Goal: Transaction & Acquisition: Purchase product/service

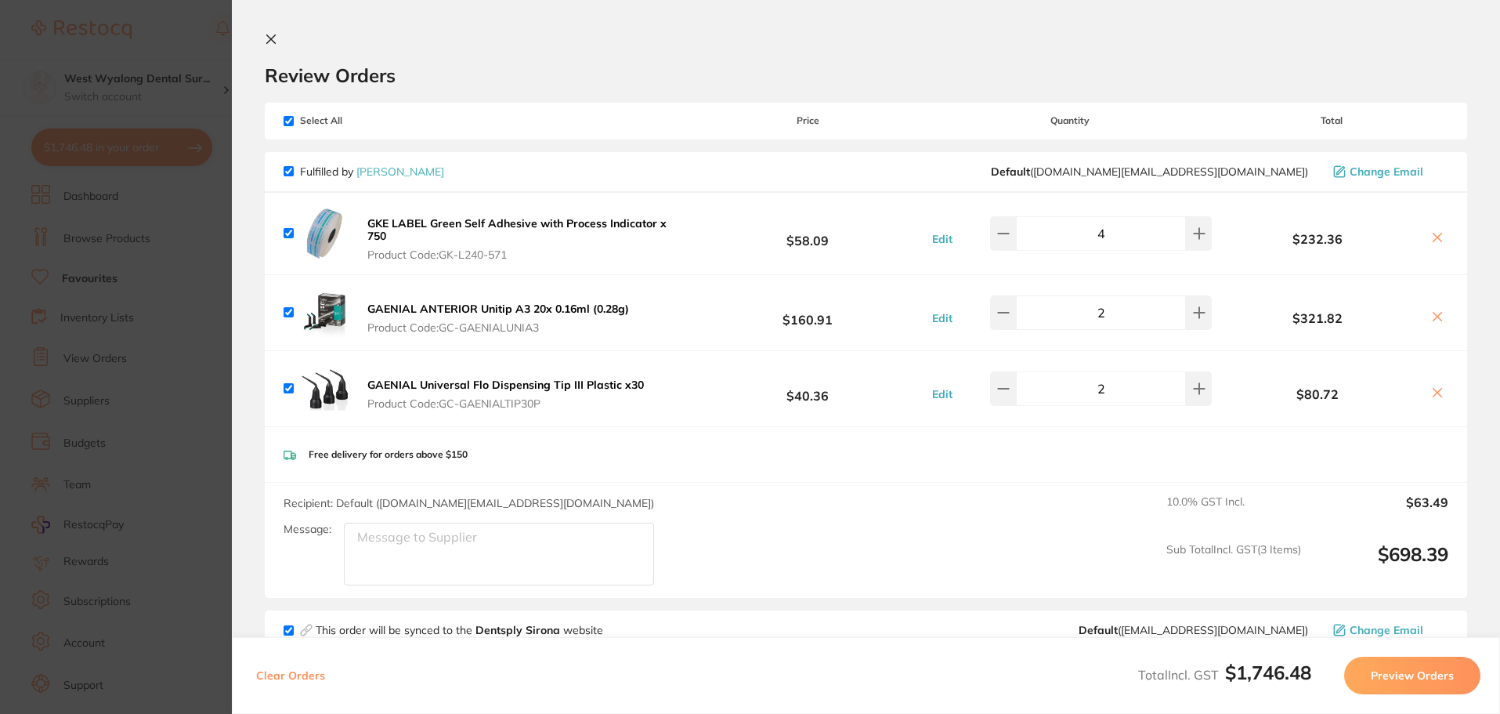
click at [267, 38] on icon at bounding box center [271, 39] width 9 height 9
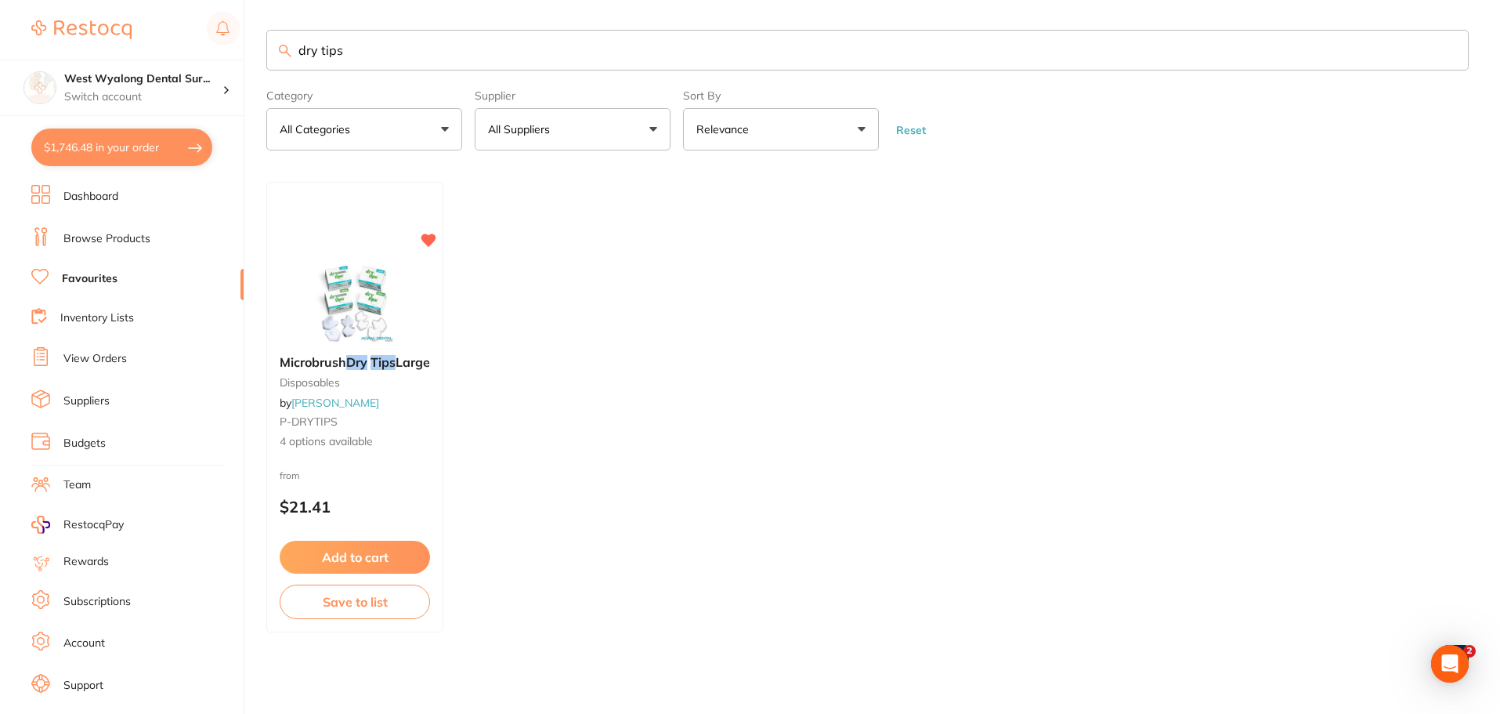
click at [88, 276] on link "Favourites" at bounding box center [90, 279] width 56 height 16
drag, startPoint x: 364, startPoint y: 50, endPoint x: 280, endPoint y: 54, distance: 83.9
click at [280, 54] on div "dry tips" at bounding box center [867, 51] width 1203 height 41
type input "mask"
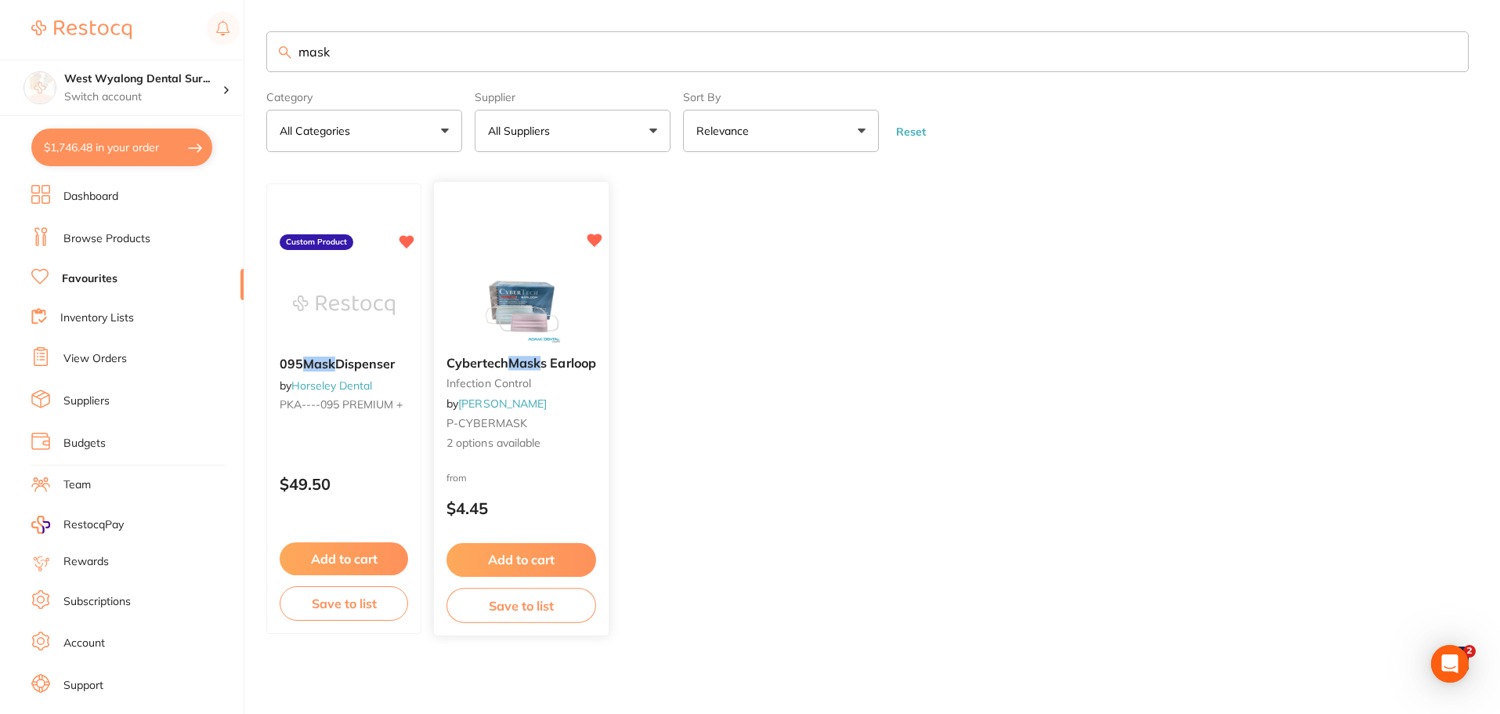
click at [500, 353] on div "Cybertech Mask s Earloop infection control by [PERSON_NAME] P-CYBERMASK 2 optio…" at bounding box center [521, 404] width 175 height 121
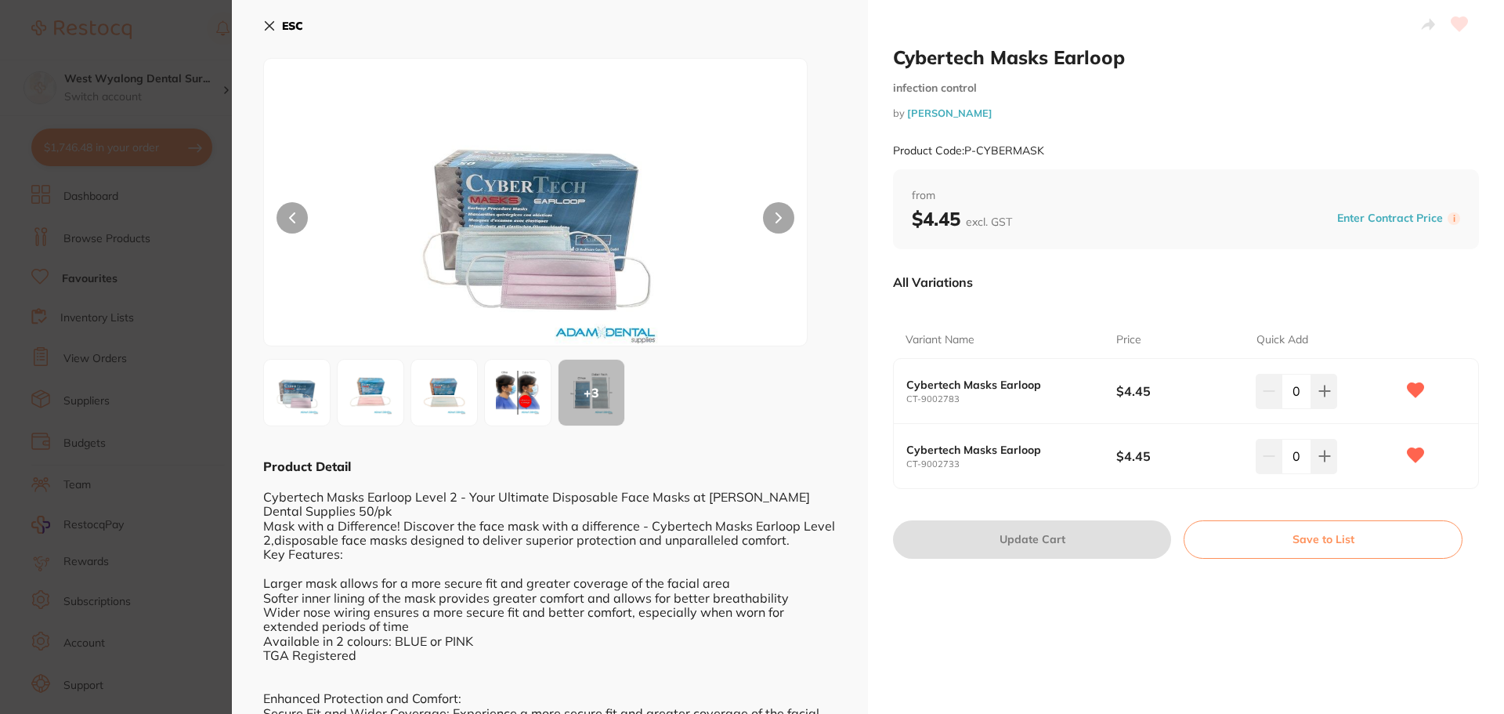
click at [361, 398] on img at bounding box center [370, 392] width 56 height 56
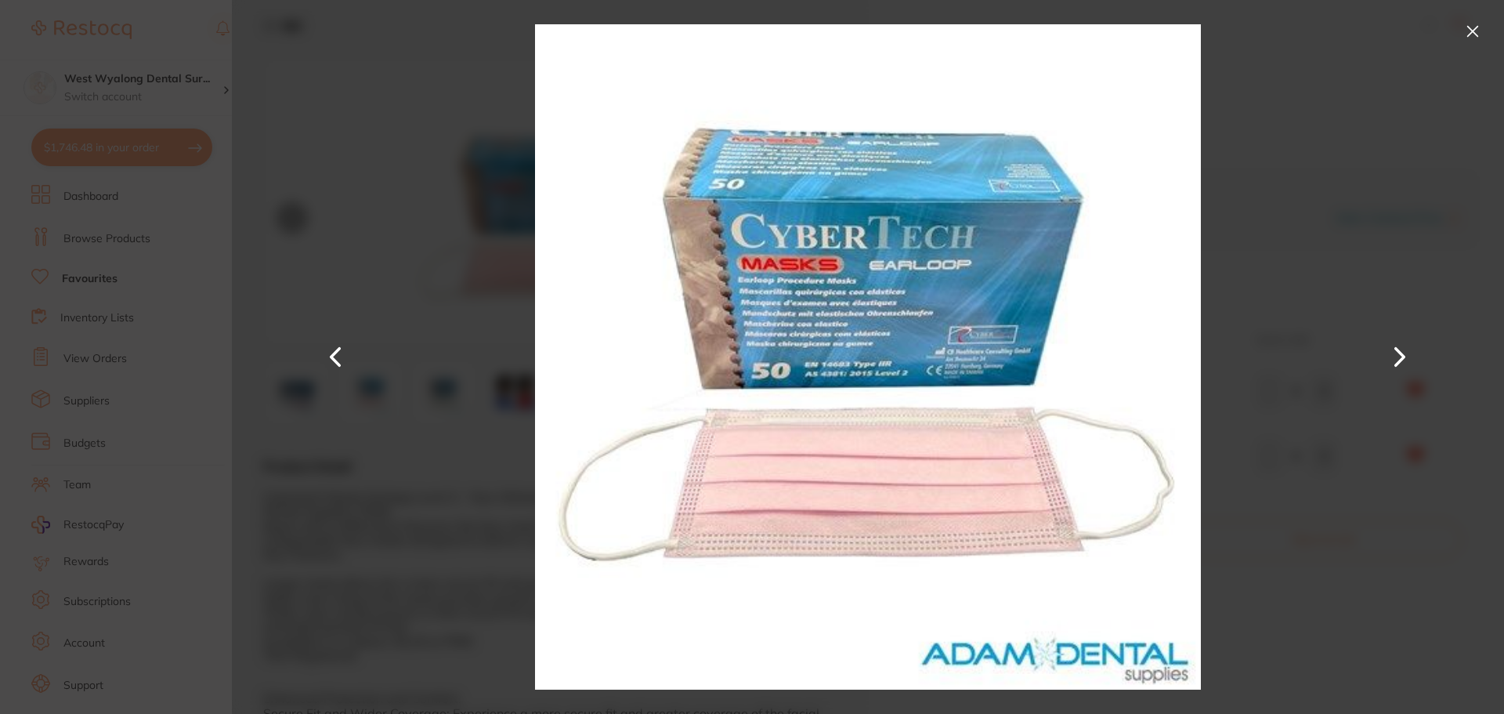
drag, startPoint x: 1473, startPoint y: 27, endPoint x: 1348, endPoint y: 105, distance: 146.7
click at [1473, 28] on button at bounding box center [1472, 31] width 25 height 25
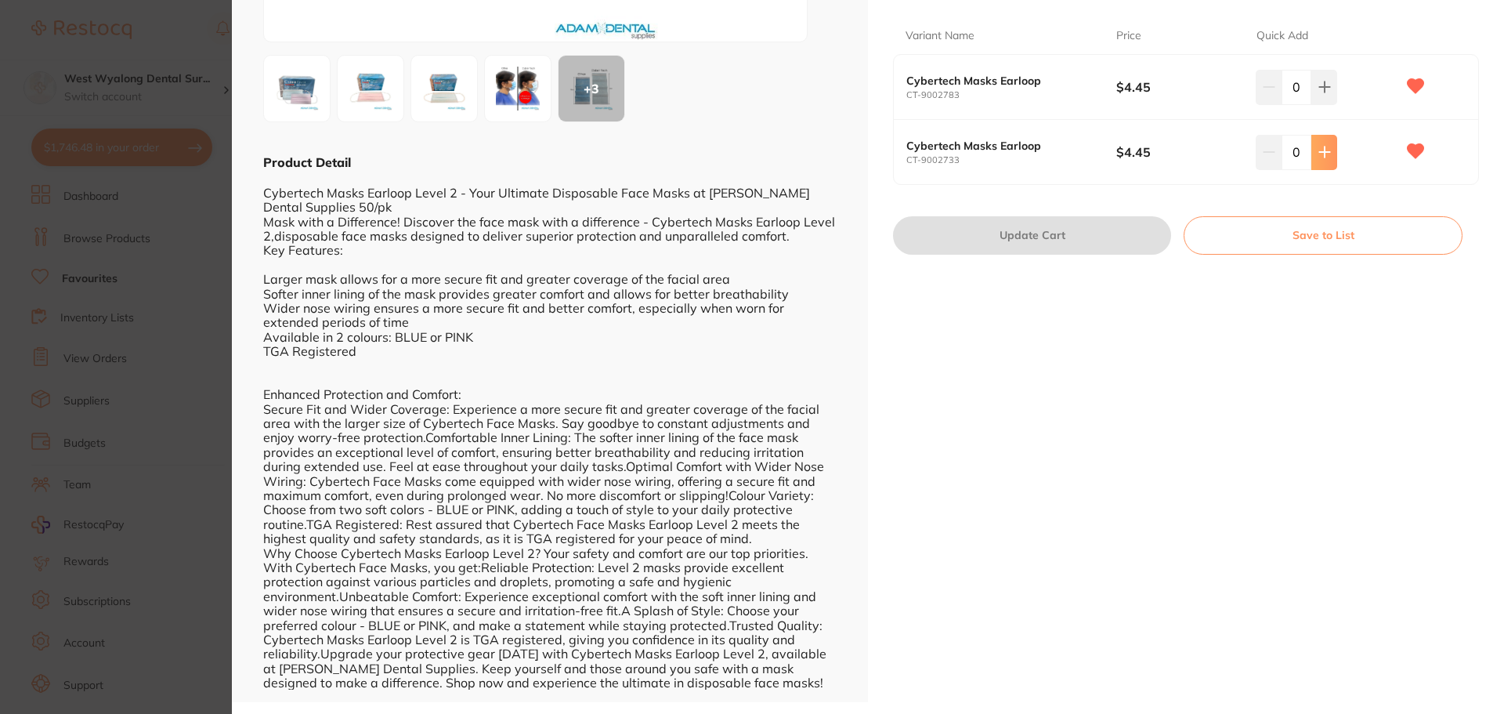
click at [1333, 156] on button at bounding box center [1325, 152] width 26 height 34
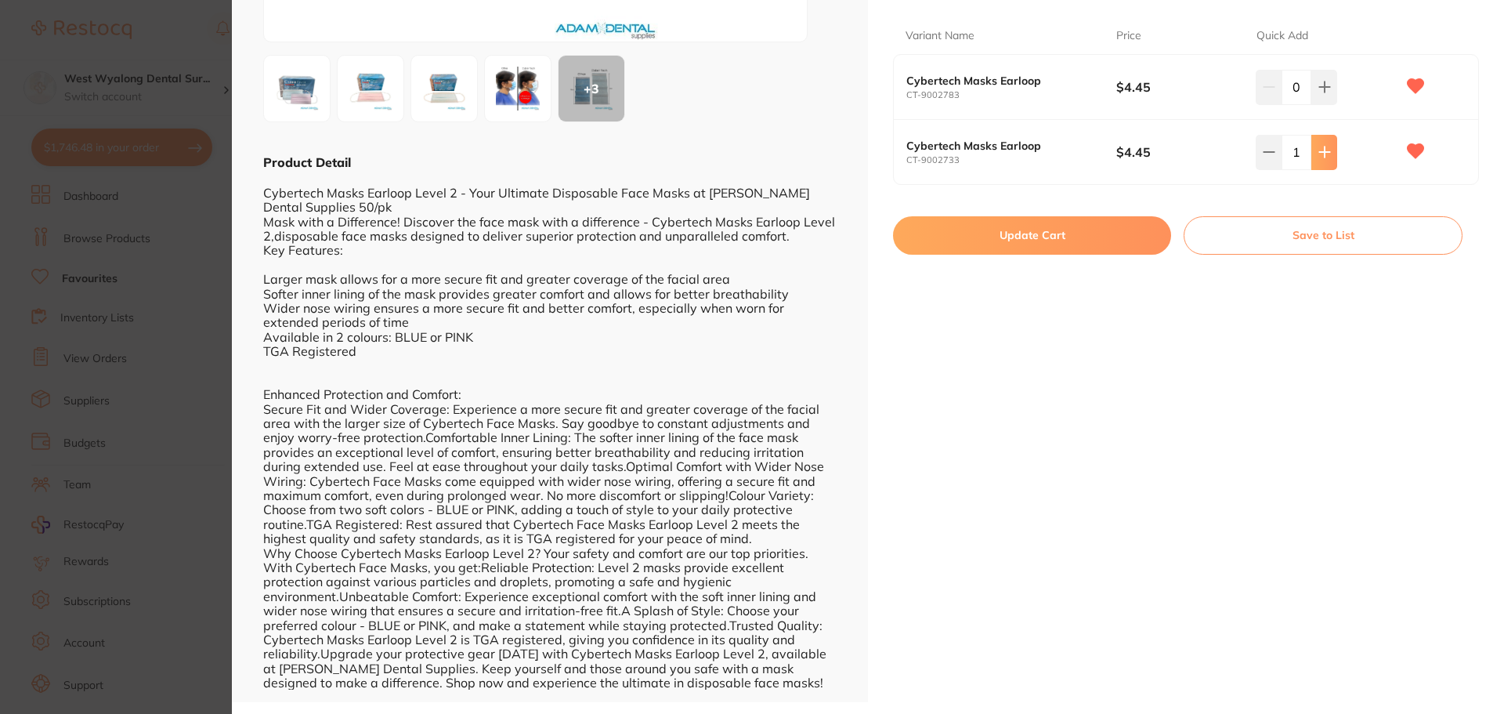
click at [1328, 156] on button at bounding box center [1325, 152] width 26 height 34
click at [1319, 149] on icon at bounding box center [1325, 152] width 13 height 13
click at [1319, 150] on icon at bounding box center [1325, 152] width 13 height 13
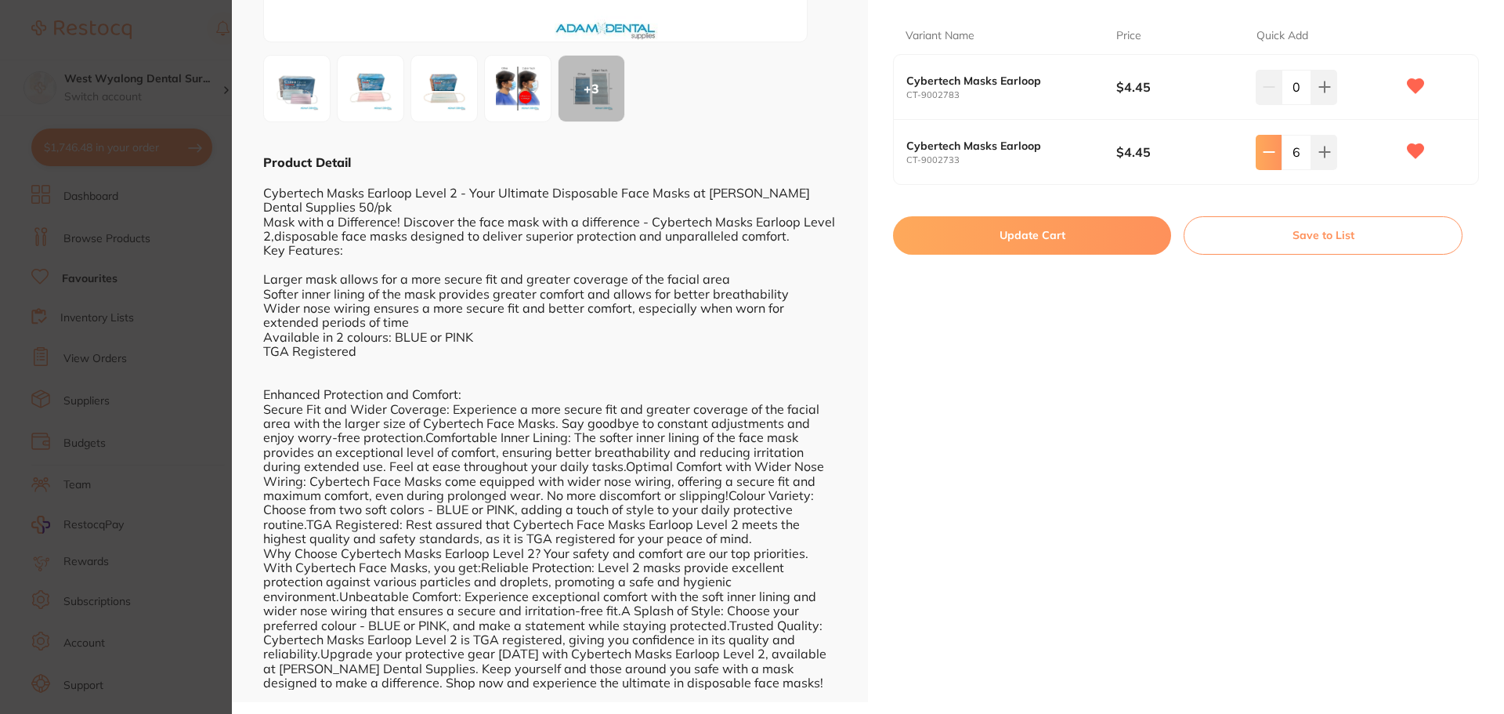
click at [1266, 150] on icon at bounding box center [1269, 152] width 13 height 13
type input "4"
click at [1313, 85] on button at bounding box center [1325, 87] width 26 height 34
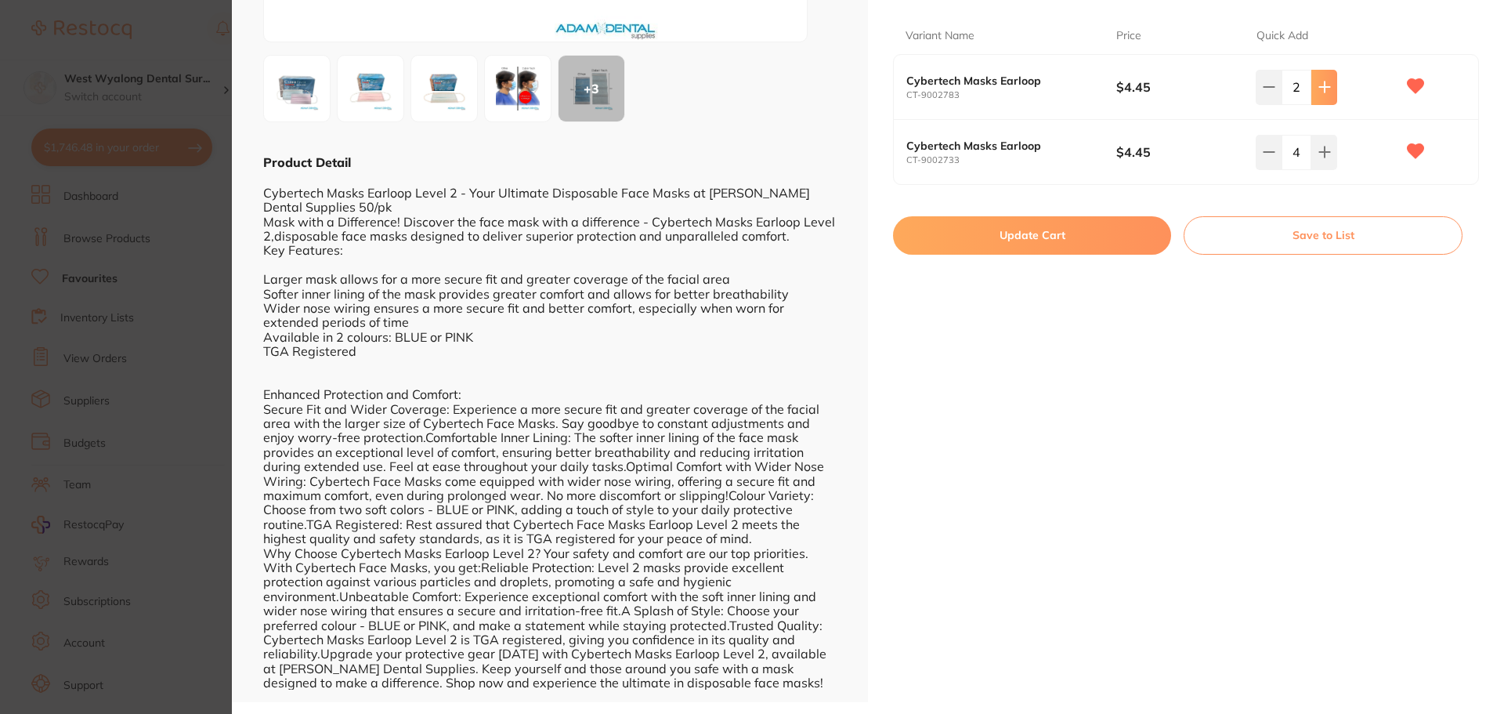
click at [1313, 85] on button at bounding box center [1325, 87] width 26 height 34
type input "4"
click at [1062, 231] on button "Update Cart" at bounding box center [1032, 235] width 278 height 38
checkbox input "false"
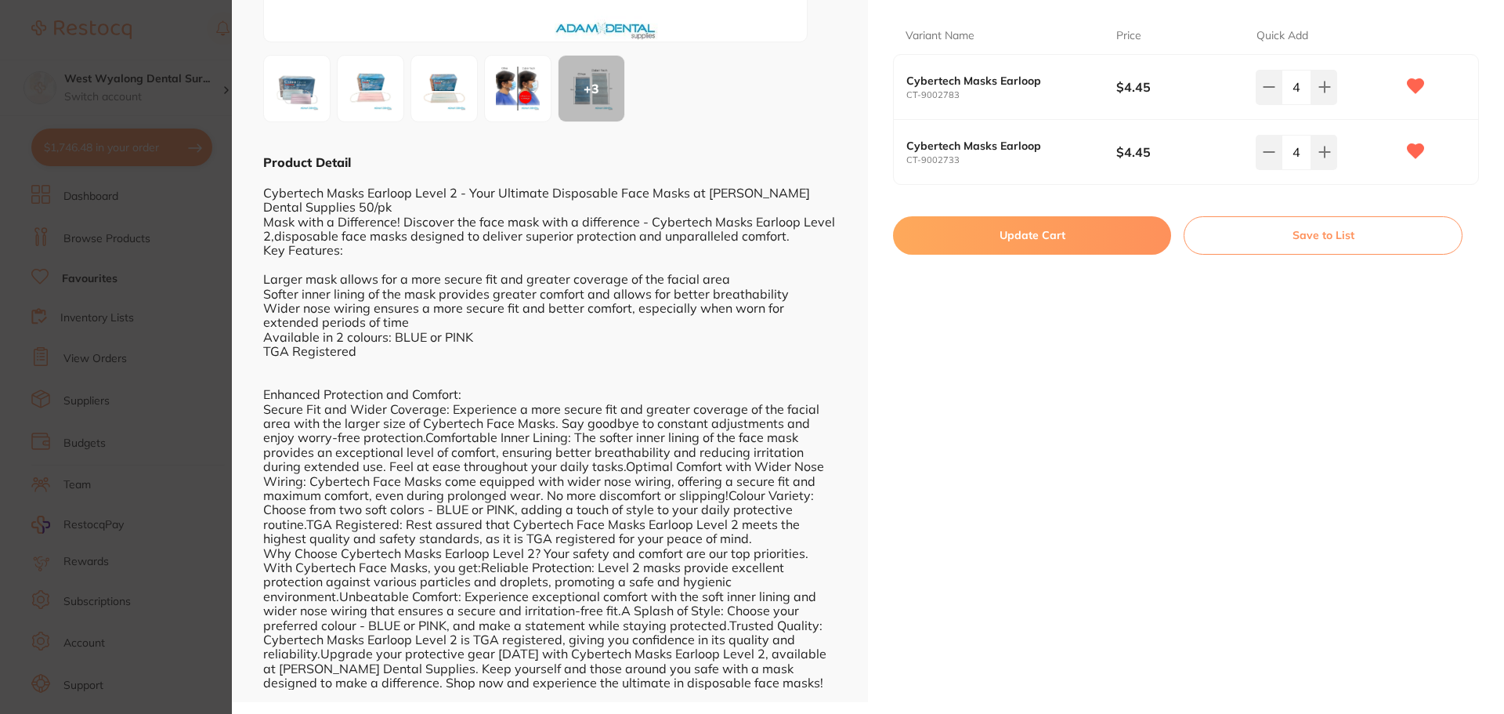
checkbox input "false"
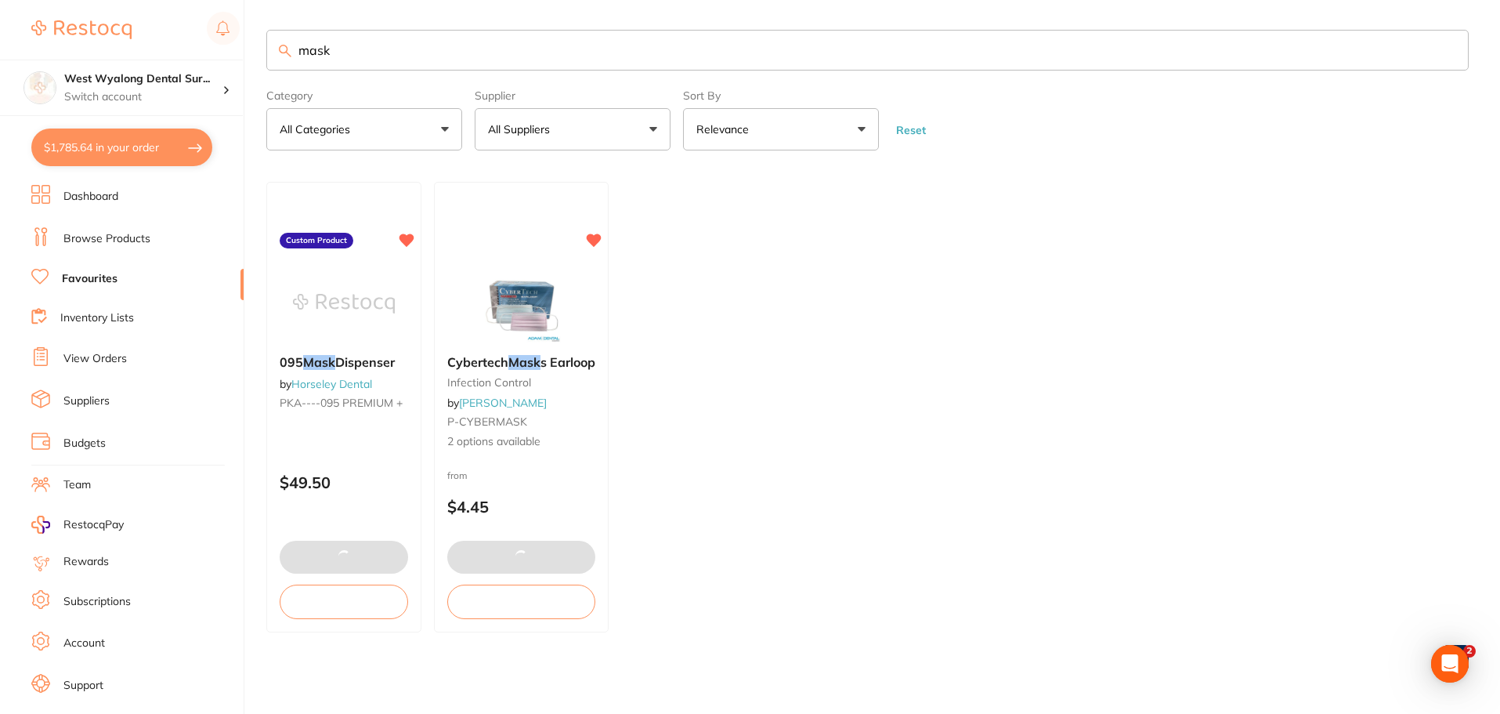
click at [95, 152] on button "$1,785.64 in your order" at bounding box center [121, 147] width 181 height 38
checkbox input "true"
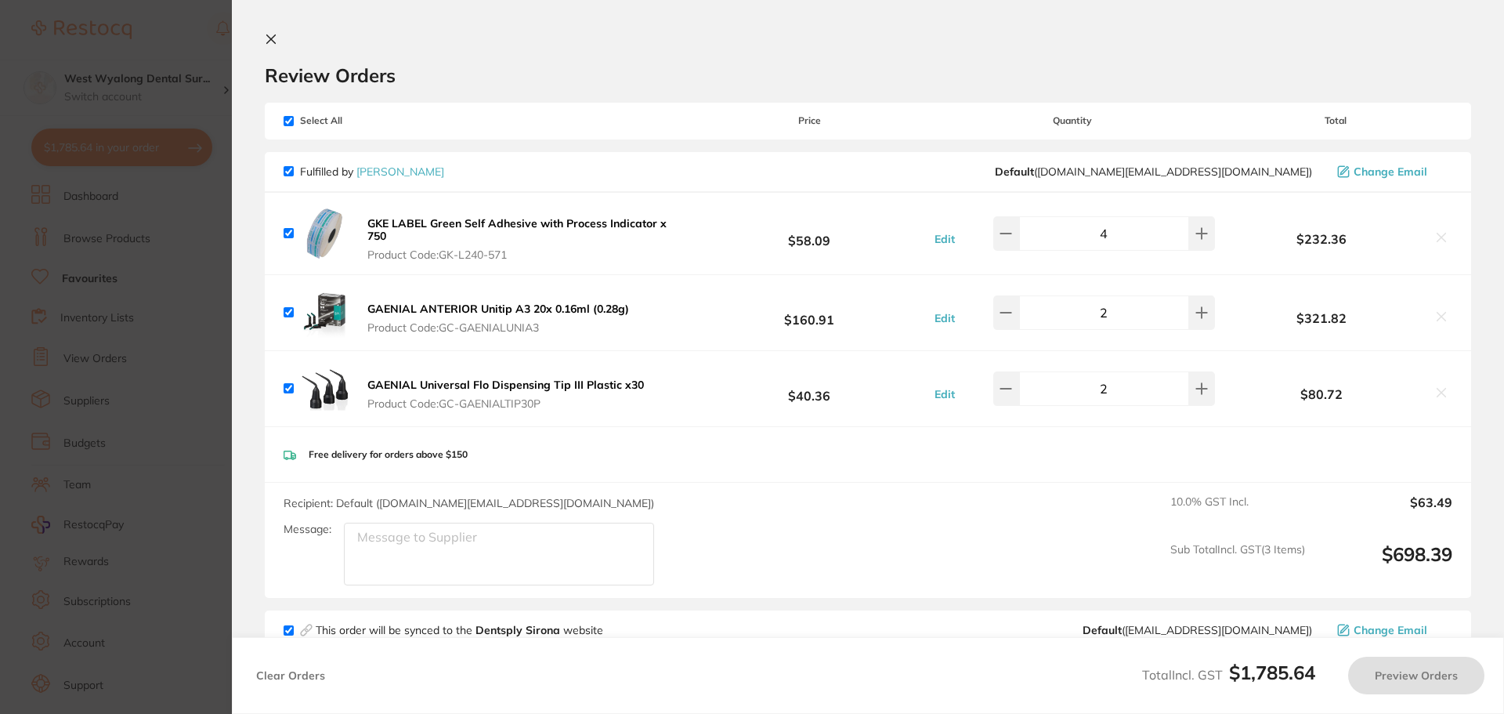
checkbox input "true"
click at [273, 42] on icon at bounding box center [271, 39] width 13 height 13
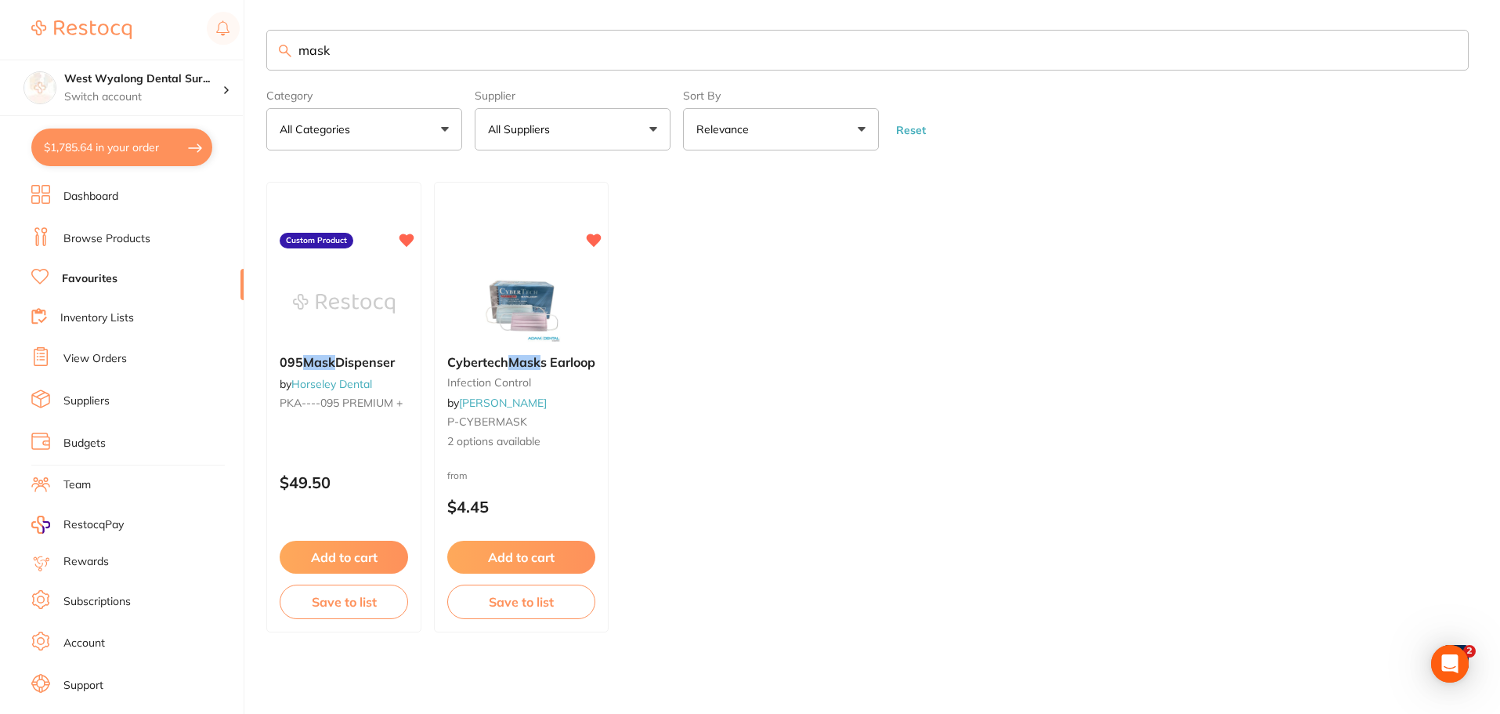
drag, startPoint x: 356, startPoint y: 59, endPoint x: 258, endPoint y: 58, distance: 98.7
click at [258, 58] on div "$1,785.64 West Wyalong Dental Sur... Switch account West Wyalong [MEDICAL_DATA]…" at bounding box center [750, 355] width 1500 height 714
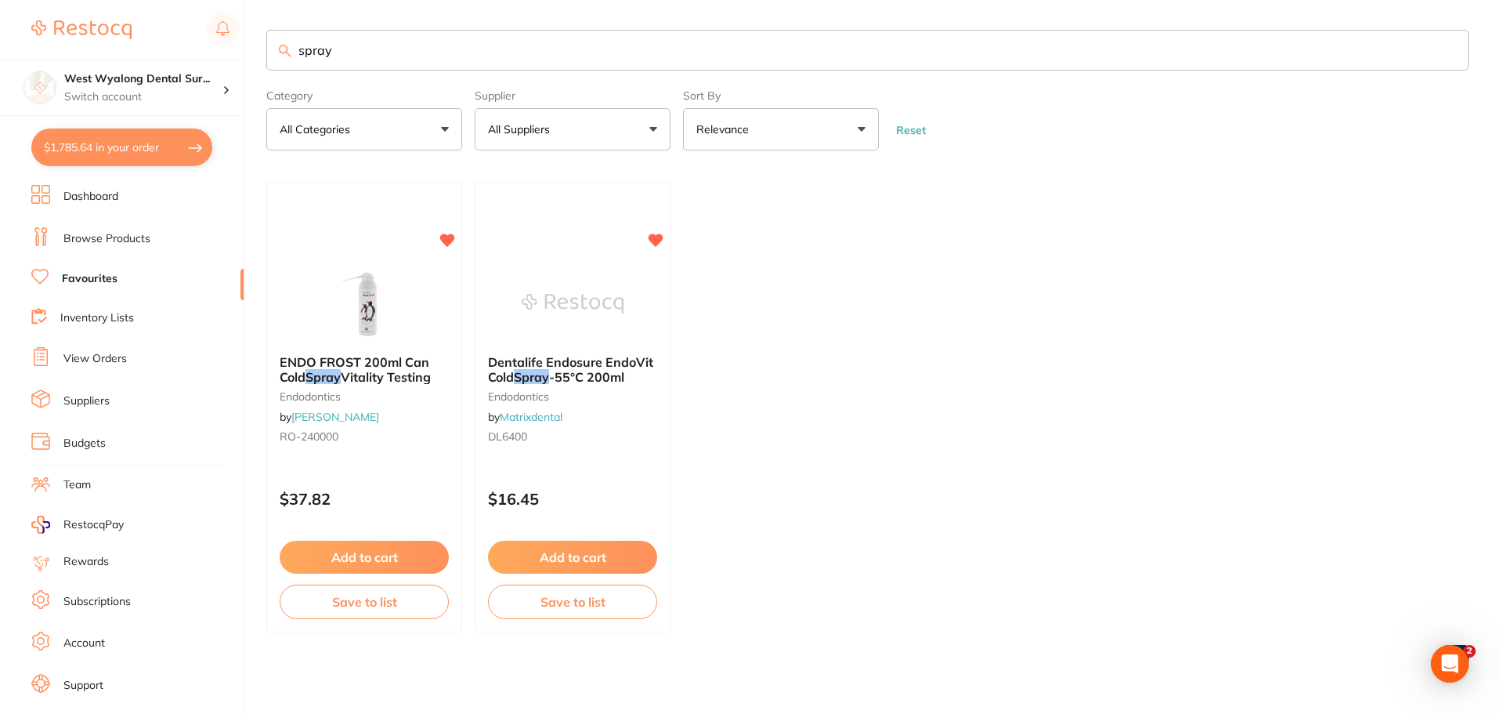
scroll to position [0, 0]
type input "s"
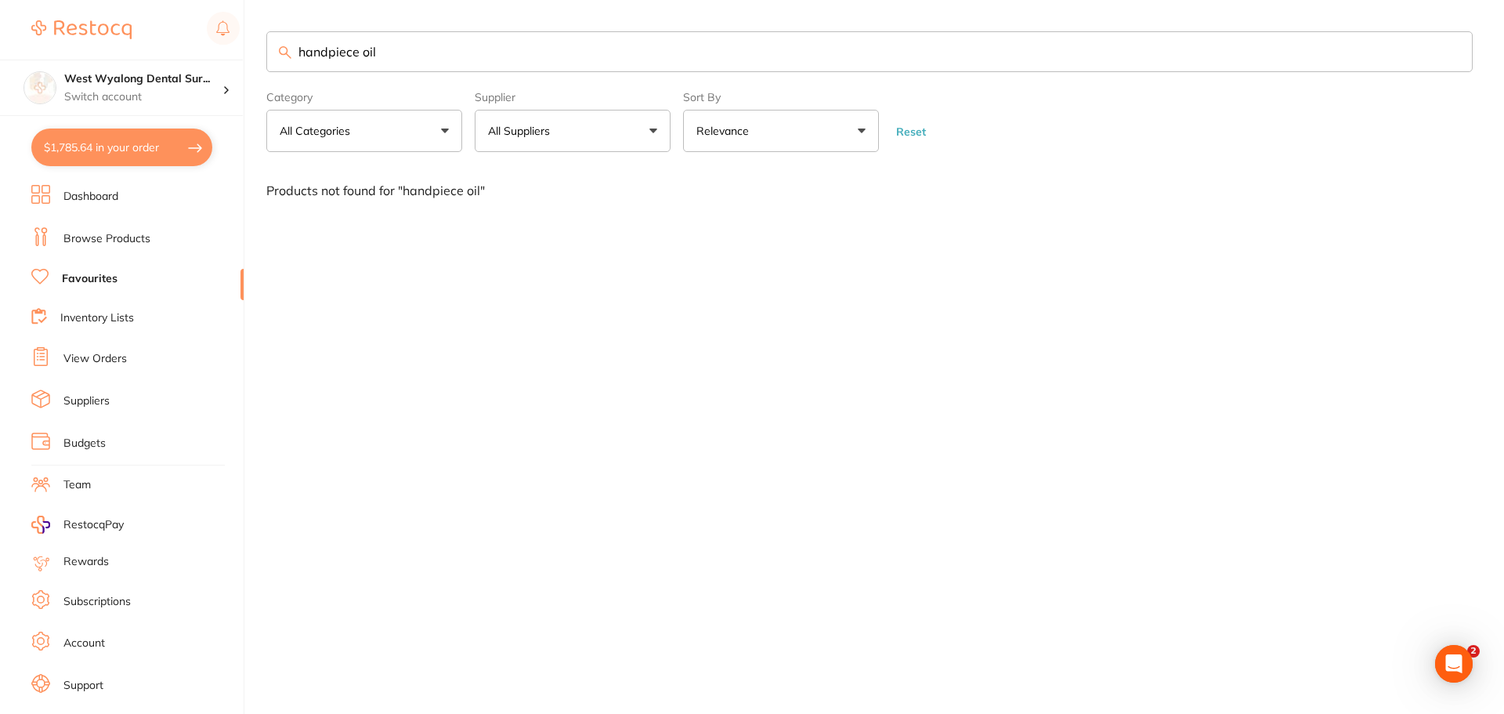
drag, startPoint x: 421, startPoint y: 40, endPoint x: 288, endPoint y: 54, distance: 133.9
click at [288, 54] on div "handpiece oil" at bounding box center [869, 51] width 1207 height 41
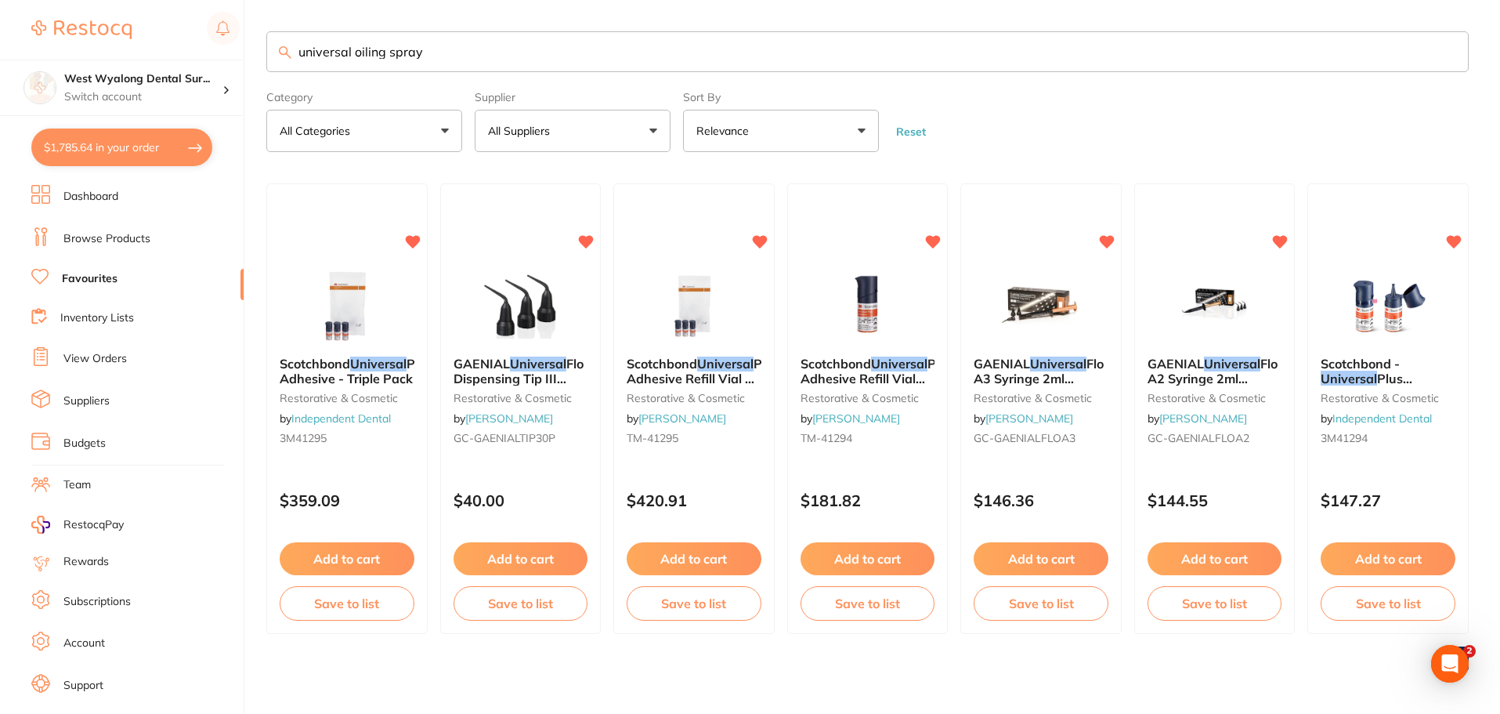
type input "universal oiling spray"
click at [119, 236] on link "Browse Products" at bounding box center [106, 239] width 87 height 16
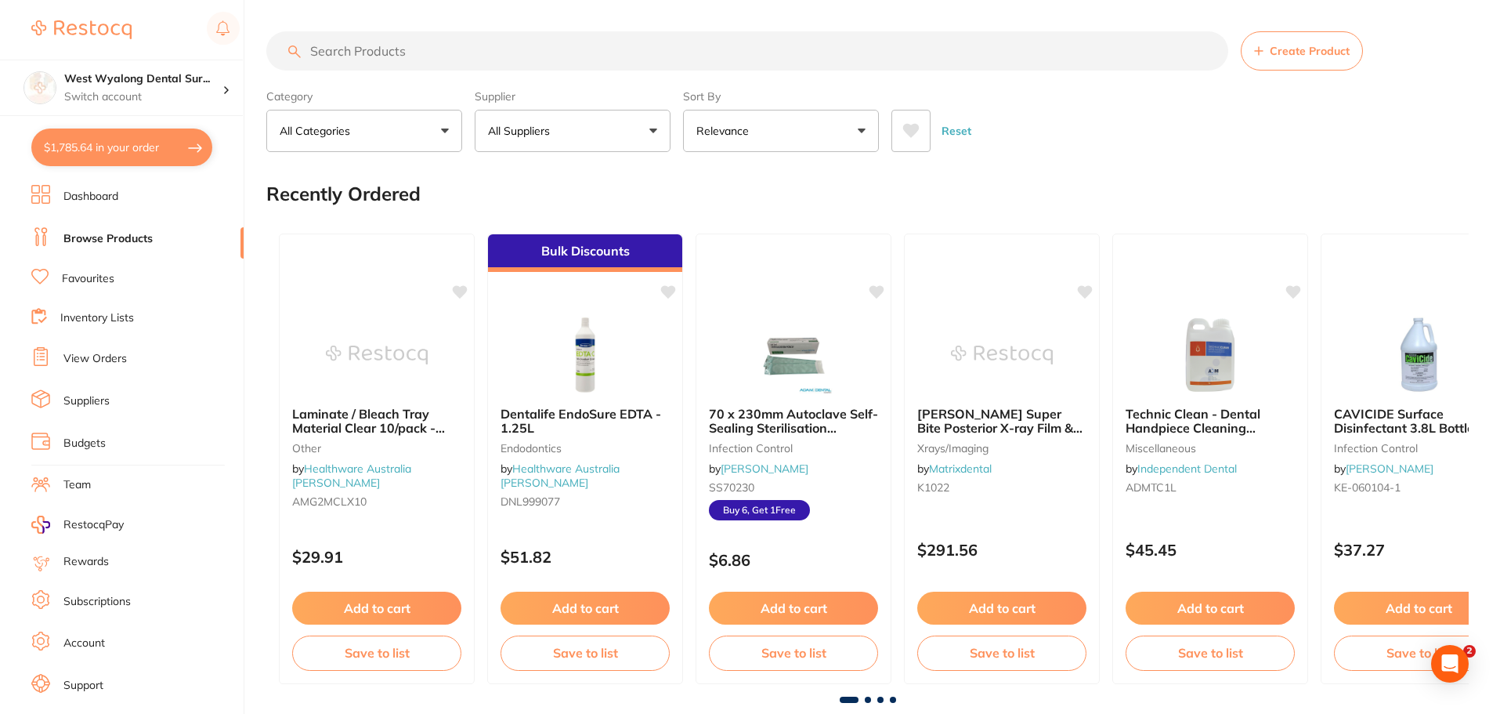
click at [424, 51] on input "search" at bounding box center [747, 50] width 962 height 39
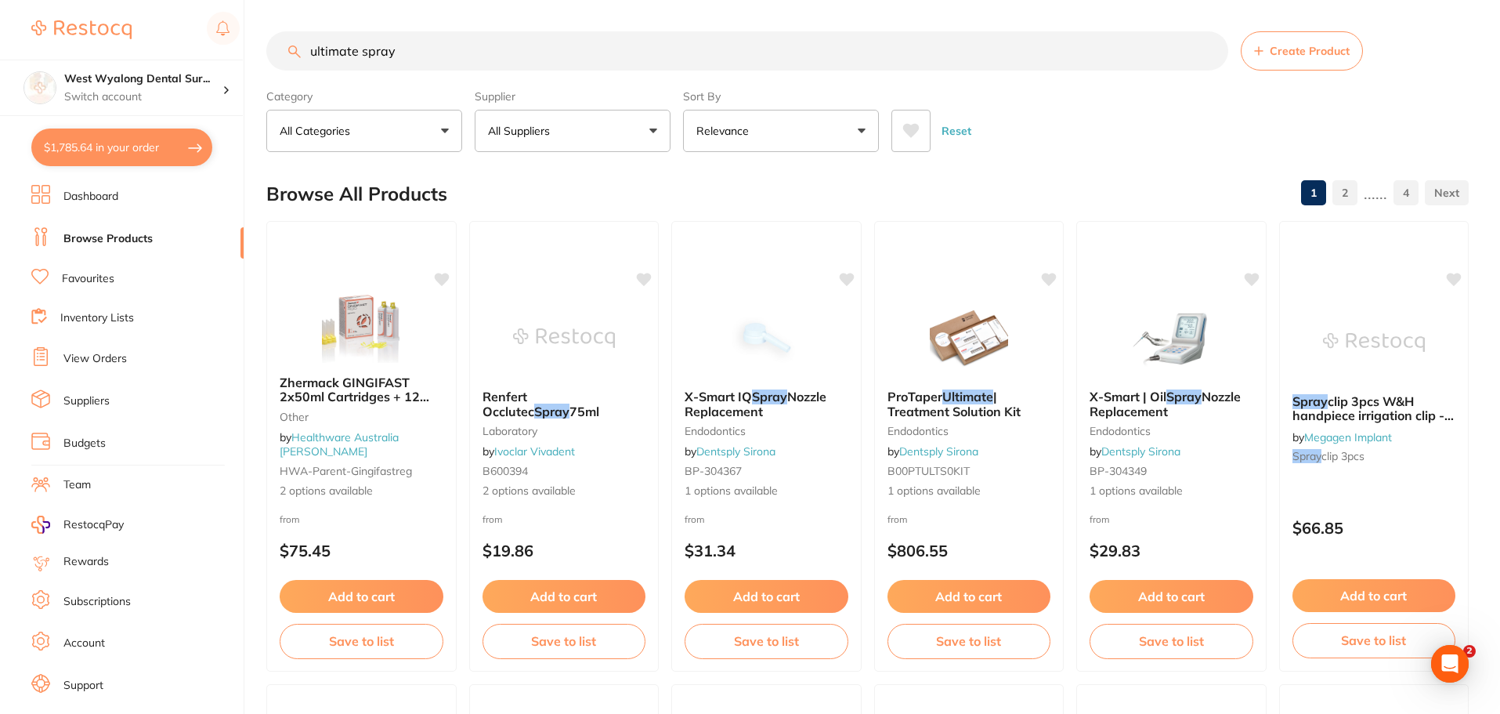
drag, startPoint x: 432, startPoint y: 47, endPoint x: 299, endPoint y: 58, distance: 133.6
click at [299, 58] on input "ultimate spray" at bounding box center [747, 50] width 962 height 39
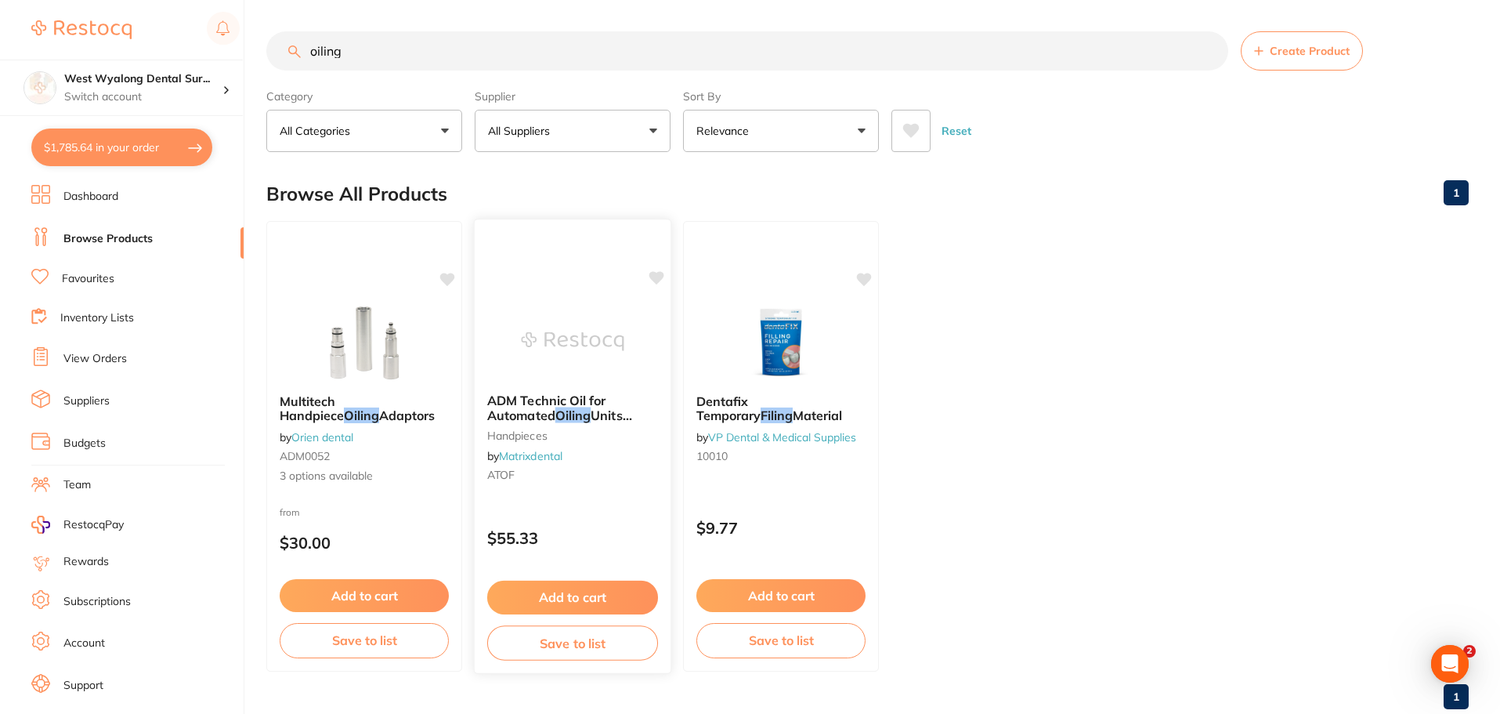
type input "oiling"
click at [560, 414] on em "Oiling" at bounding box center [572, 415] width 35 height 16
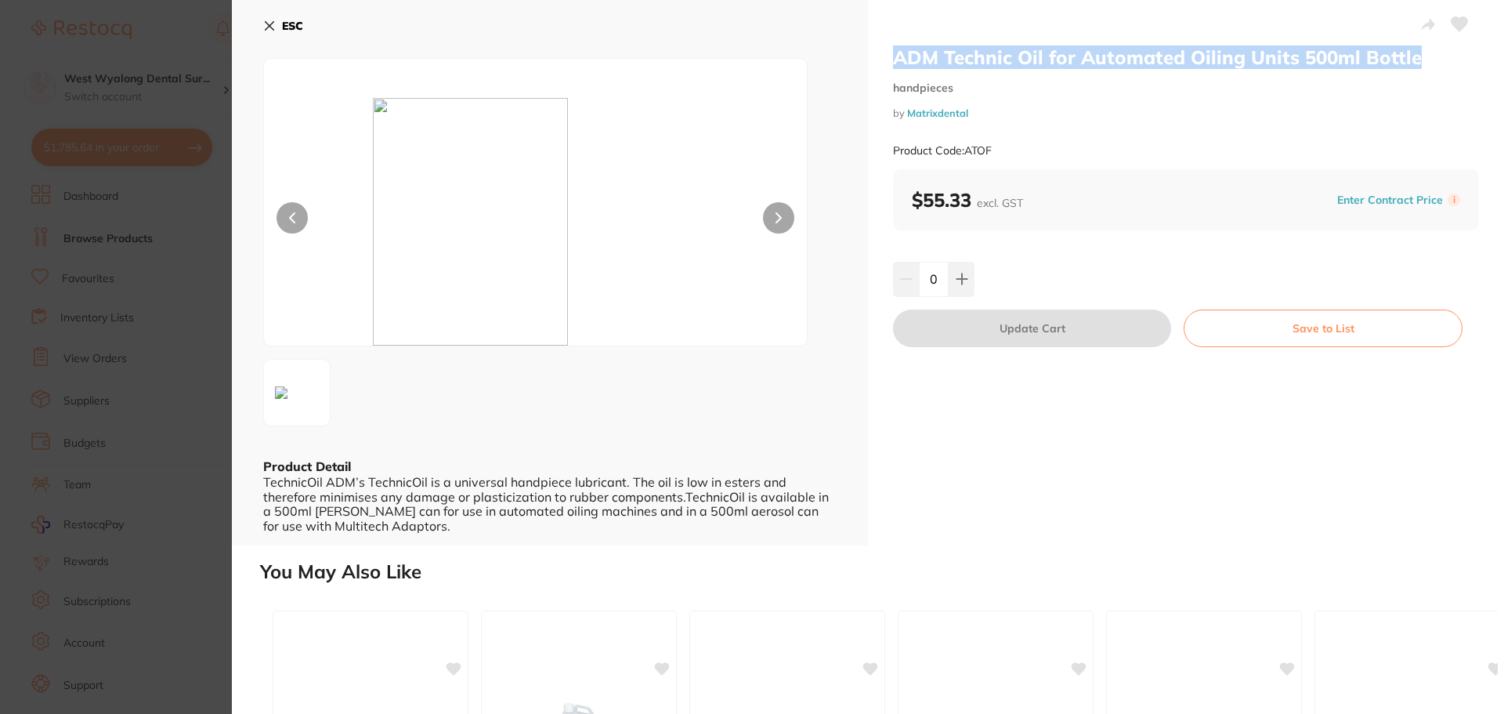
drag, startPoint x: 881, startPoint y: 59, endPoint x: 1434, endPoint y: 67, distance: 552.4
click at [1434, 67] on div "ADM Technic Oil for Automated Oiling Units 500ml Bottle handpieces by Matrixden…" at bounding box center [1186, 272] width 636 height 545
copy h2 "ADM Technic Oil for Automated Oiling Units 500ml Bottle"
click at [267, 27] on icon at bounding box center [269, 26] width 13 height 13
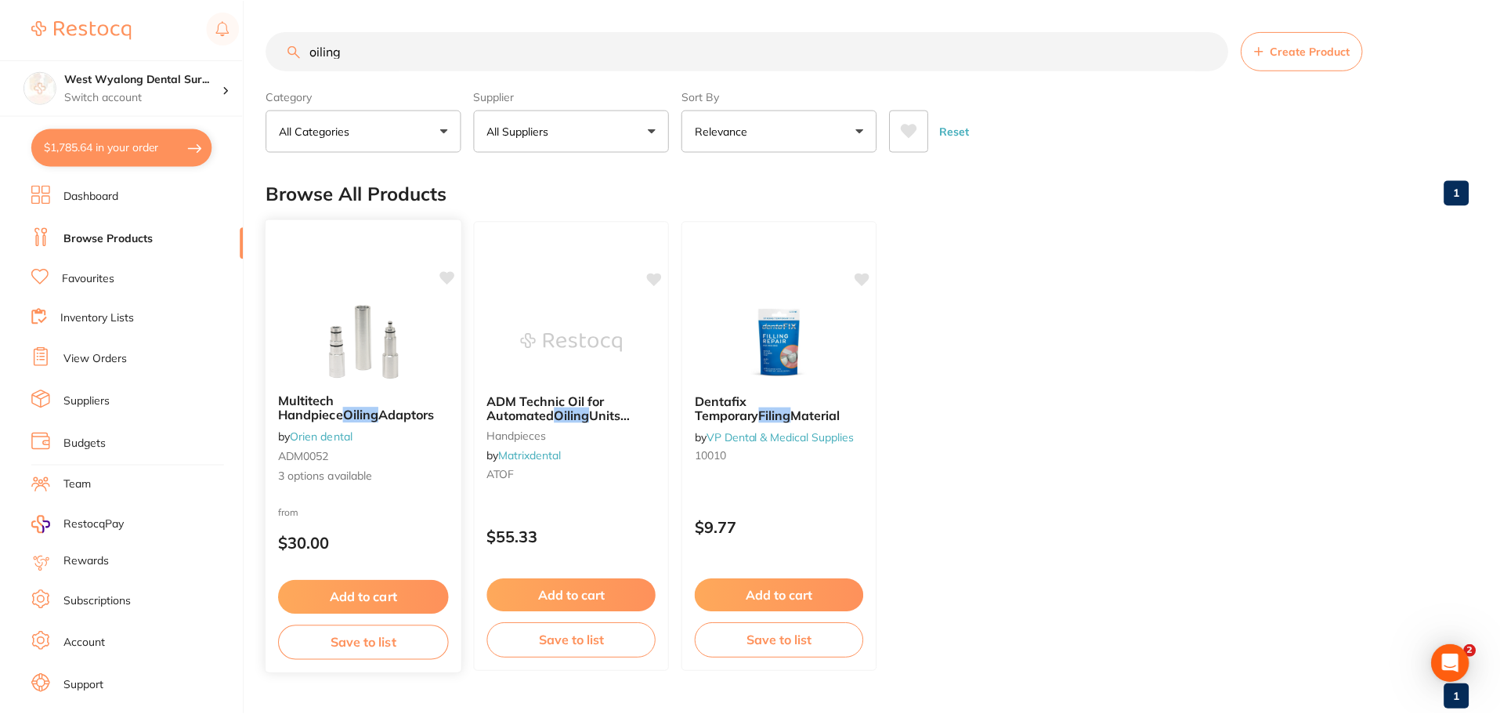
scroll to position [11, 0]
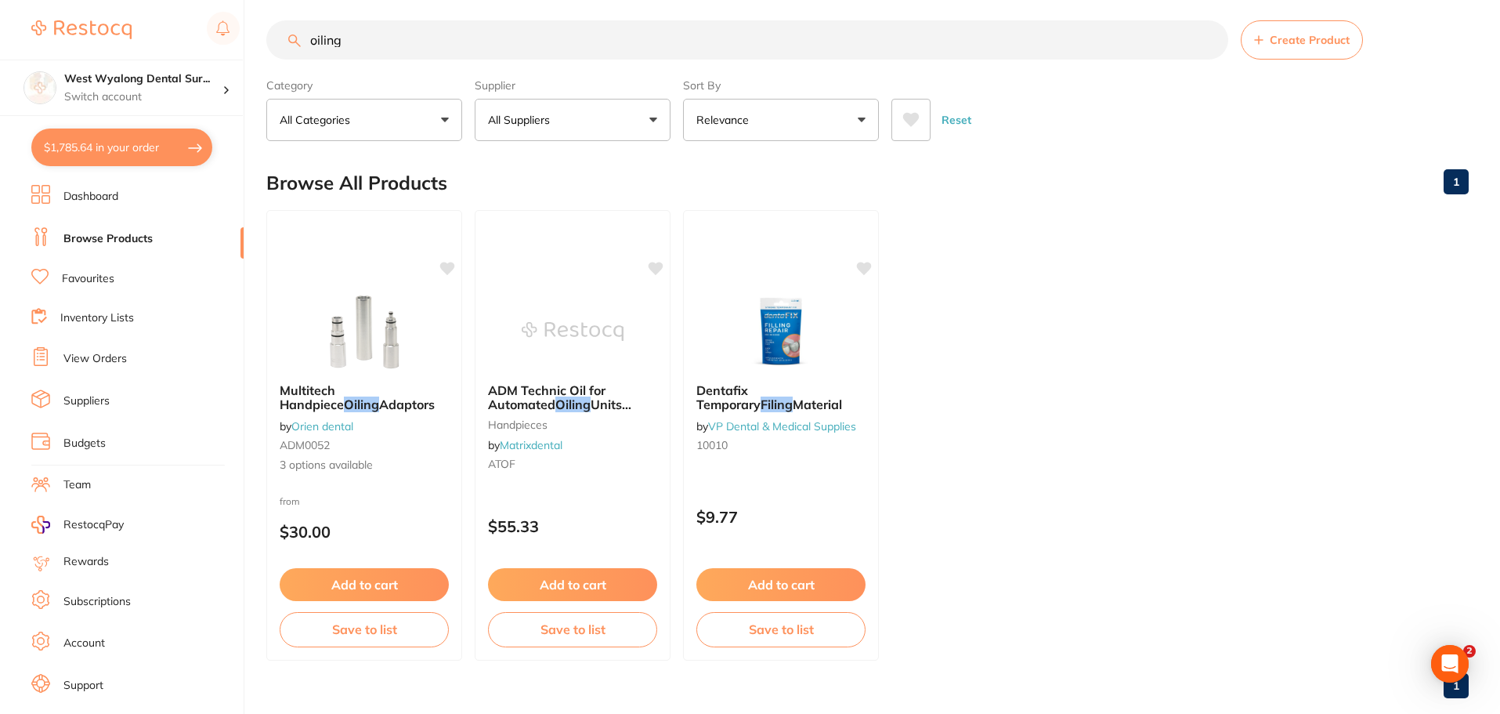
drag, startPoint x: 545, startPoint y: 104, endPoint x: 545, endPoint y: 126, distance: 21.9
click at [545, 104] on button "All Suppliers" at bounding box center [573, 120] width 196 height 42
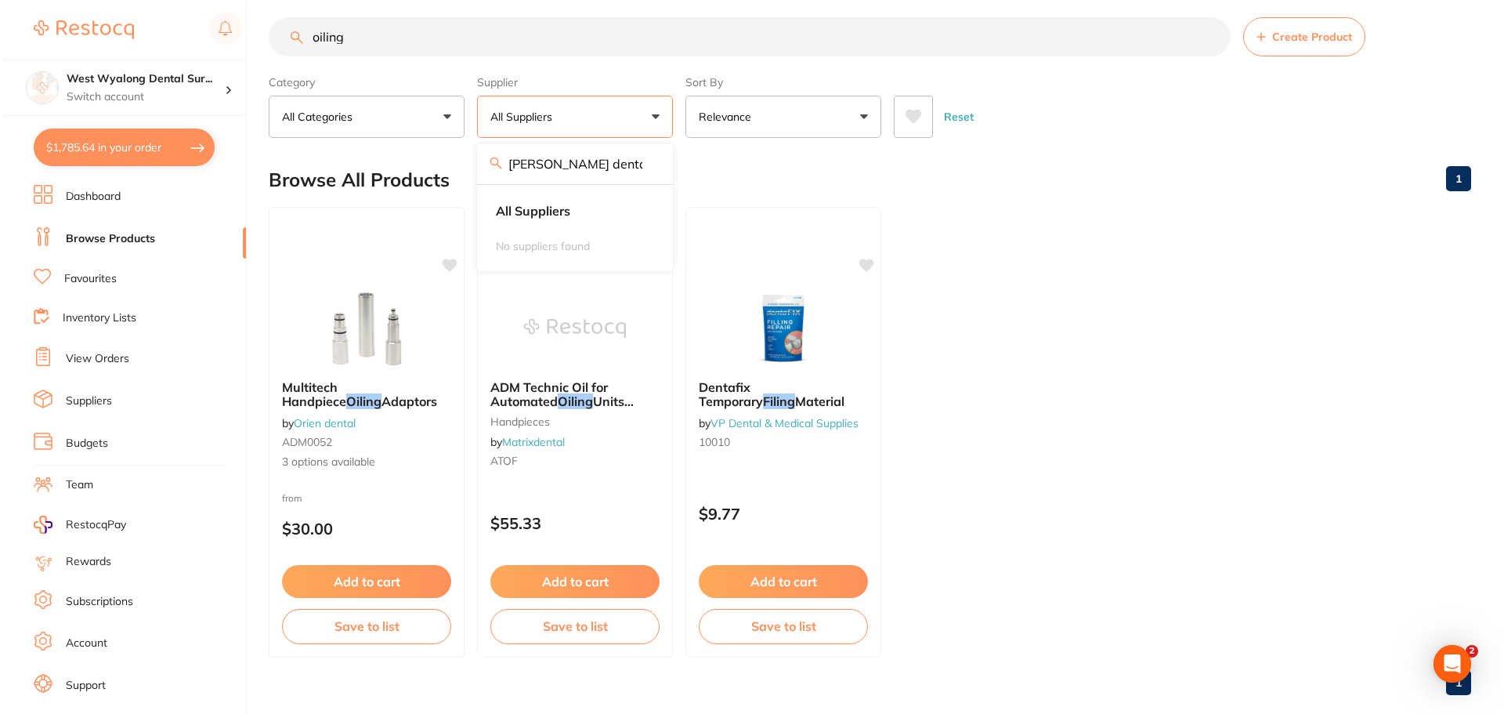
scroll to position [0, 0]
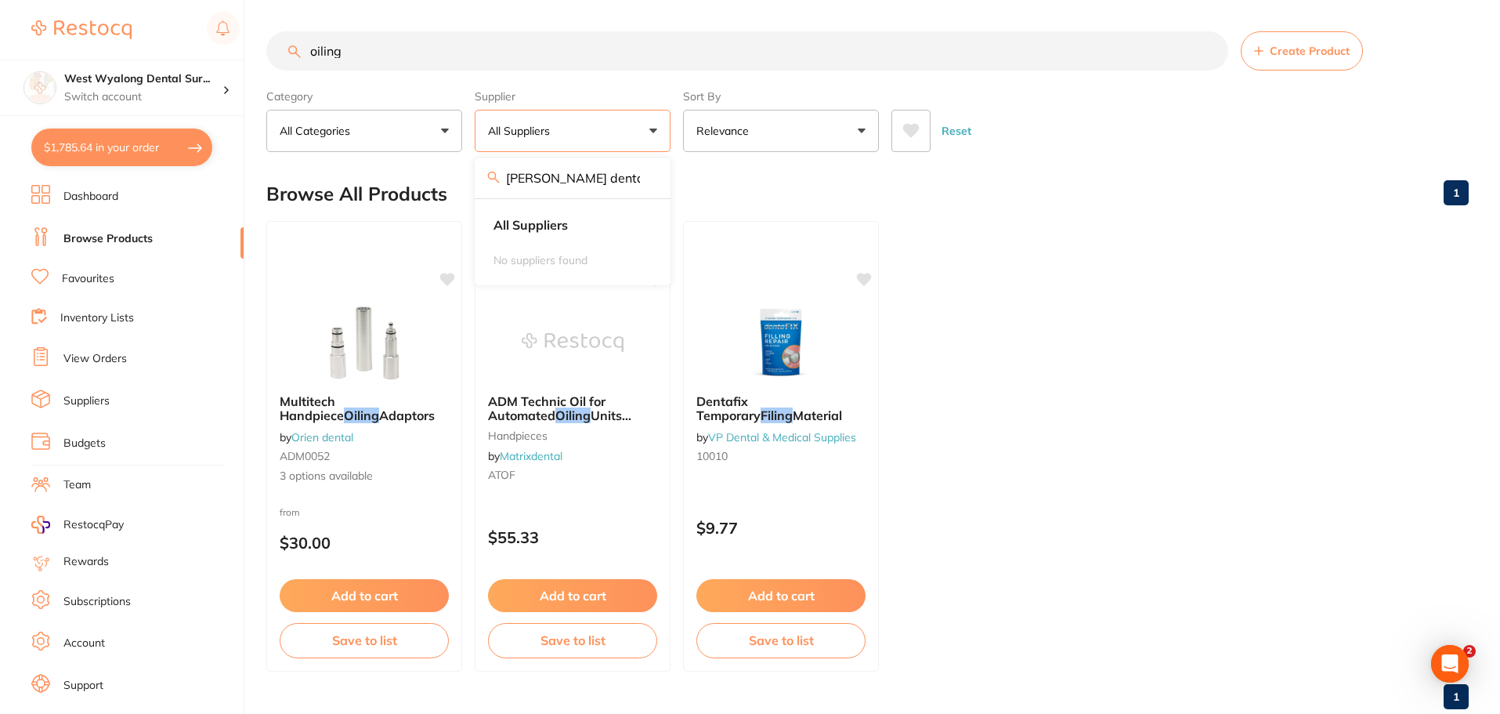
type input "[PERSON_NAME] dental"
drag, startPoint x: 385, startPoint y: 58, endPoint x: 200, endPoint y: 57, distance: 185.7
click at [200, 57] on div "$1,785.64 West Wyalong Dental Sur... Switch account West Wyalong [MEDICAL_DATA]…" at bounding box center [750, 357] width 1500 height 714
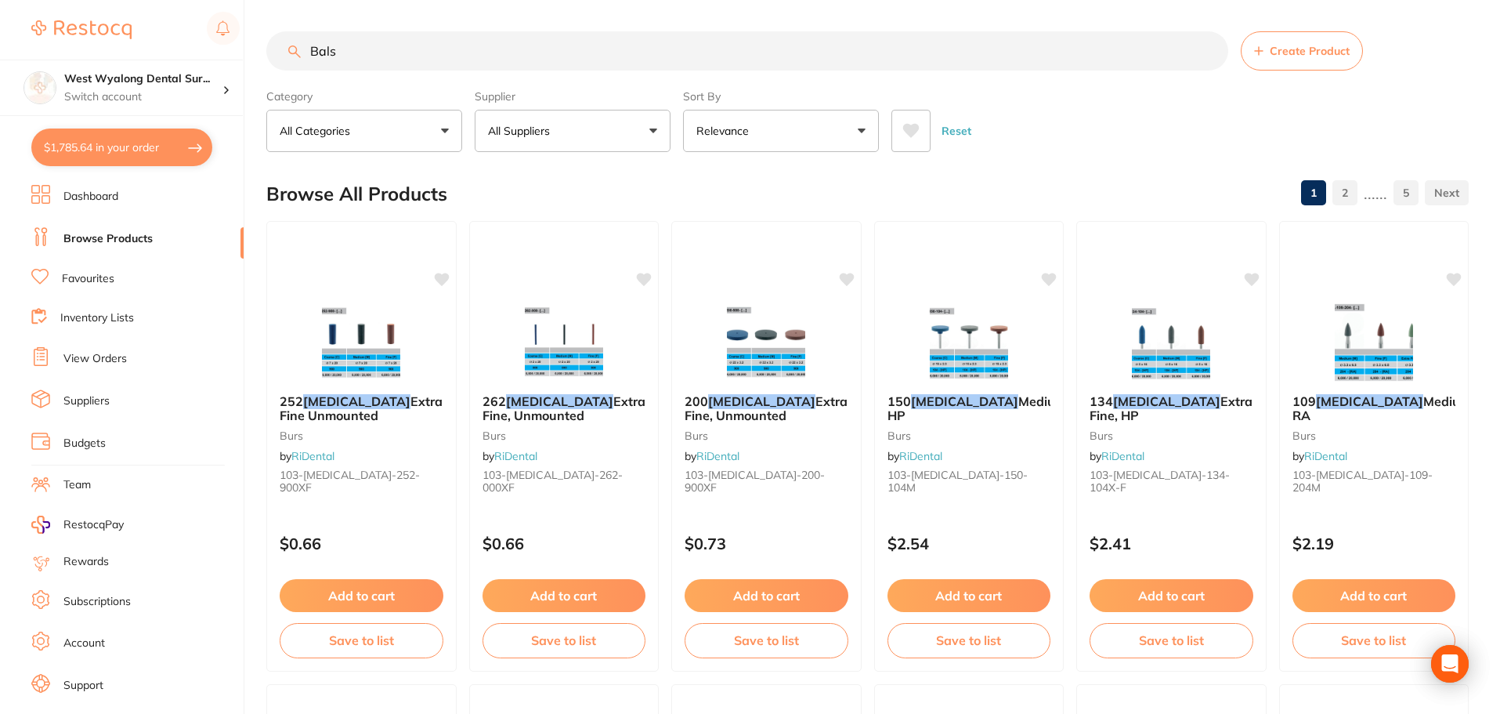
type input "Balsy"
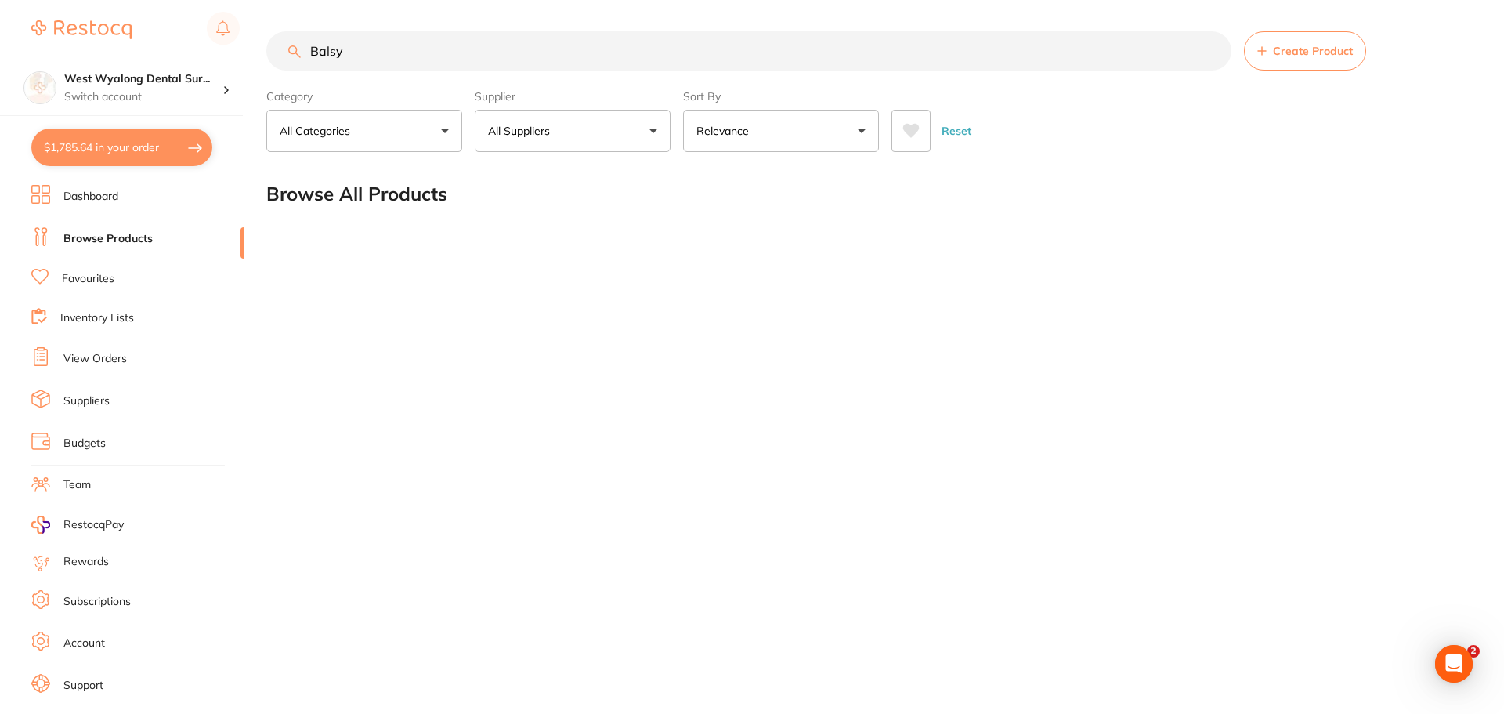
drag, startPoint x: 383, startPoint y: 67, endPoint x: 210, endPoint y: 55, distance: 173.5
click at [210, 55] on div "$1,785.64 West Wyalong Dental Sur... Switch account West Wyalong [MEDICAL_DATA]…" at bounding box center [752, 357] width 1504 height 714
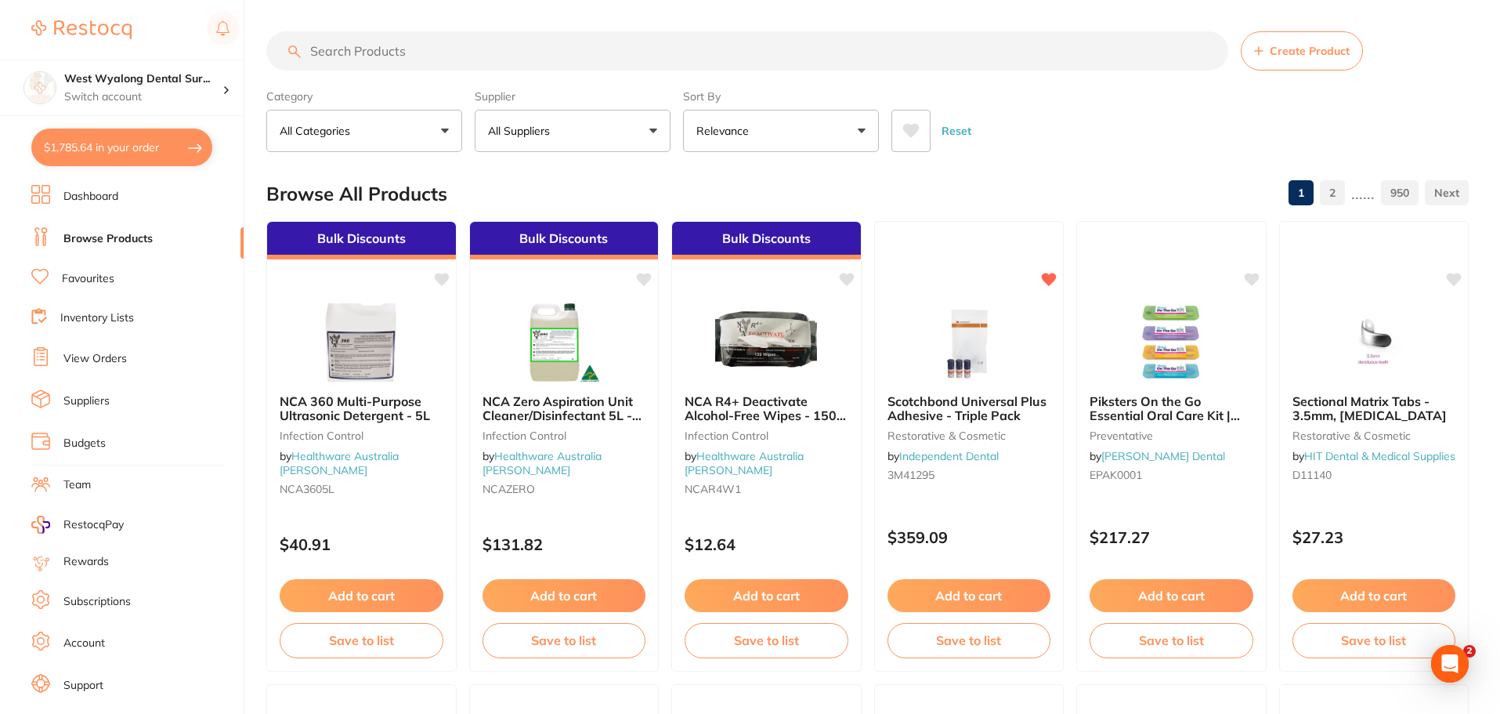
click at [342, 58] on input "search" at bounding box center [747, 50] width 962 height 39
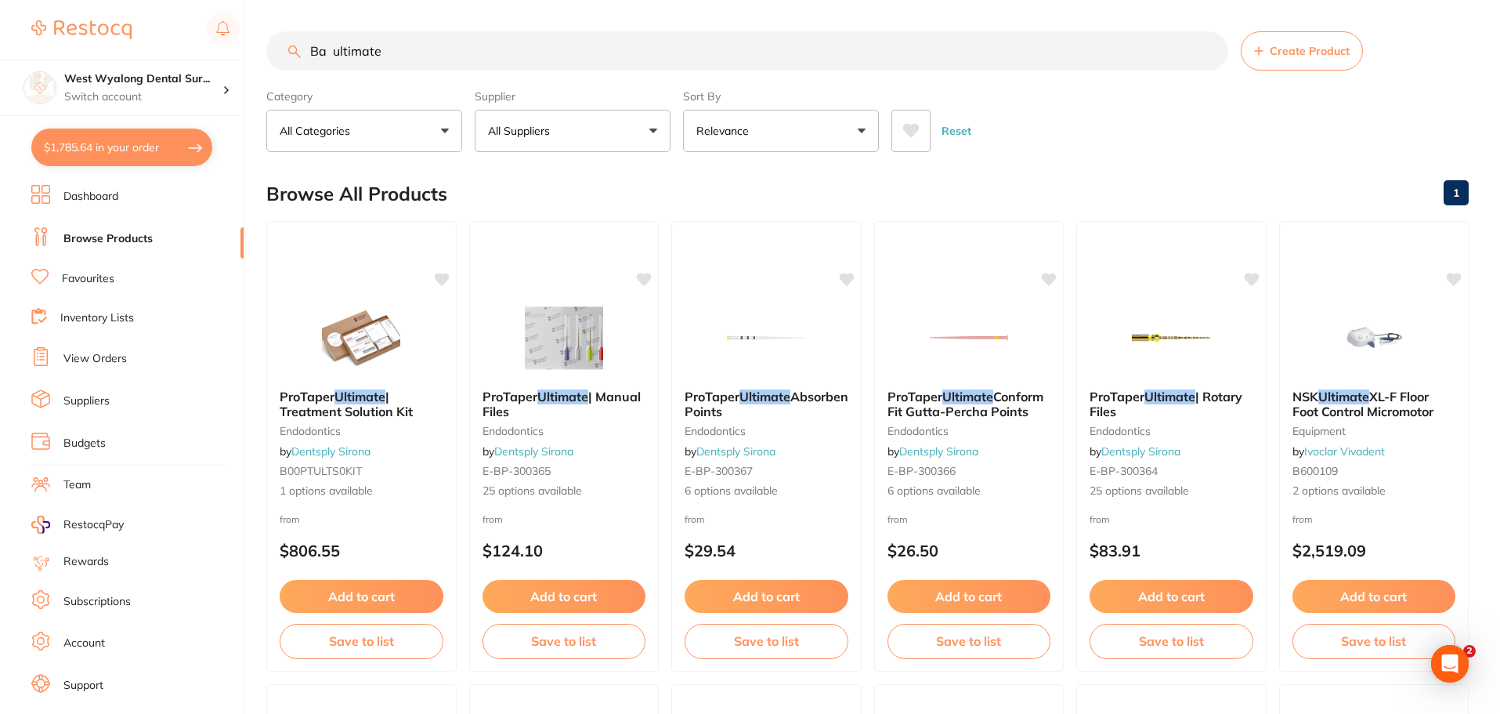
drag, startPoint x: 403, startPoint y: 50, endPoint x: 268, endPoint y: 56, distance: 135.7
click at [268, 56] on input "Ba ultimate" at bounding box center [747, 50] width 962 height 39
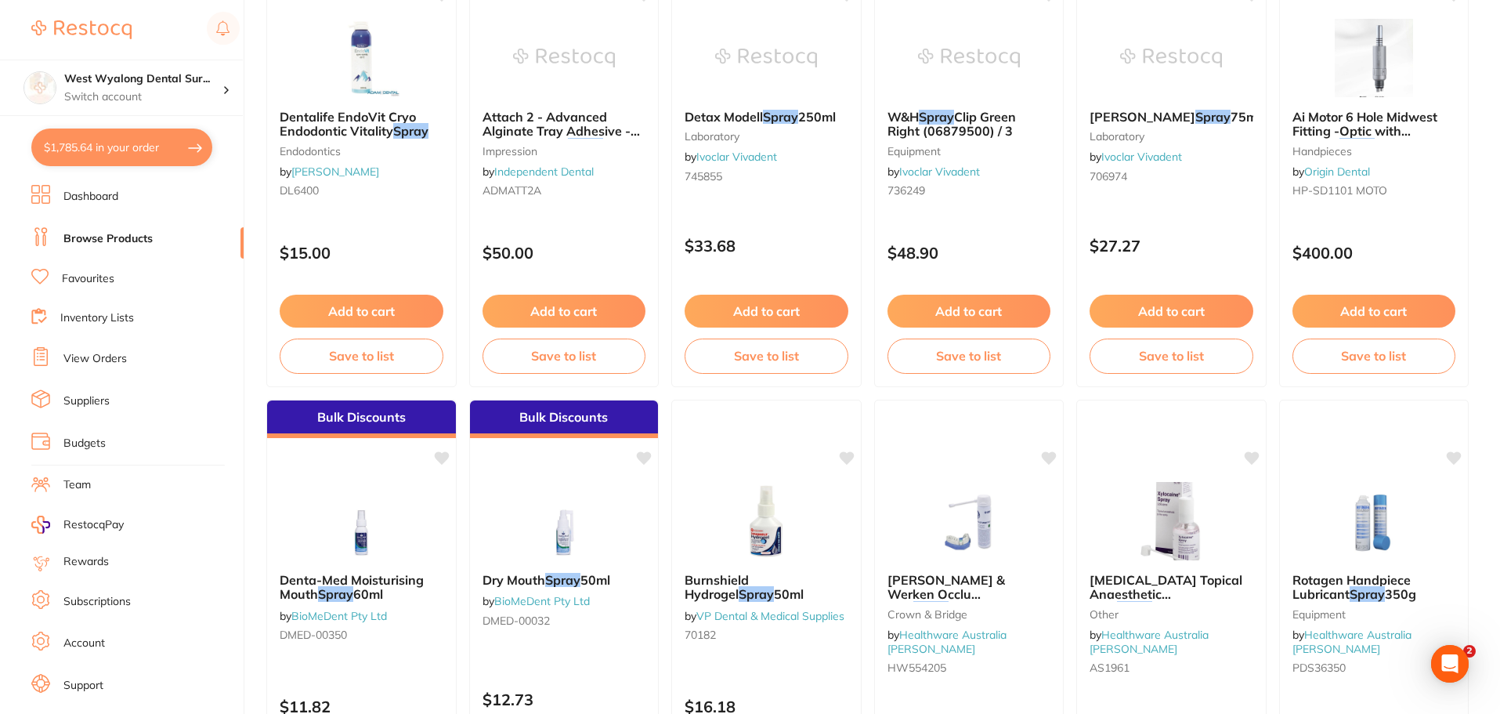
scroll to position [3369, 0]
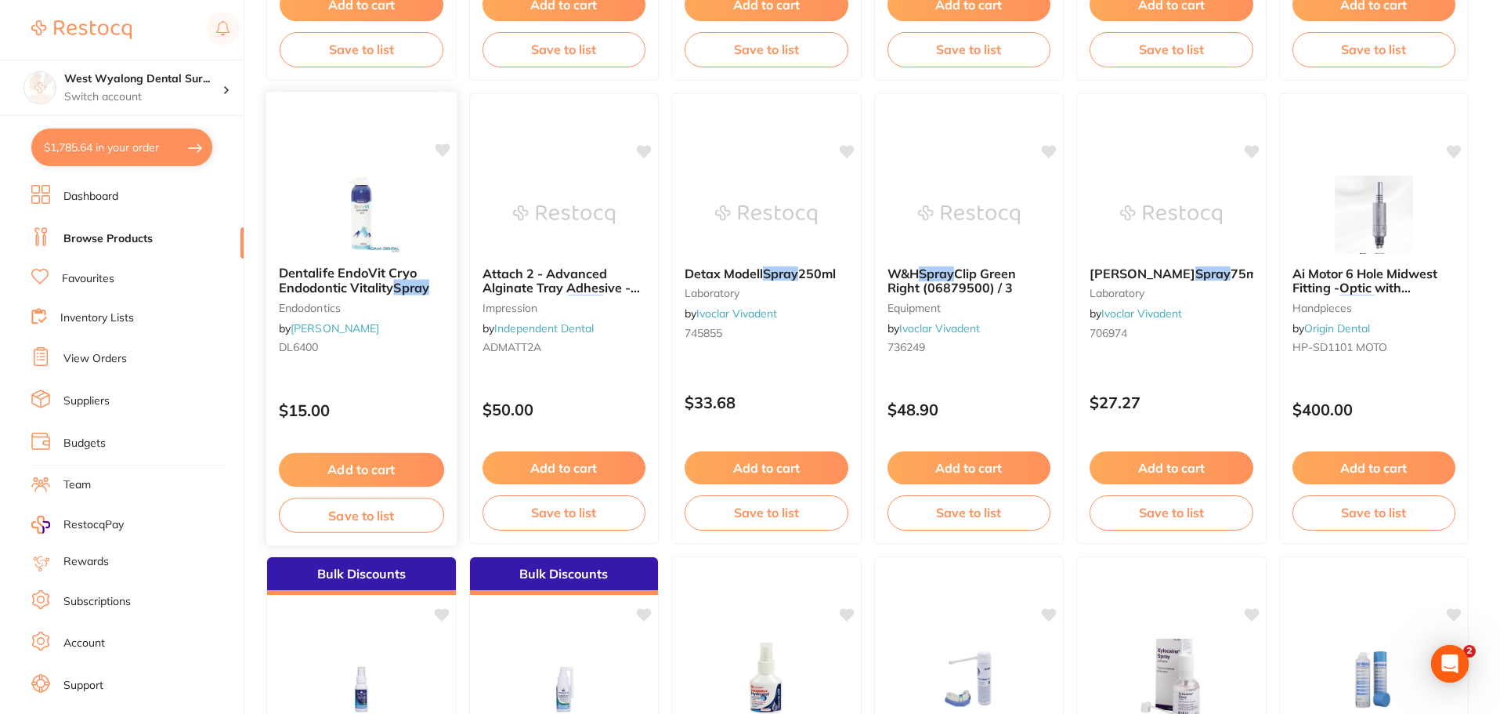
type input "oiling spray"
click at [440, 146] on icon at bounding box center [442, 149] width 15 height 13
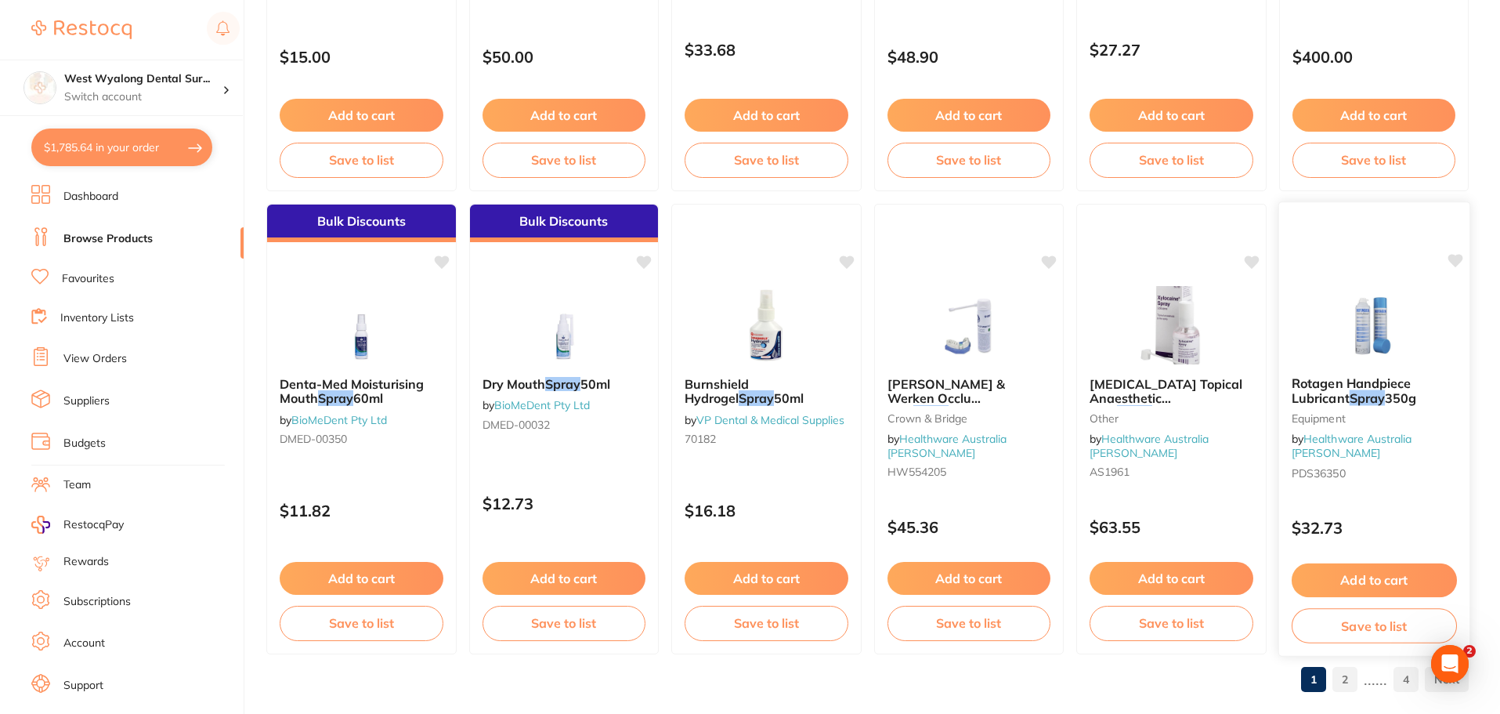
scroll to position [3743, 0]
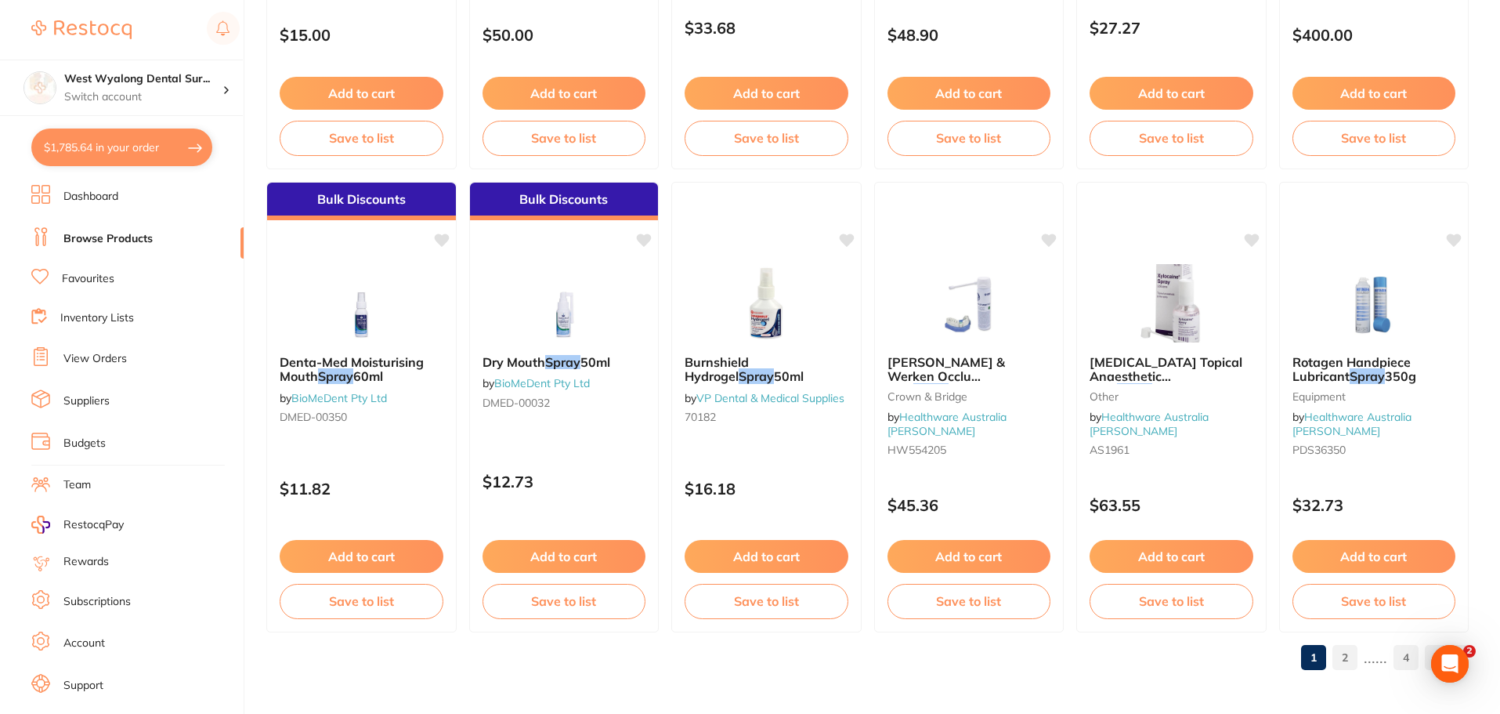
click at [1341, 655] on link "2" at bounding box center [1345, 657] width 25 height 31
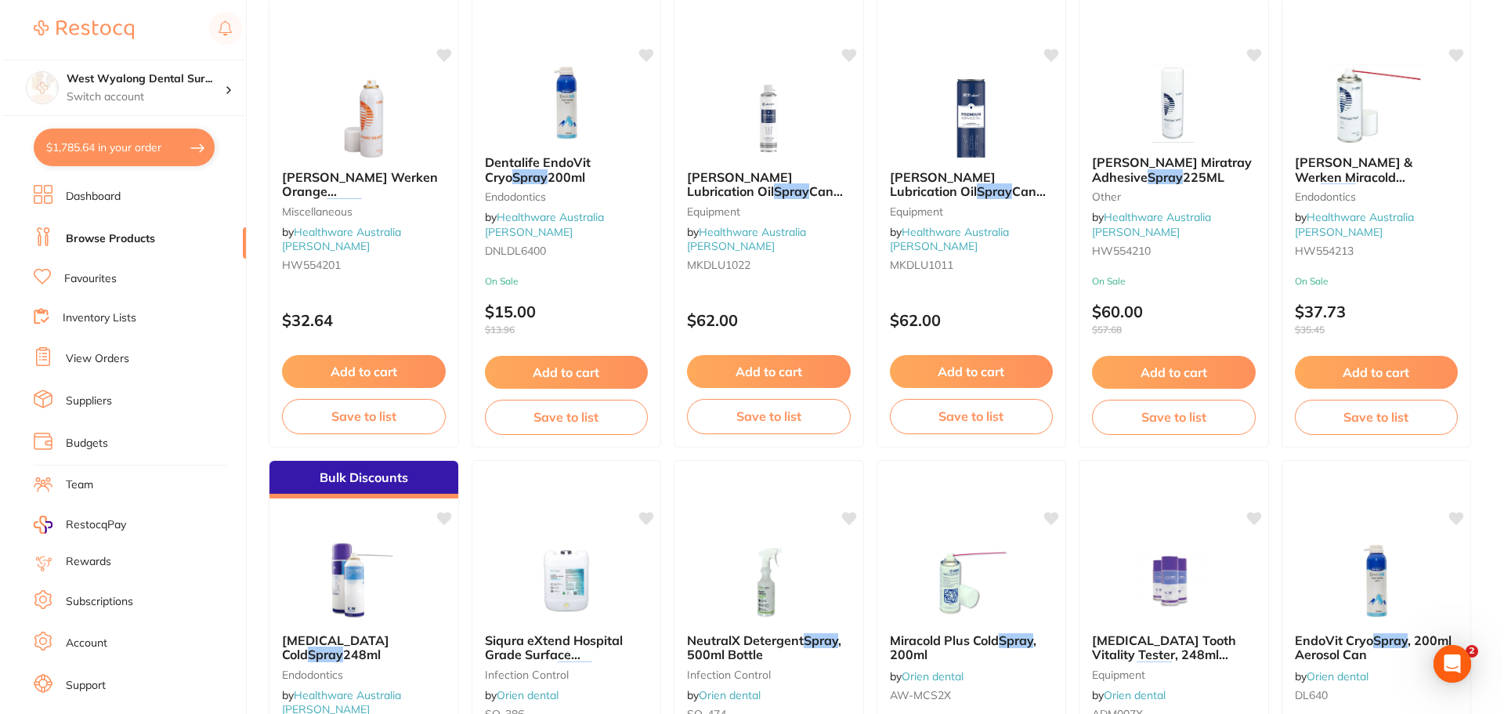
scroll to position [0, 0]
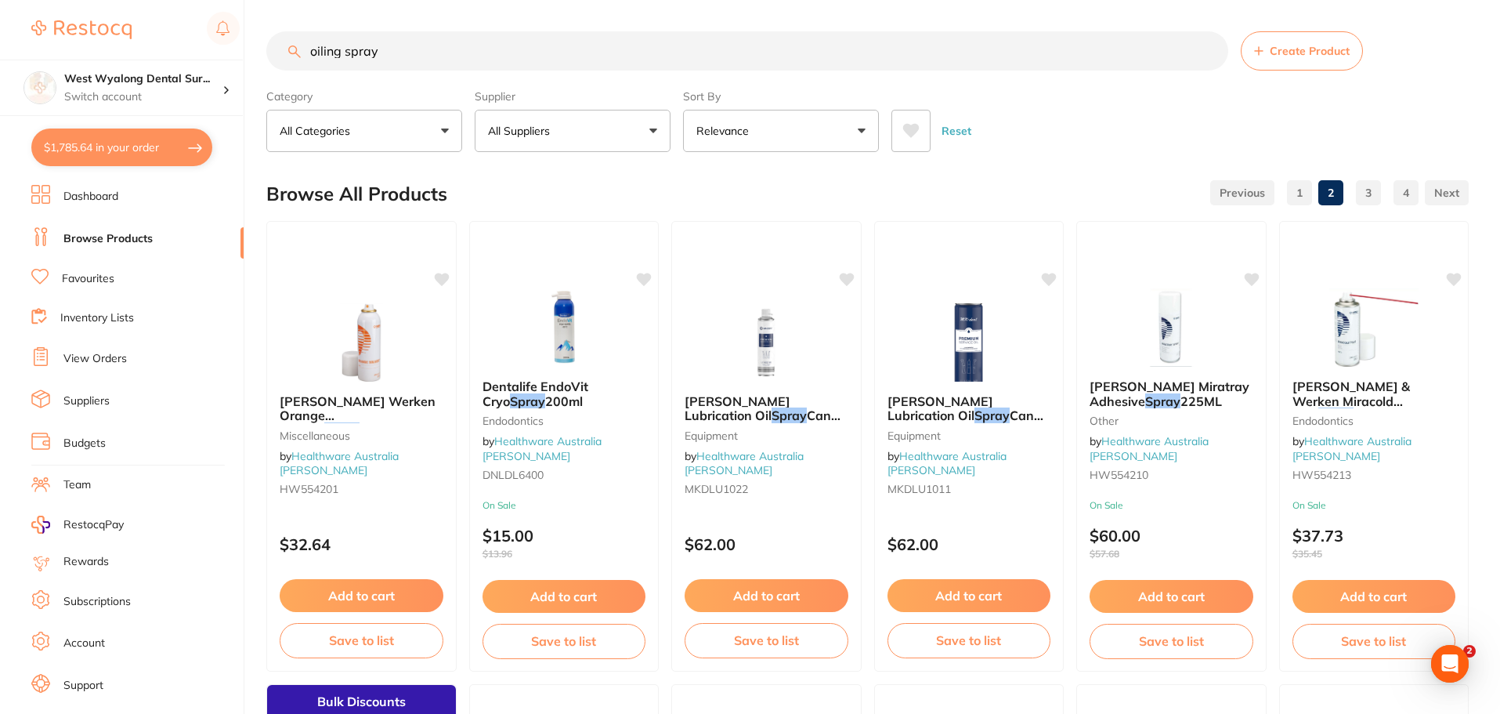
click at [99, 288] on li "Favourites" at bounding box center [137, 279] width 212 height 20
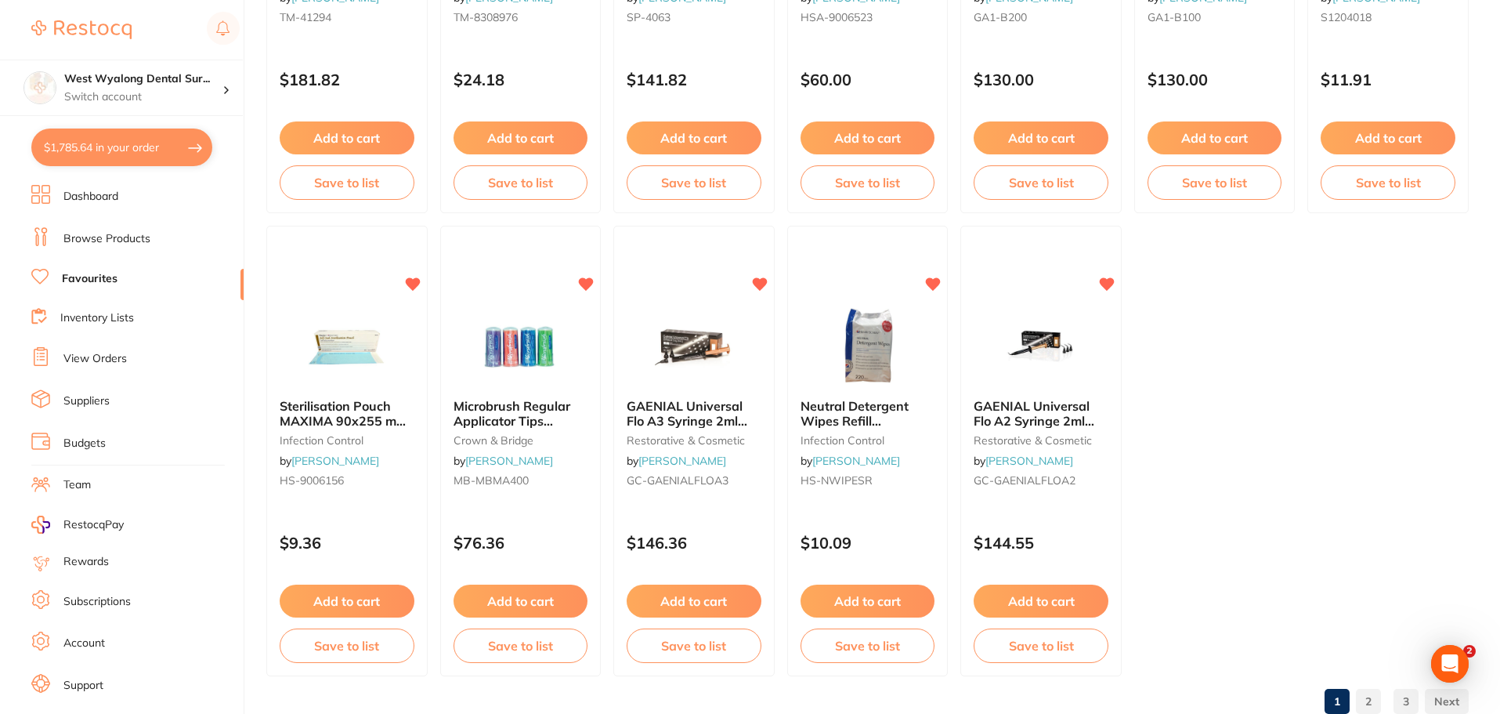
scroll to position [3212, 0]
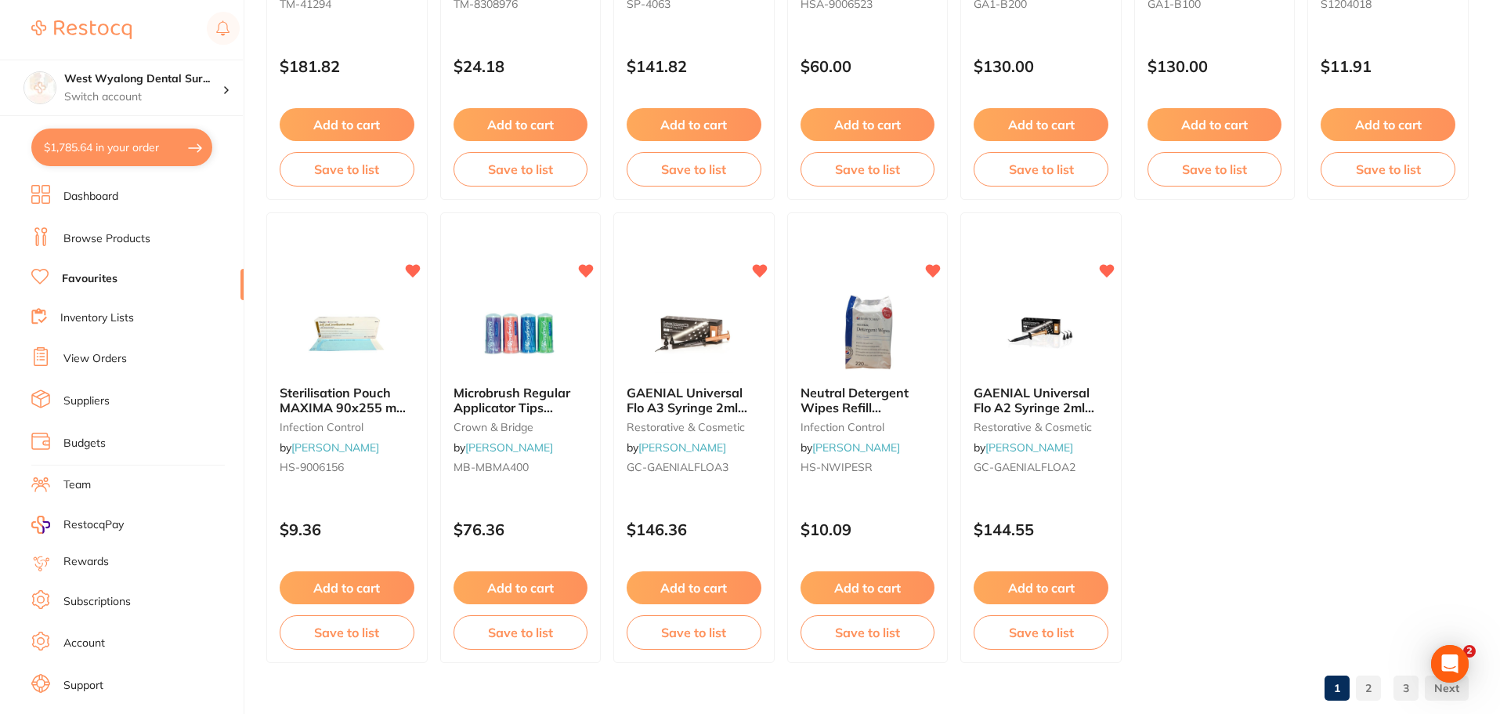
drag, startPoint x: 882, startPoint y: 404, endPoint x: 1016, endPoint y: 592, distance: 230.2
click at [882, 404] on span "Neutral Detergent Wipes Refill [PERSON_NAME] 220 pack" at bounding box center [867, 414] width 132 height 59
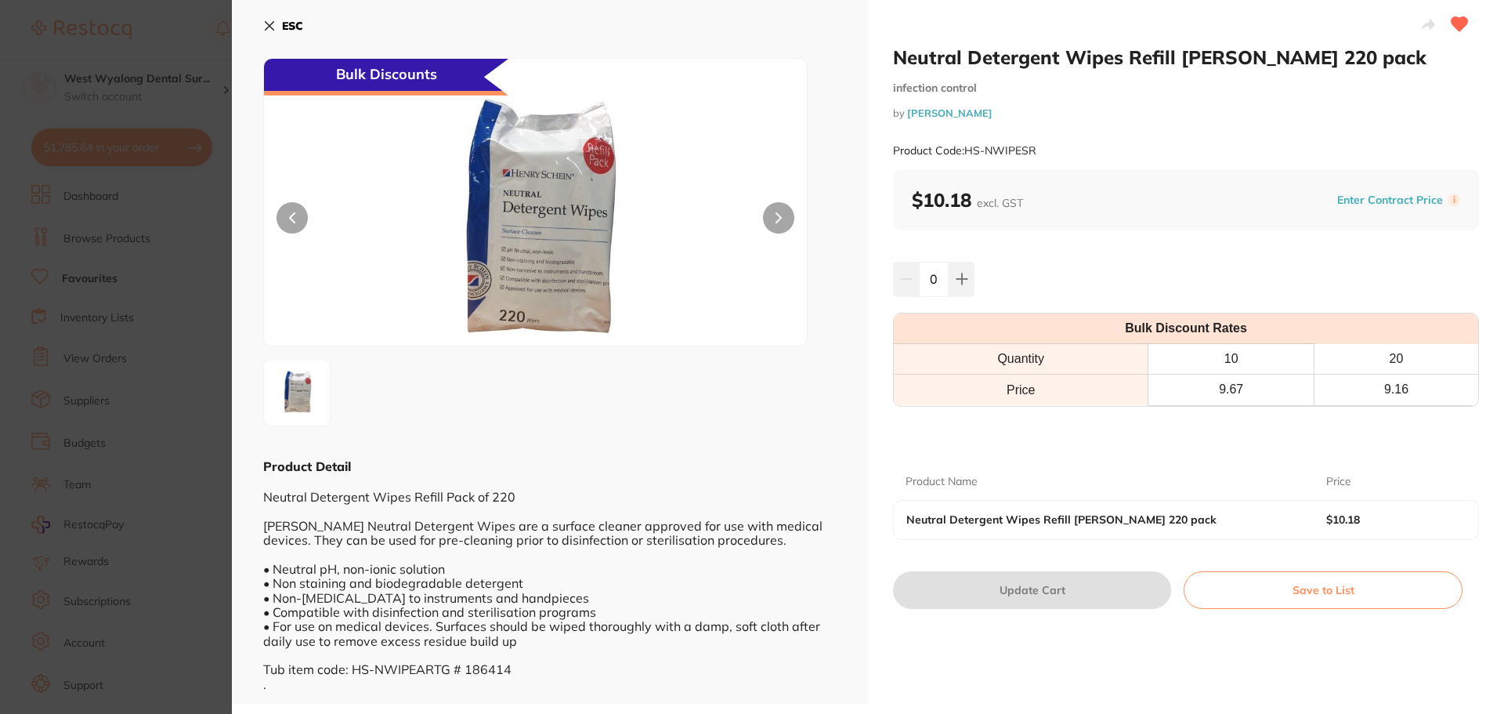
click at [267, 20] on icon at bounding box center [269, 26] width 13 height 13
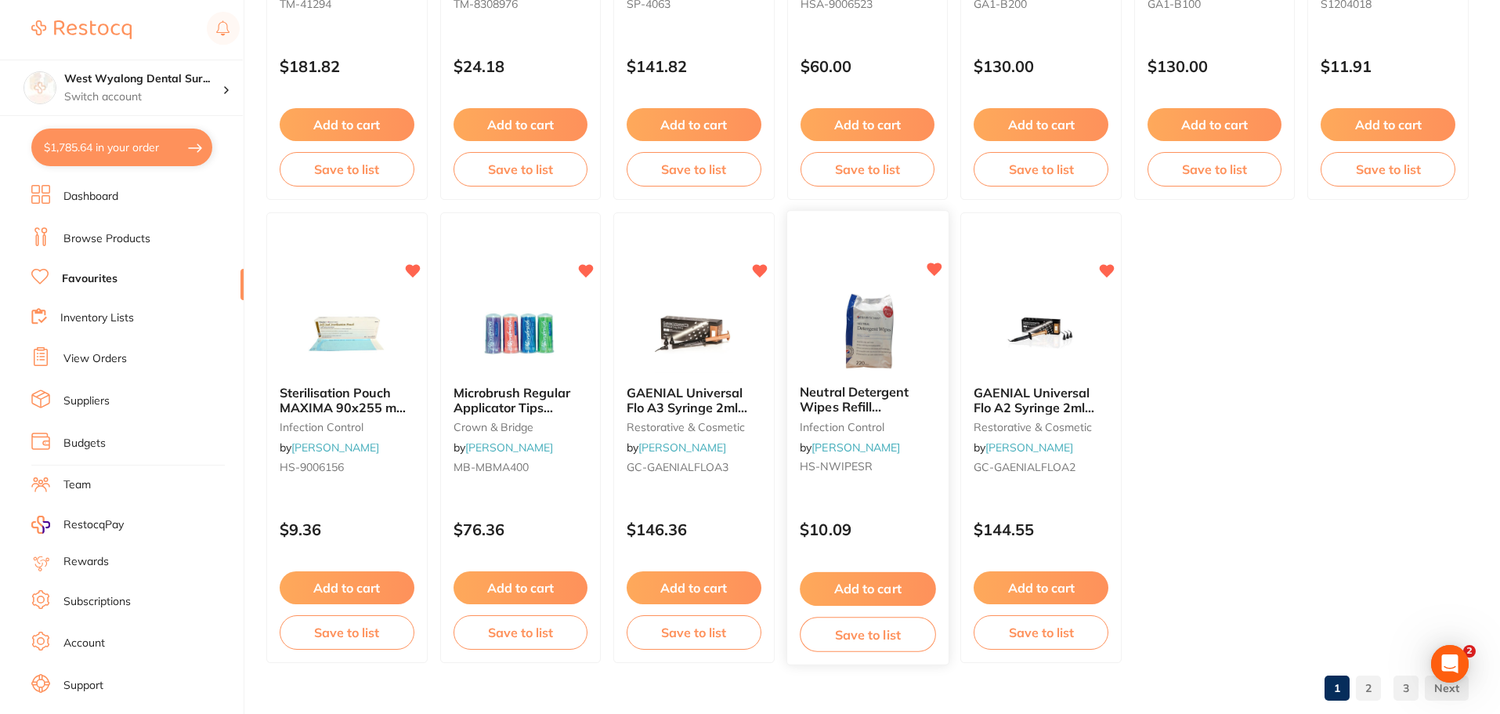
click at [932, 271] on icon at bounding box center [934, 269] width 15 height 13
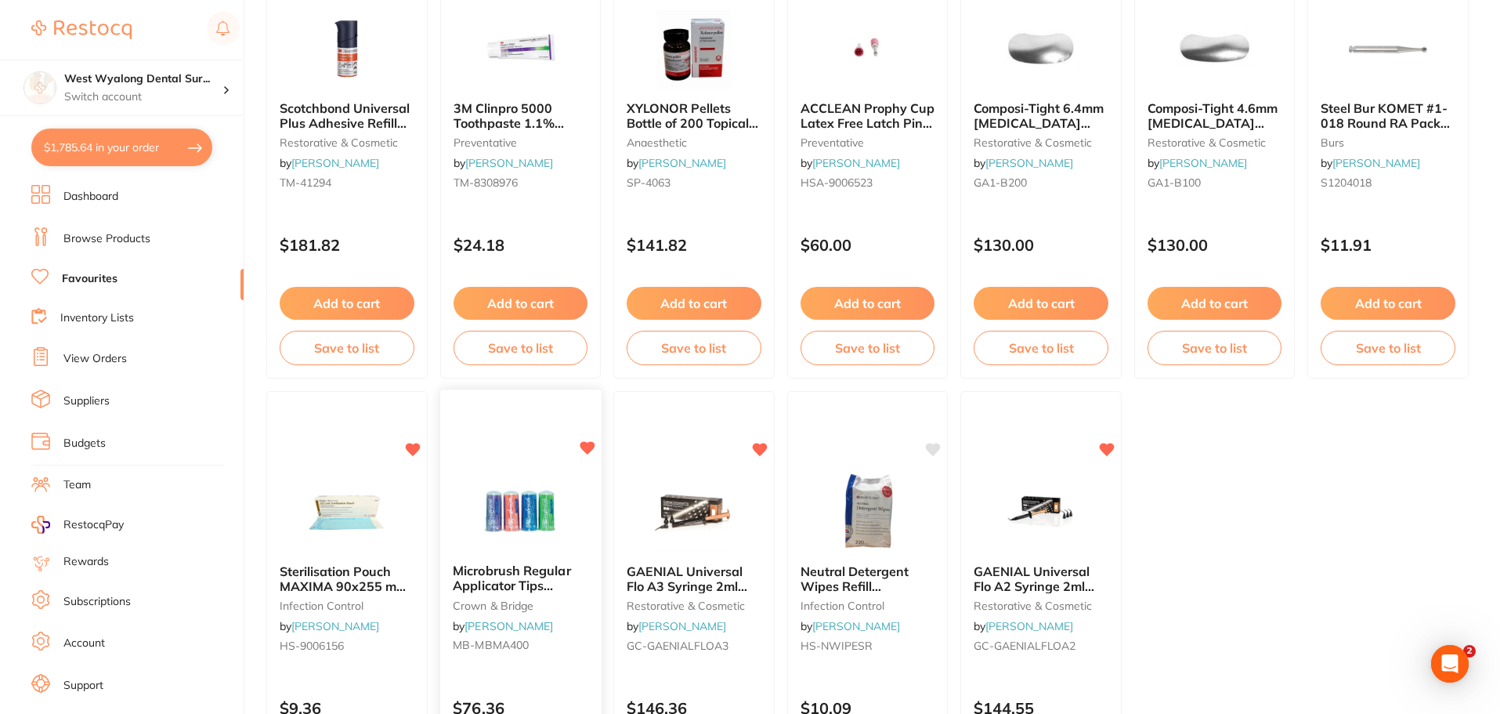
scroll to position [2977, 0]
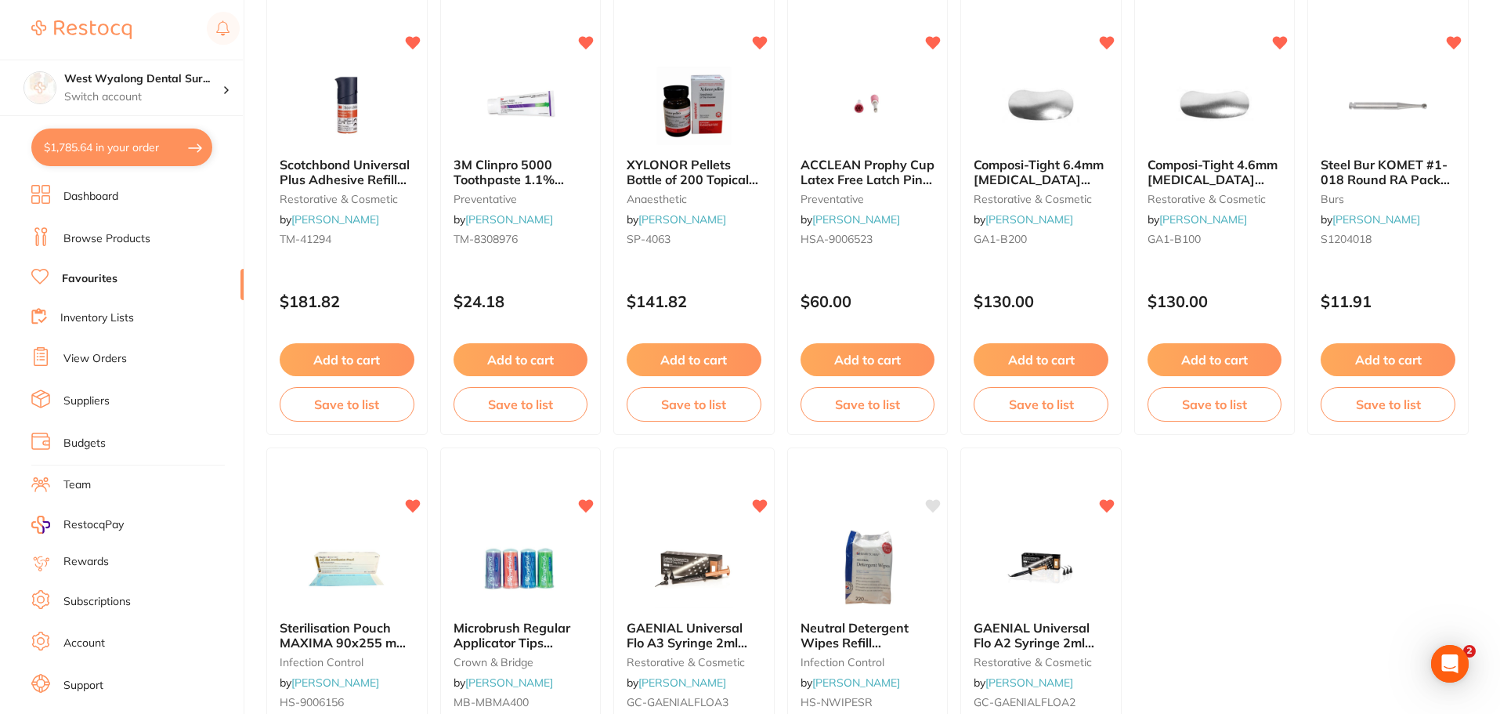
click at [108, 236] on link "Browse Products" at bounding box center [106, 239] width 87 height 16
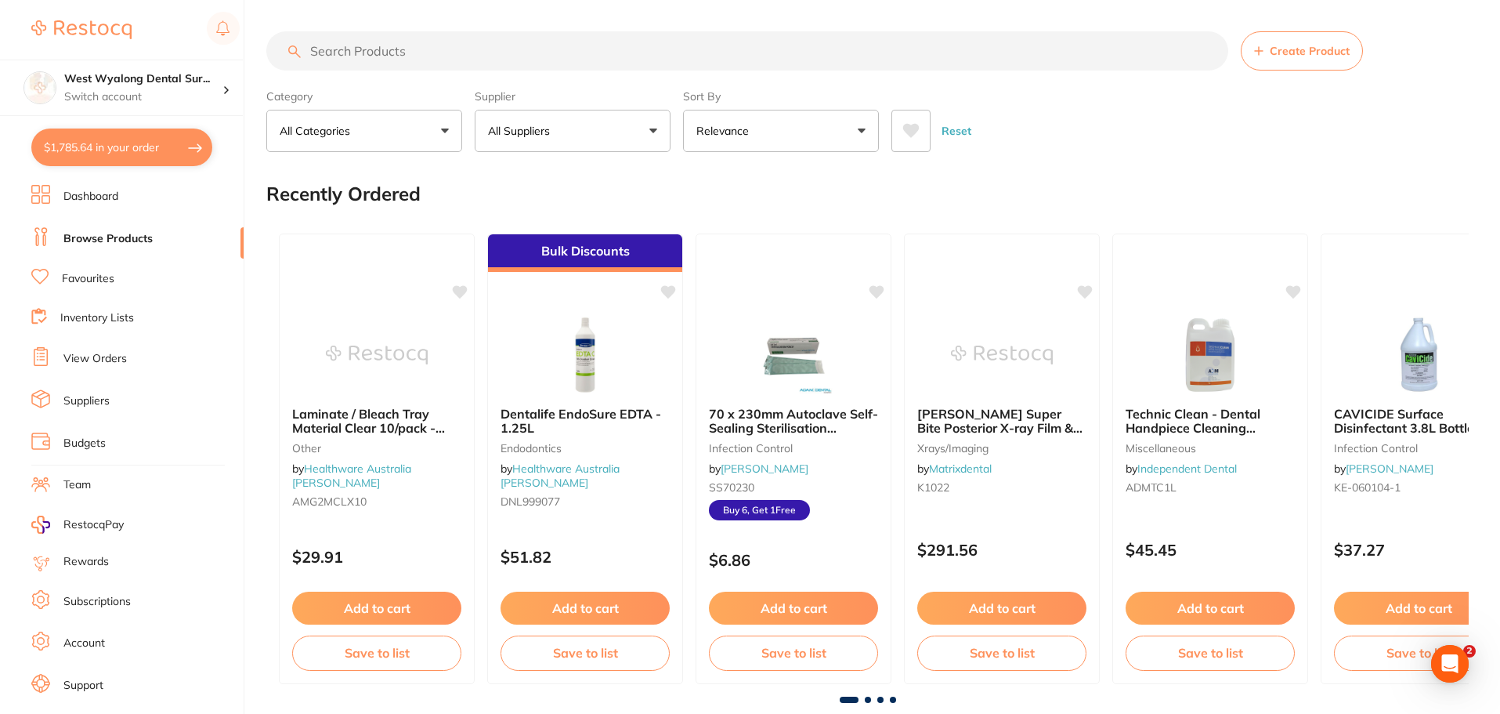
click at [361, 56] on input "search" at bounding box center [747, 50] width 962 height 39
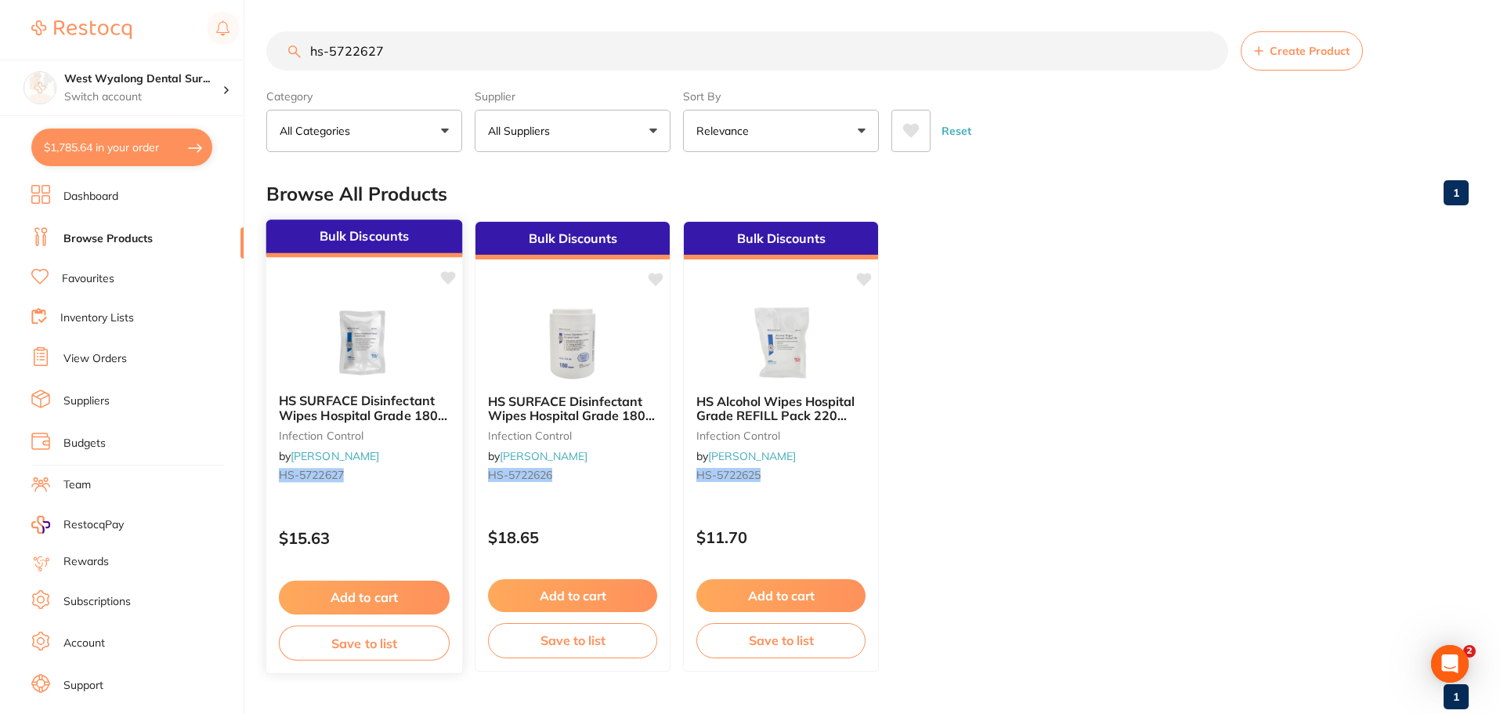
type input "hs-5722627"
click at [448, 277] on icon at bounding box center [448, 277] width 15 height 13
click at [346, 592] on button "Add to cart" at bounding box center [364, 598] width 171 height 34
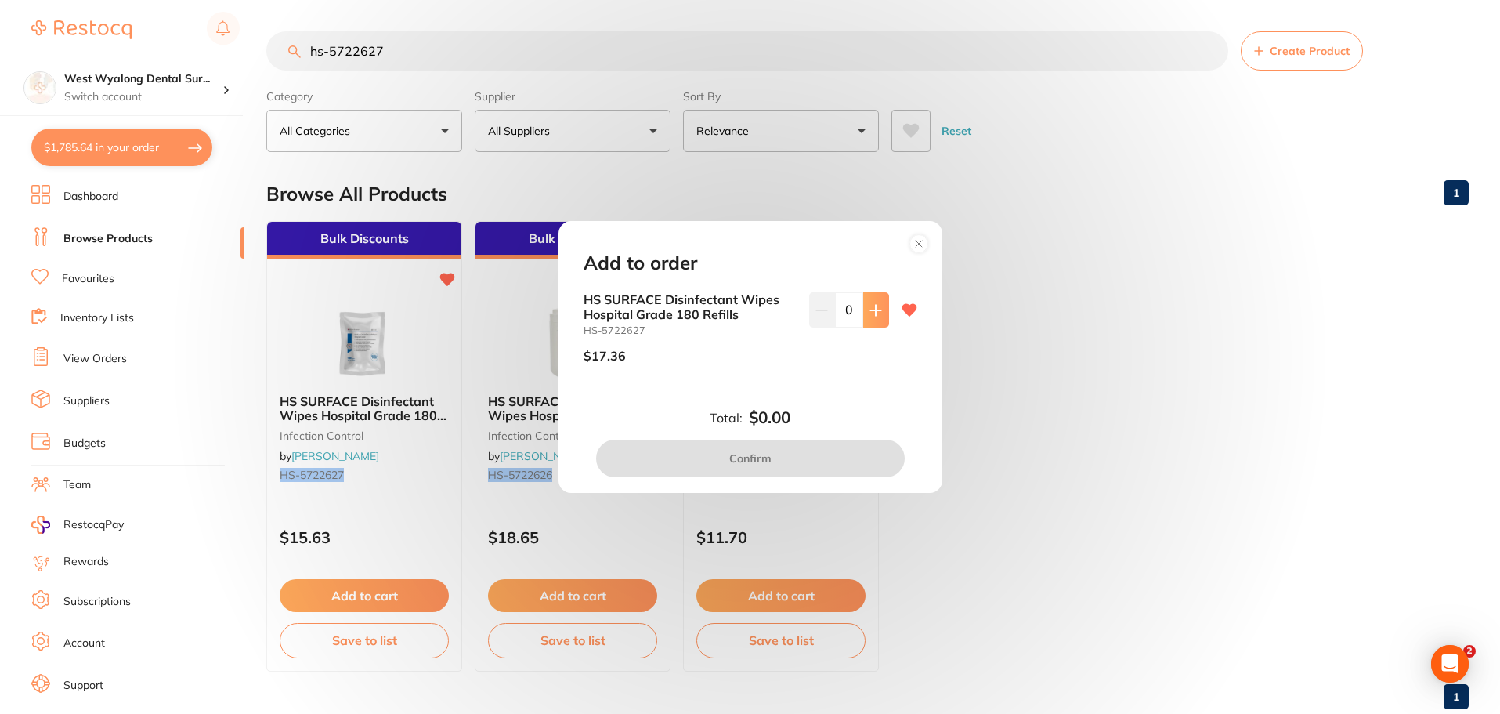
click at [874, 306] on icon at bounding box center [876, 310] width 13 height 13
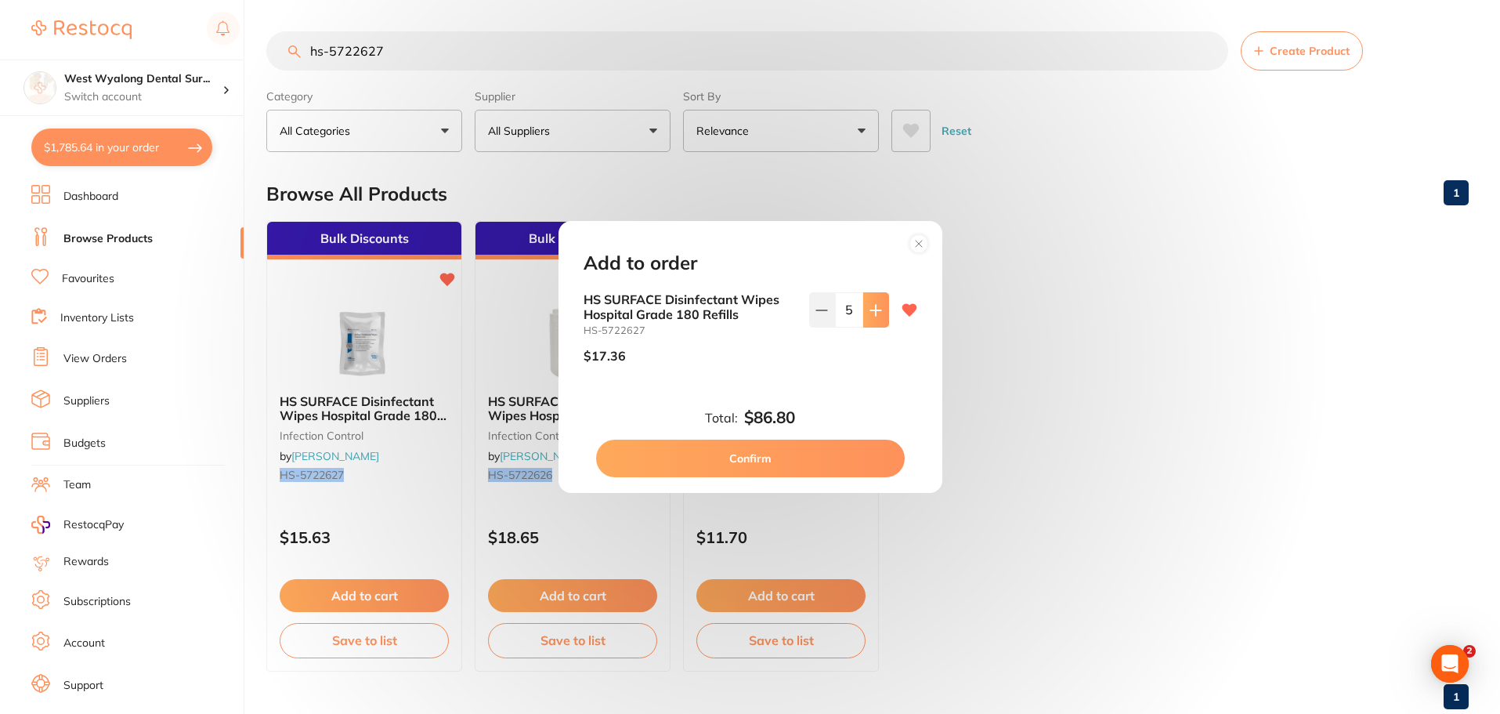
click at [874, 306] on icon at bounding box center [876, 310] width 13 height 13
type input "6"
click at [736, 464] on button "Confirm" at bounding box center [750, 459] width 309 height 38
checkbox input "false"
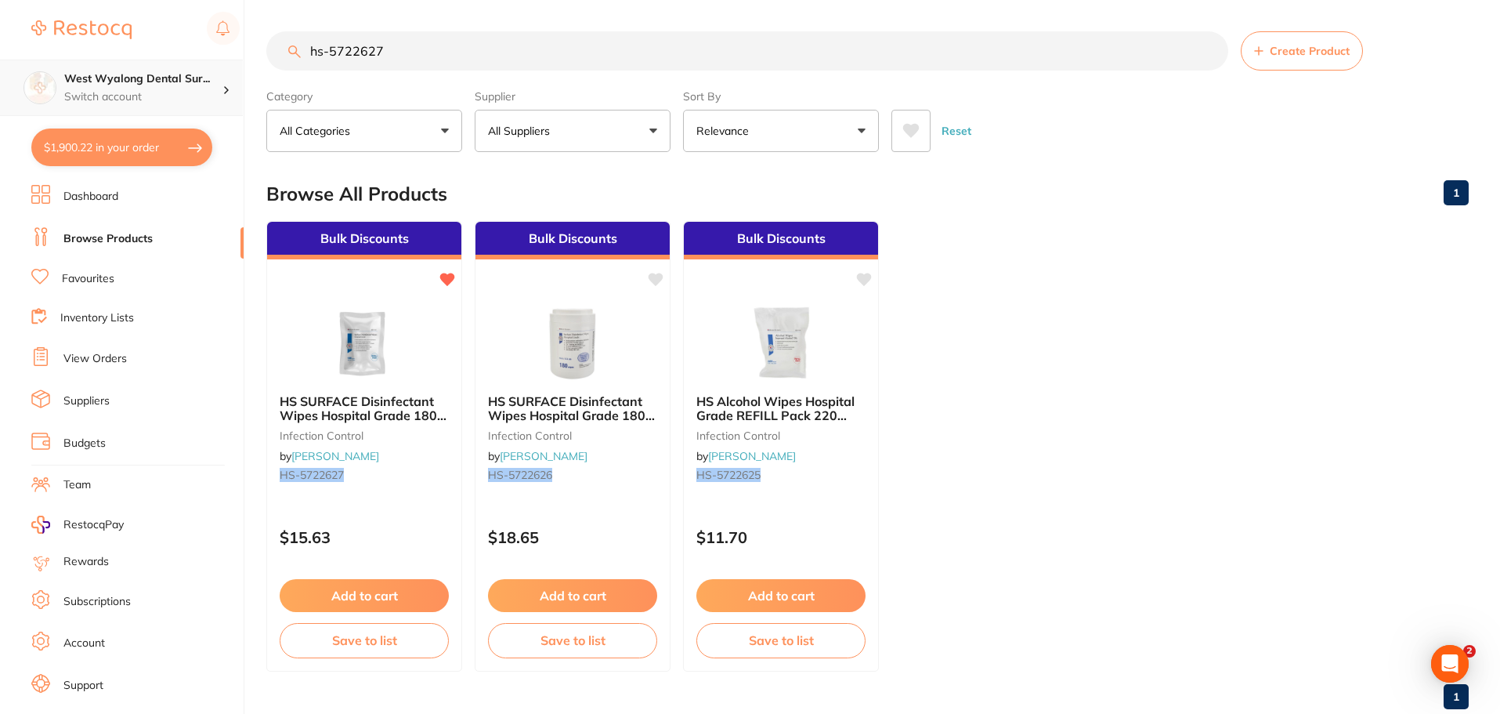
drag, startPoint x: 443, startPoint y: 48, endPoint x: 148, endPoint y: 84, distance: 297.6
click at [148, 84] on div "$1,900.22 West Wyalong Dental Sur... Switch account West Wyalong [MEDICAL_DATA]…" at bounding box center [750, 357] width 1500 height 714
type input "k"
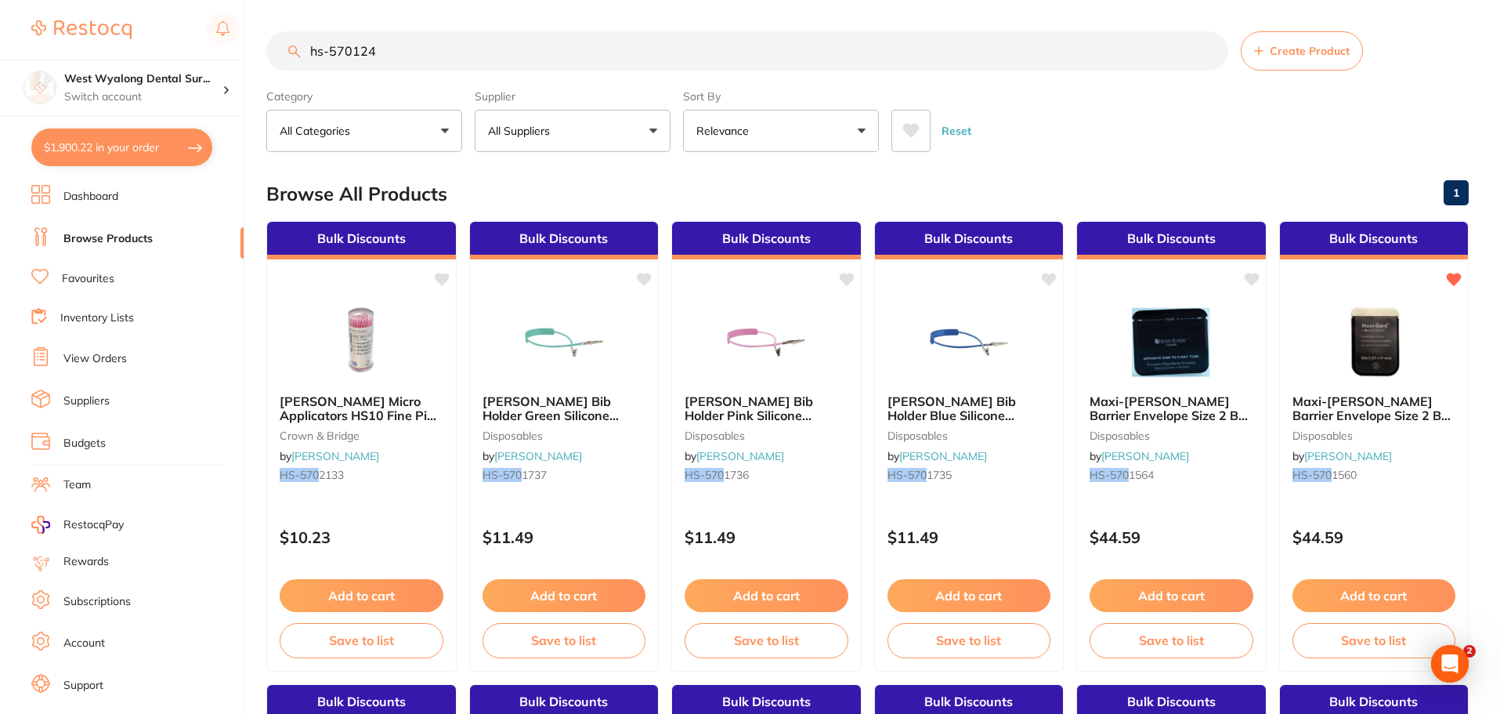
type input "hs-5701244"
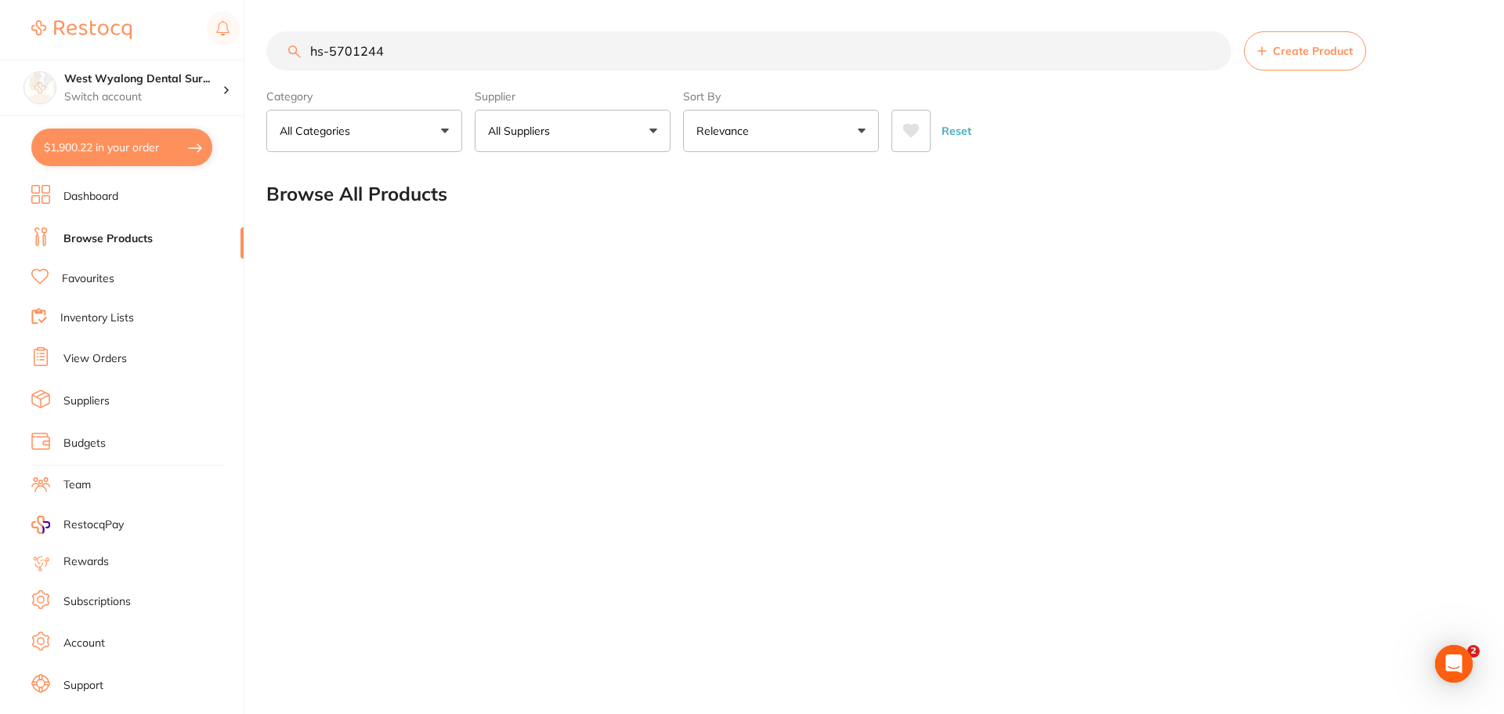
drag, startPoint x: 429, startPoint y: 47, endPoint x: 253, endPoint y: 49, distance: 175.5
click at [253, 49] on div "$1,900.22 West Wyalong Dental Sur... Switch account West Wyalong [MEDICAL_DATA]…" at bounding box center [752, 357] width 1504 height 714
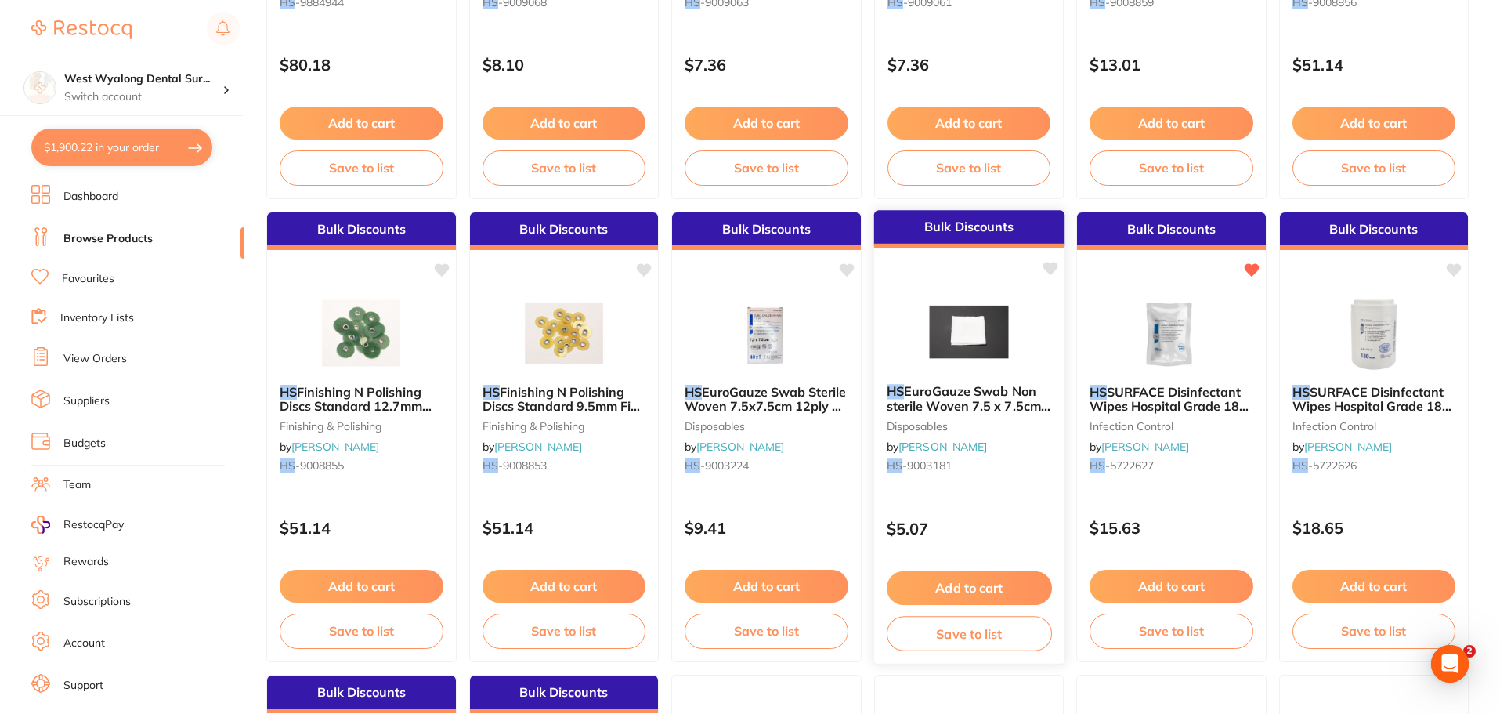
scroll to position [470, 0]
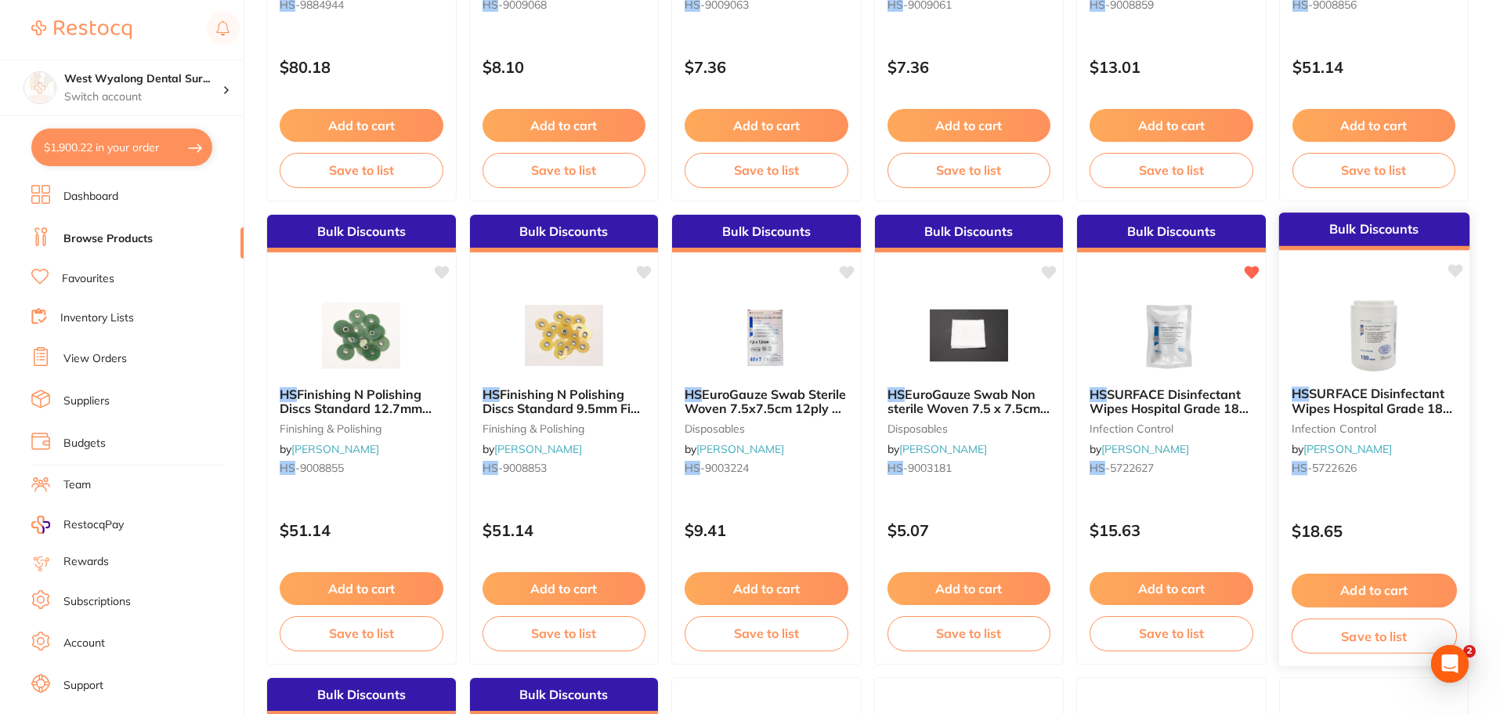
type input "hs-"
click at [1452, 266] on icon at bounding box center [1455, 270] width 15 height 13
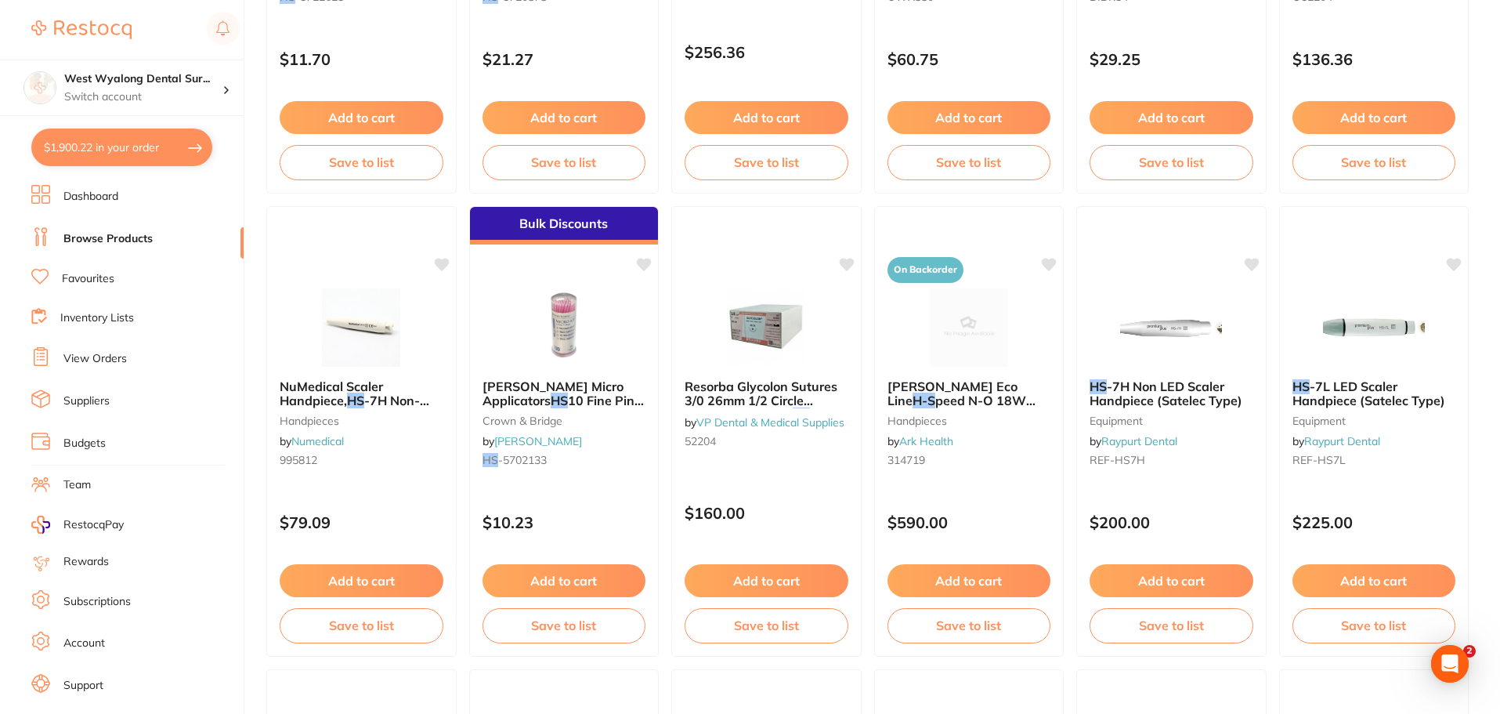
scroll to position [1410, 0]
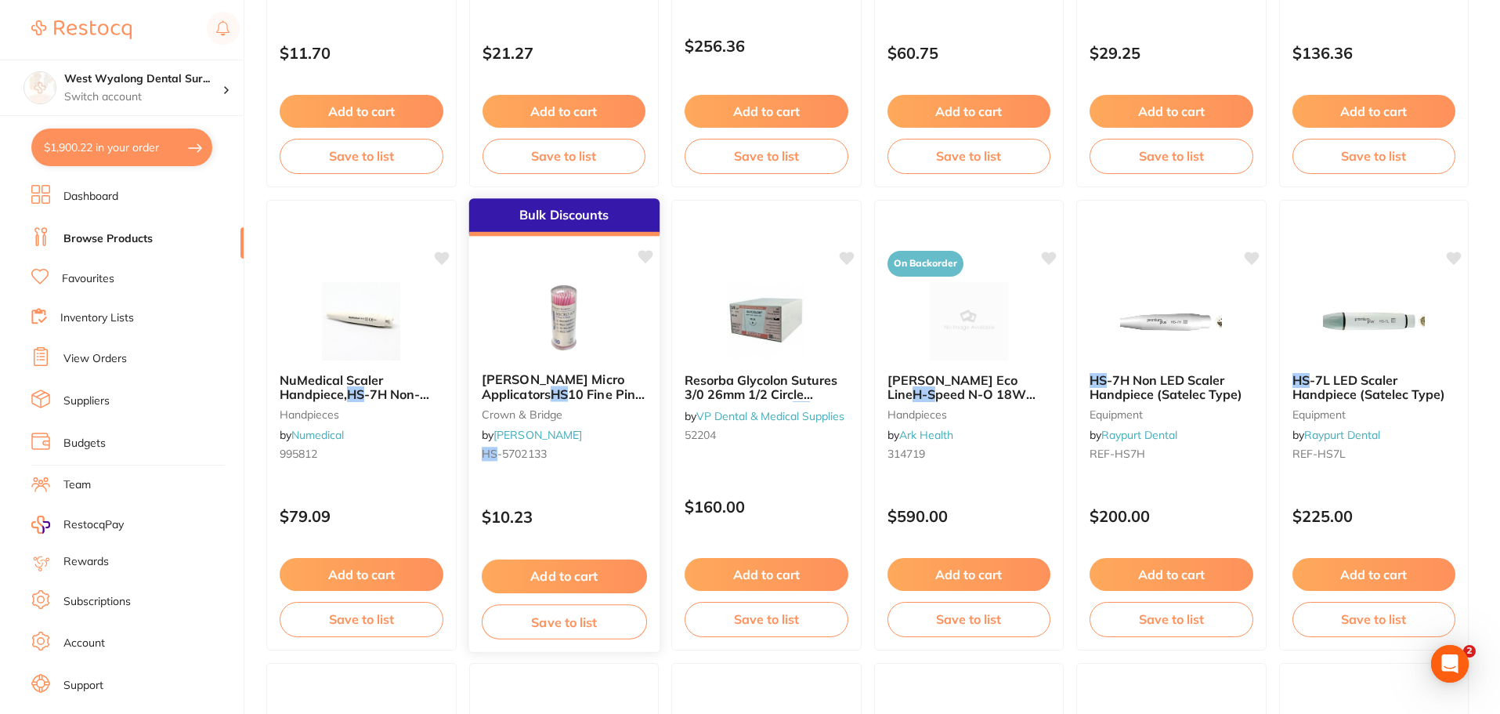
click at [562, 386] on em "HS" at bounding box center [558, 394] width 17 height 16
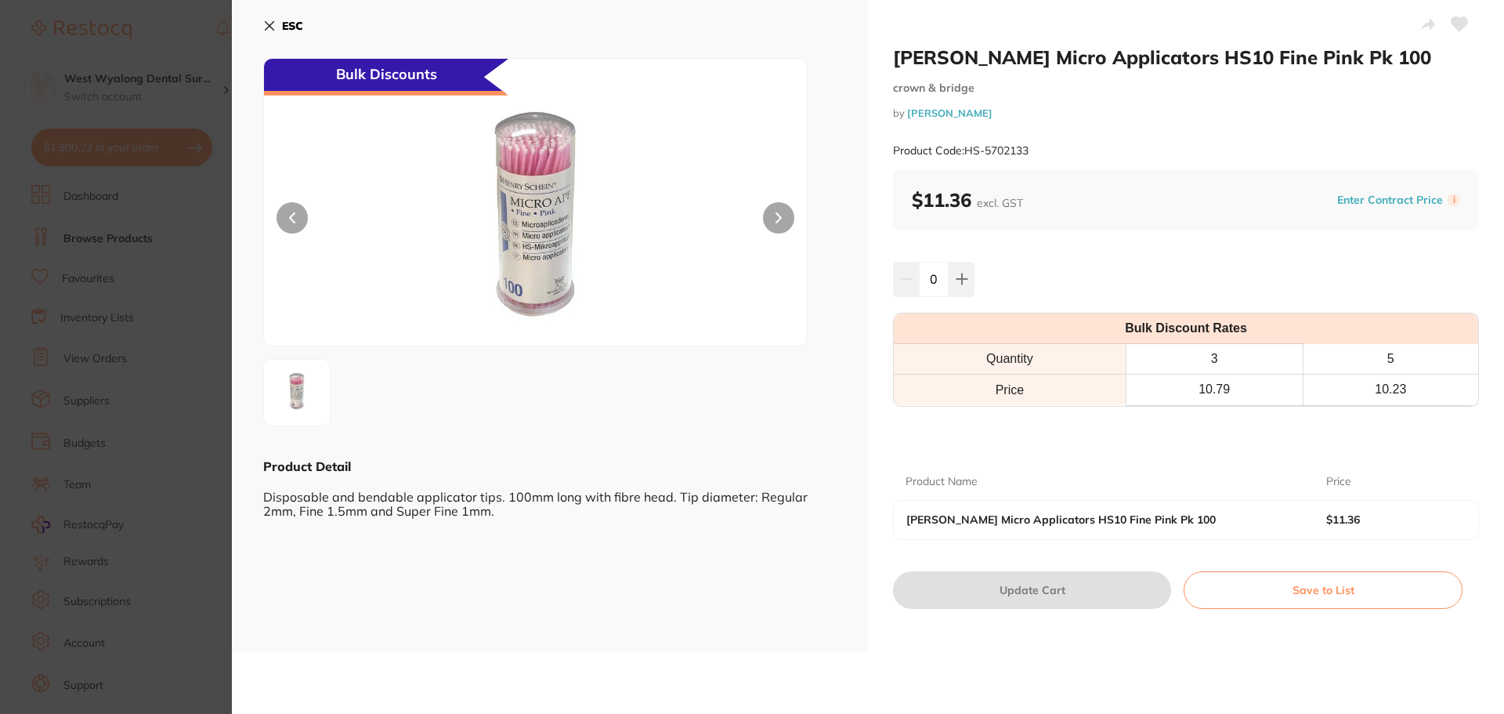
click at [270, 28] on icon at bounding box center [269, 26] width 13 height 13
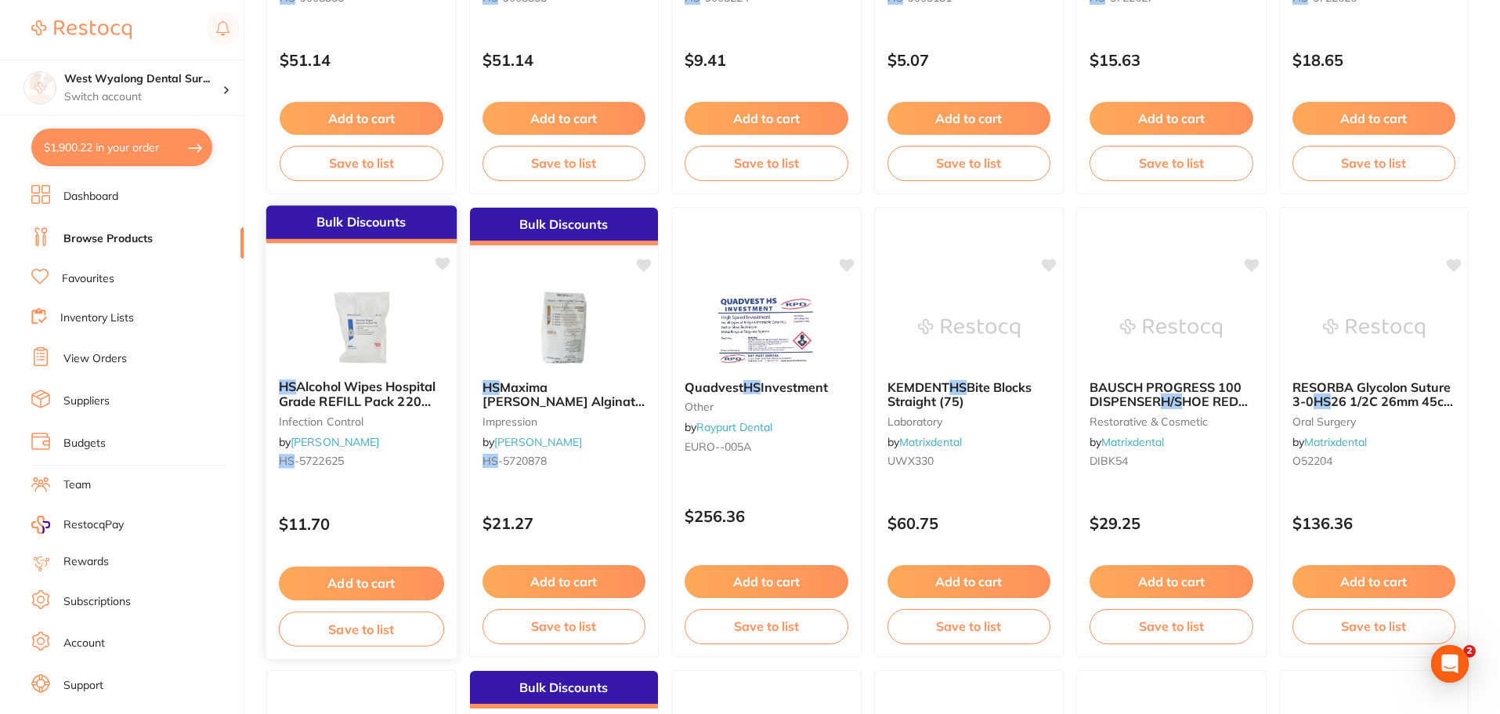
scroll to position [1332, 0]
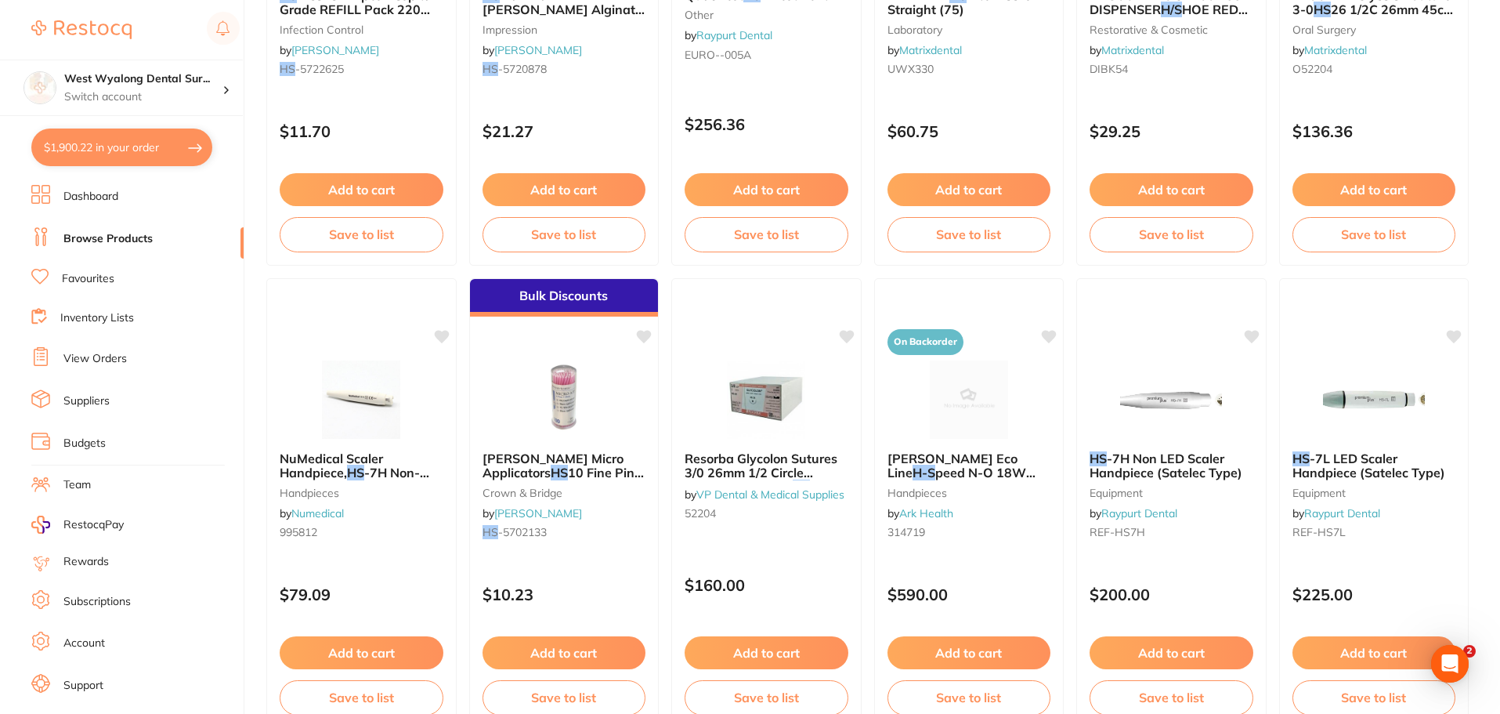
click at [139, 150] on button "$1,900.22 in your order" at bounding box center [121, 147] width 181 height 38
checkbox input "true"
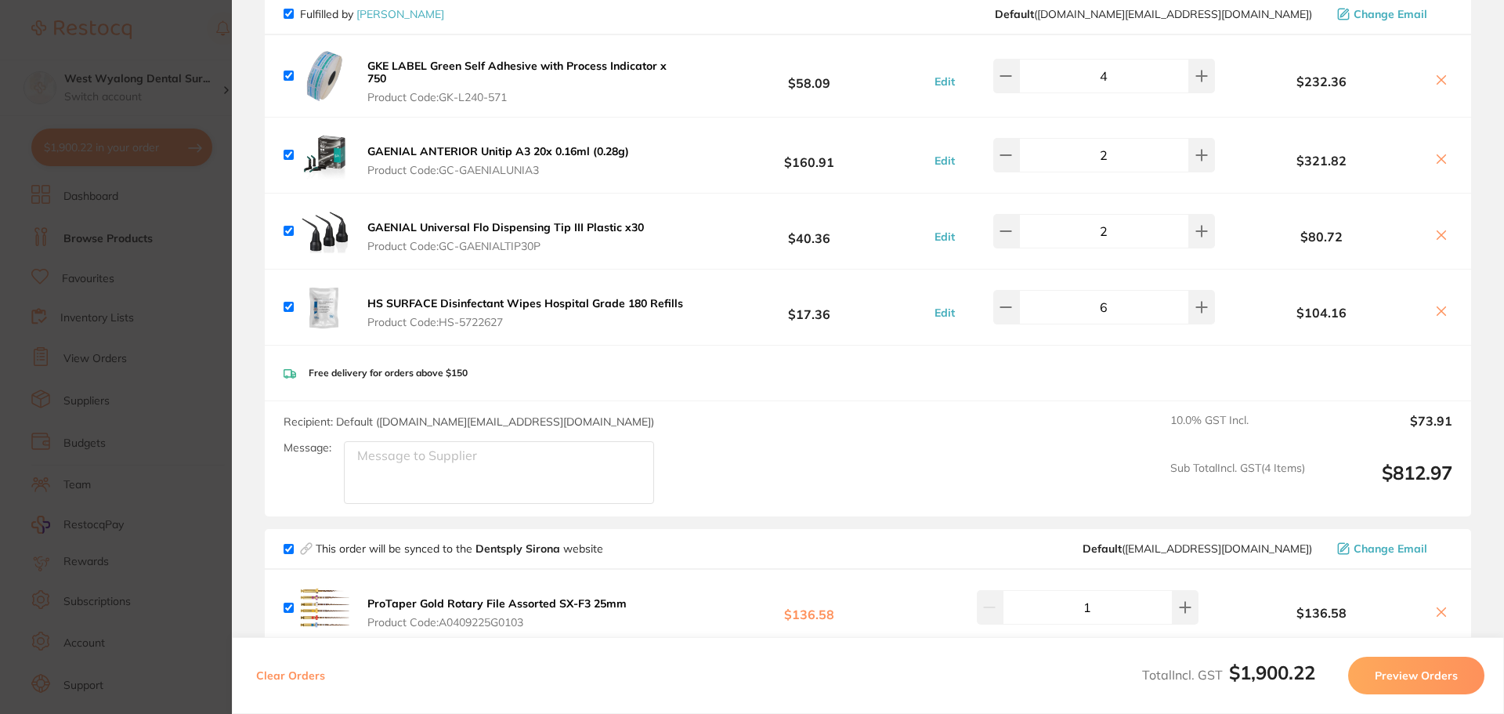
scroll to position [0, 0]
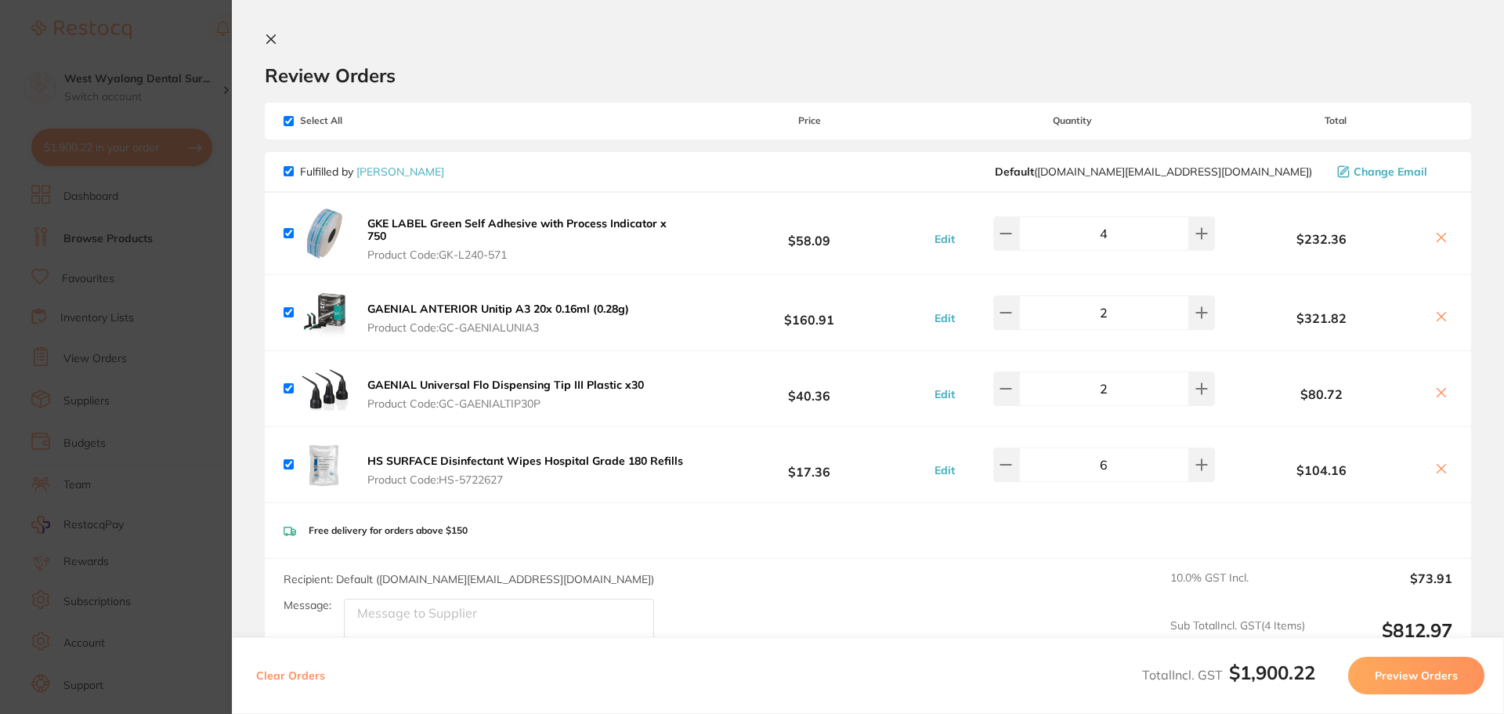
click at [277, 40] on button at bounding box center [274, 40] width 19 height 15
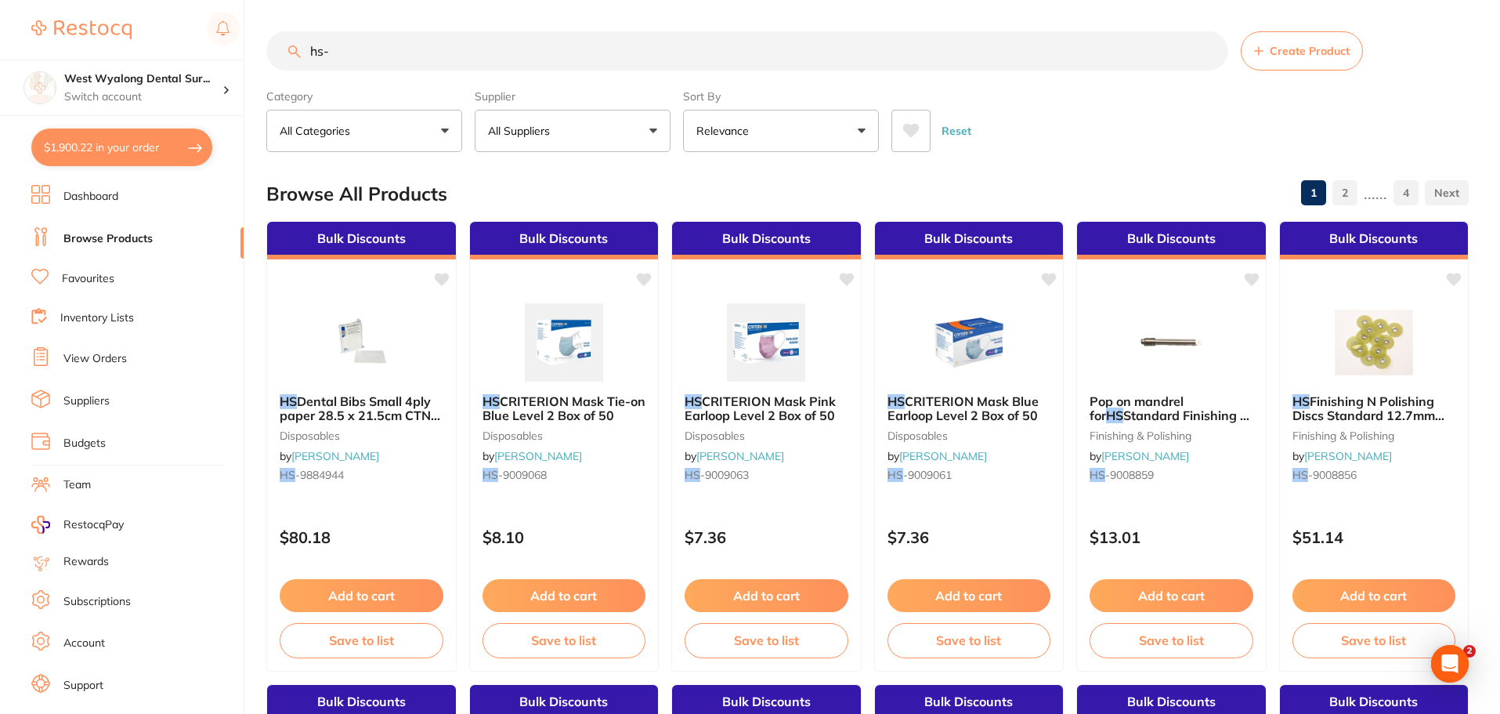
drag, startPoint x: 364, startPoint y: 52, endPoint x: 247, endPoint y: 45, distance: 117.0
click at [247, 45] on div "$1,900.22 West Wyalong Dental Sur... Switch account West Wyalong [MEDICAL_DATA]…" at bounding box center [750, 357] width 1500 height 714
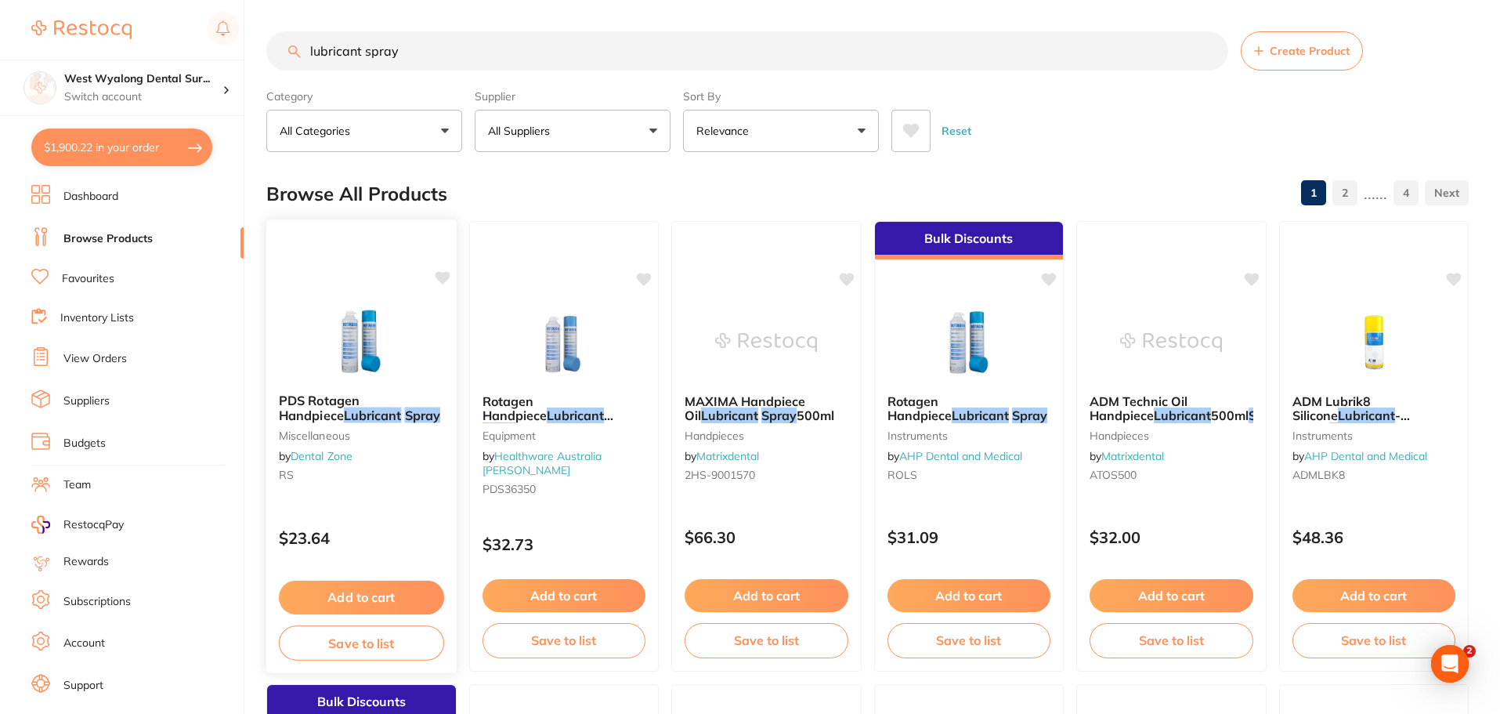
type input "lubricant spray"
drag, startPoint x: 335, startPoint y: 593, endPoint x: 705, endPoint y: 487, distance: 385.6
click at [335, 593] on button "Add to cart" at bounding box center [362, 595] width 164 height 33
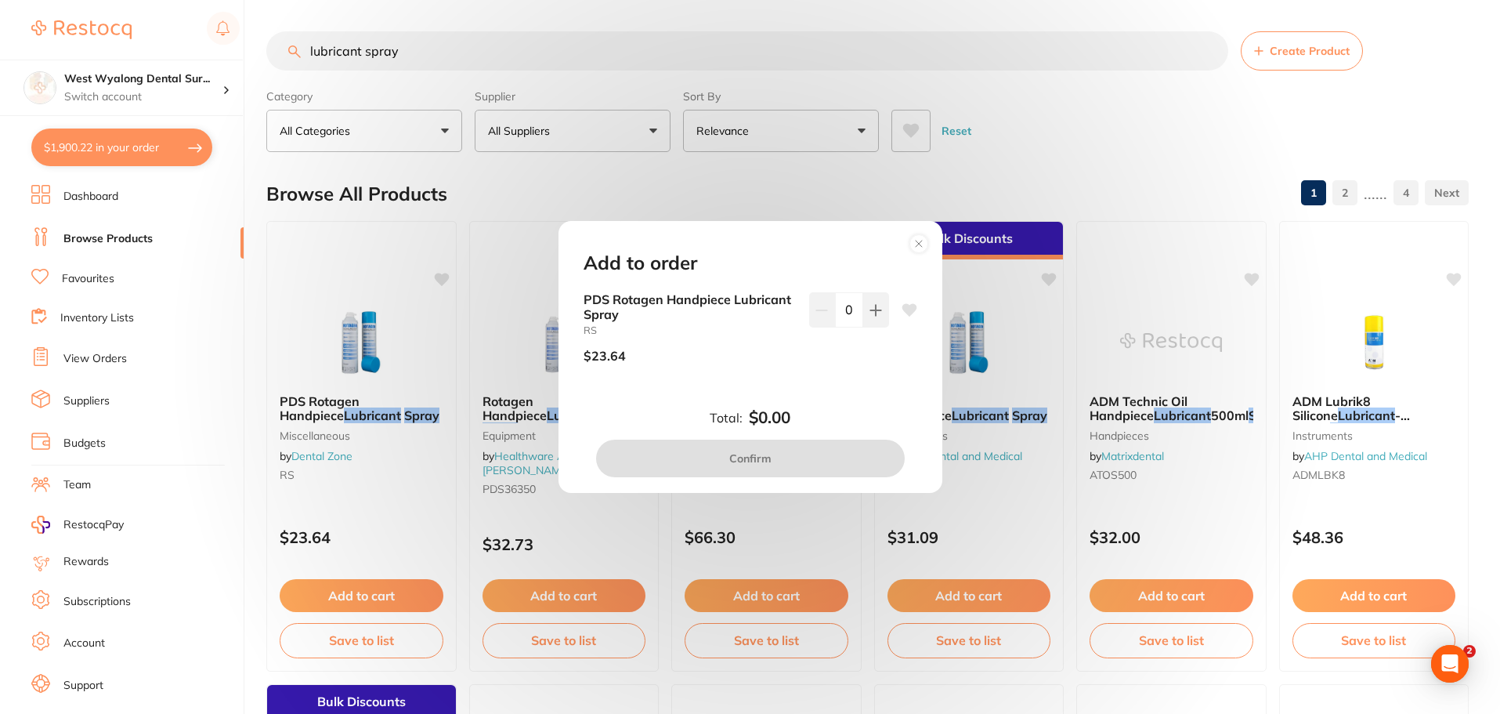
click at [921, 235] on circle at bounding box center [919, 243] width 18 height 18
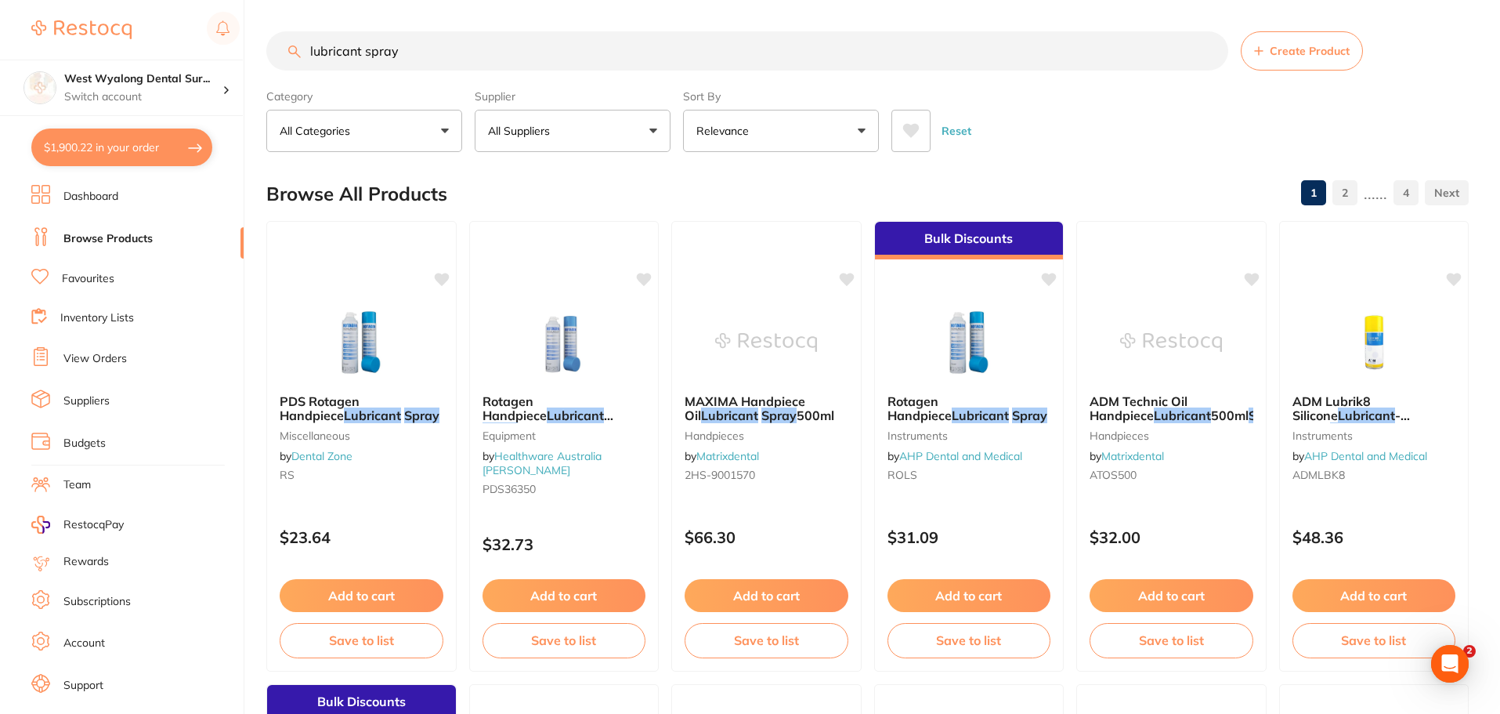
click at [93, 405] on link "Suppliers" at bounding box center [86, 401] width 46 height 16
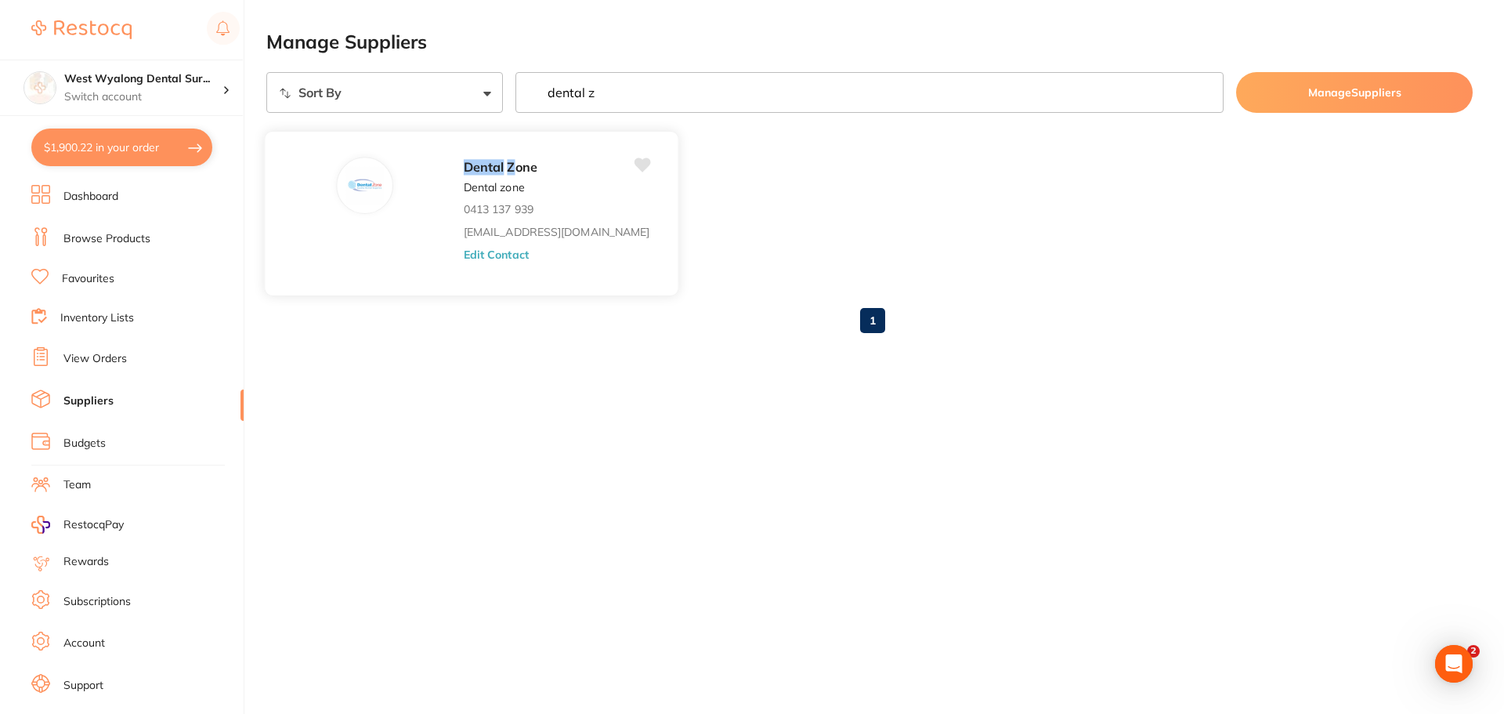
type input "dental z"
click at [464, 255] on button "Edit Contact" at bounding box center [496, 254] width 65 height 13
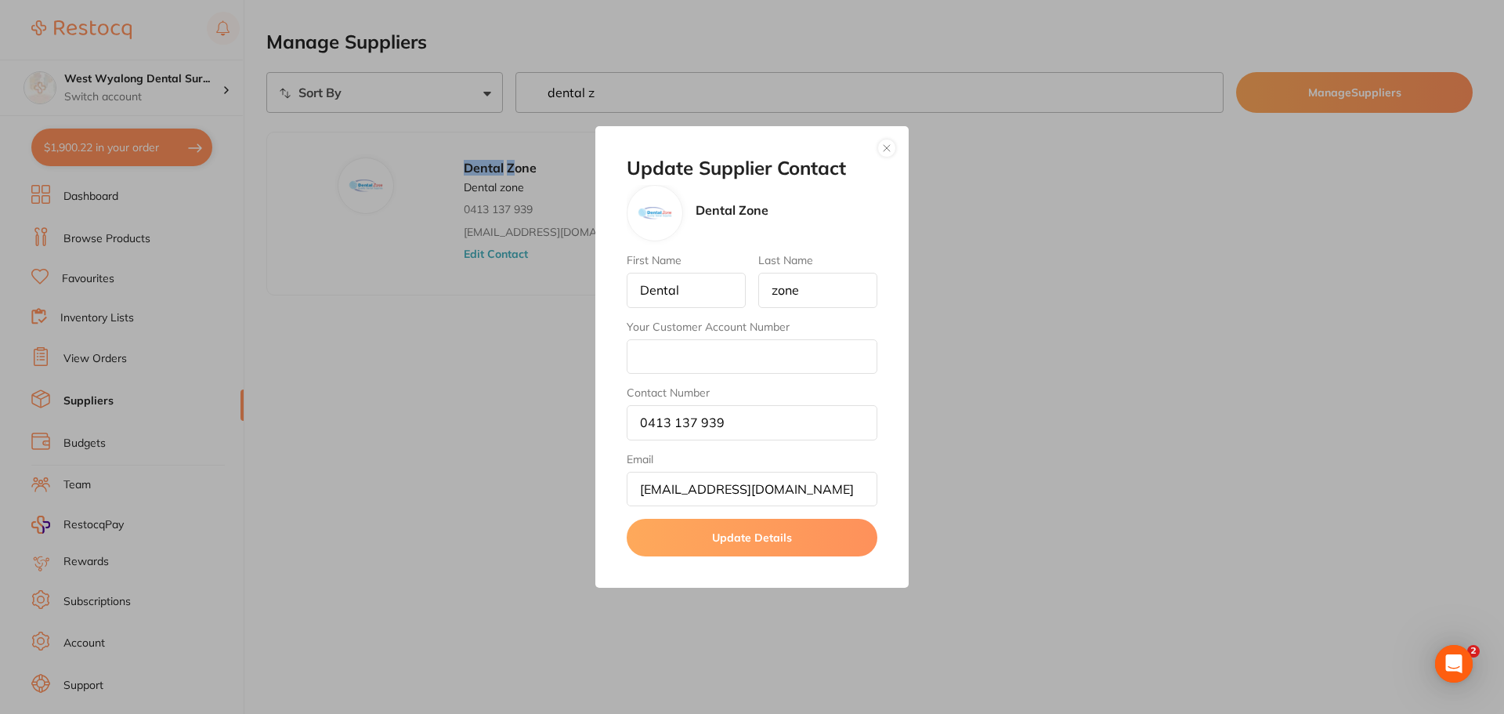
click at [888, 149] on button "button" at bounding box center [886, 148] width 19 height 19
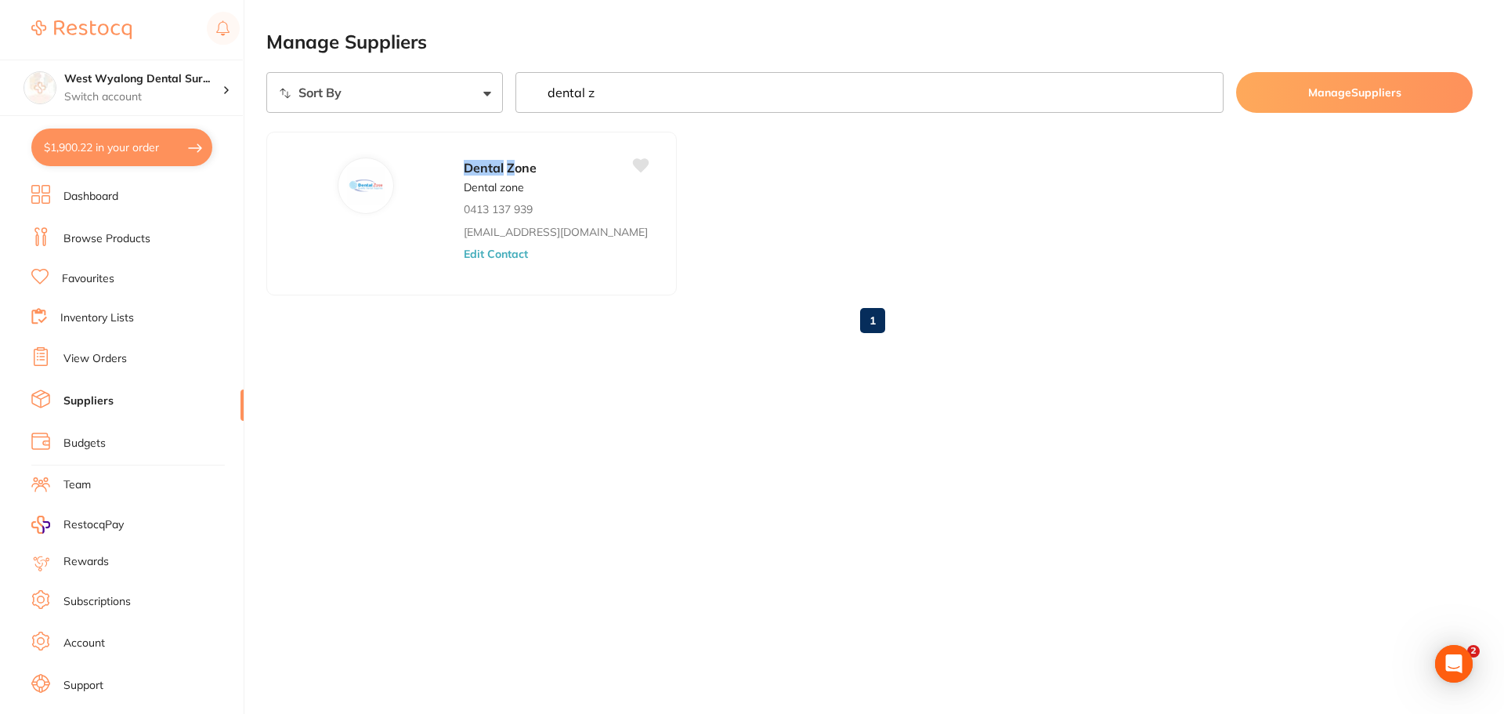
click at [110, 234] on link "Browse Products" at bounding box center [106, 239] width 87 height 16
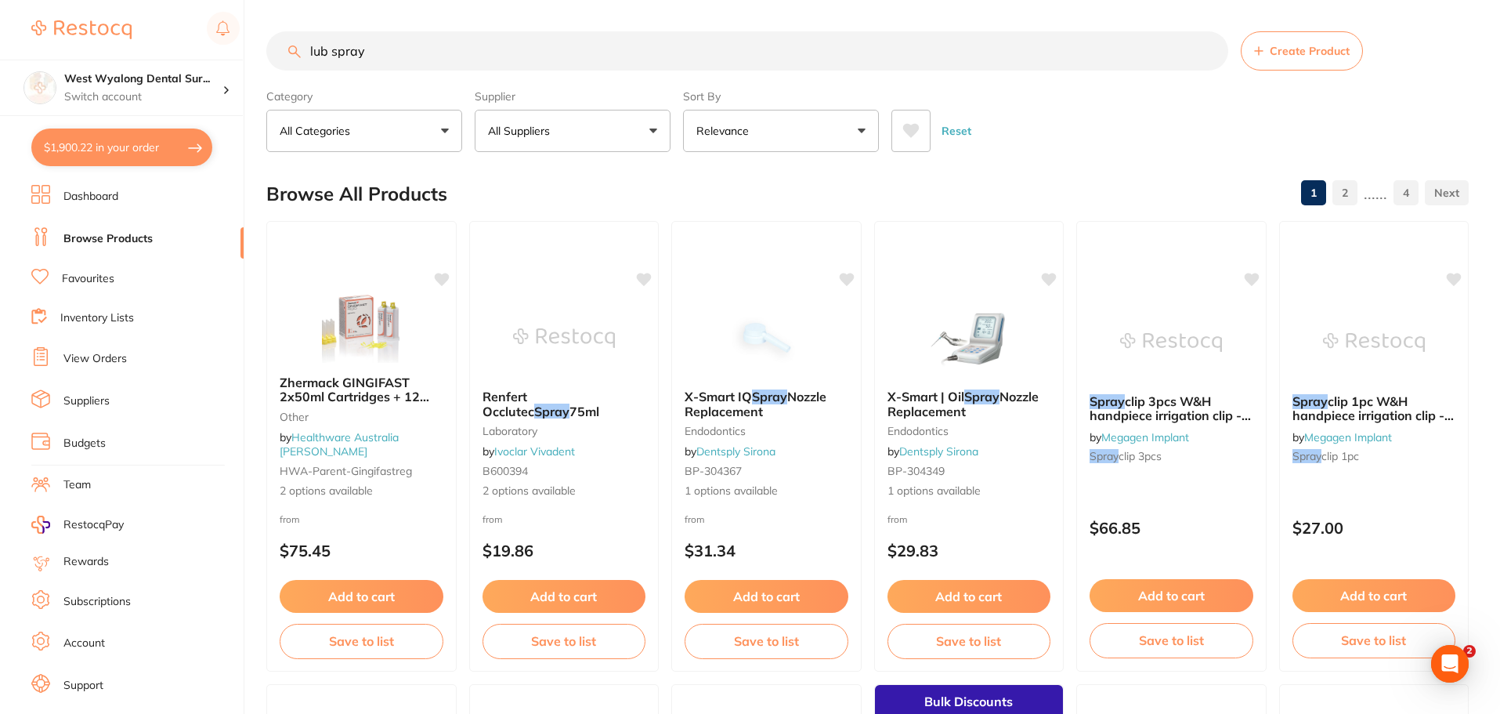
drag, startPoint x: 395, startPoint y: 52, endPoint x: 405, endPoint y: 31, distance: 23.5
click at [400, 41] on input "lub spray" at bounding box center [747, 50] width 962 height 39
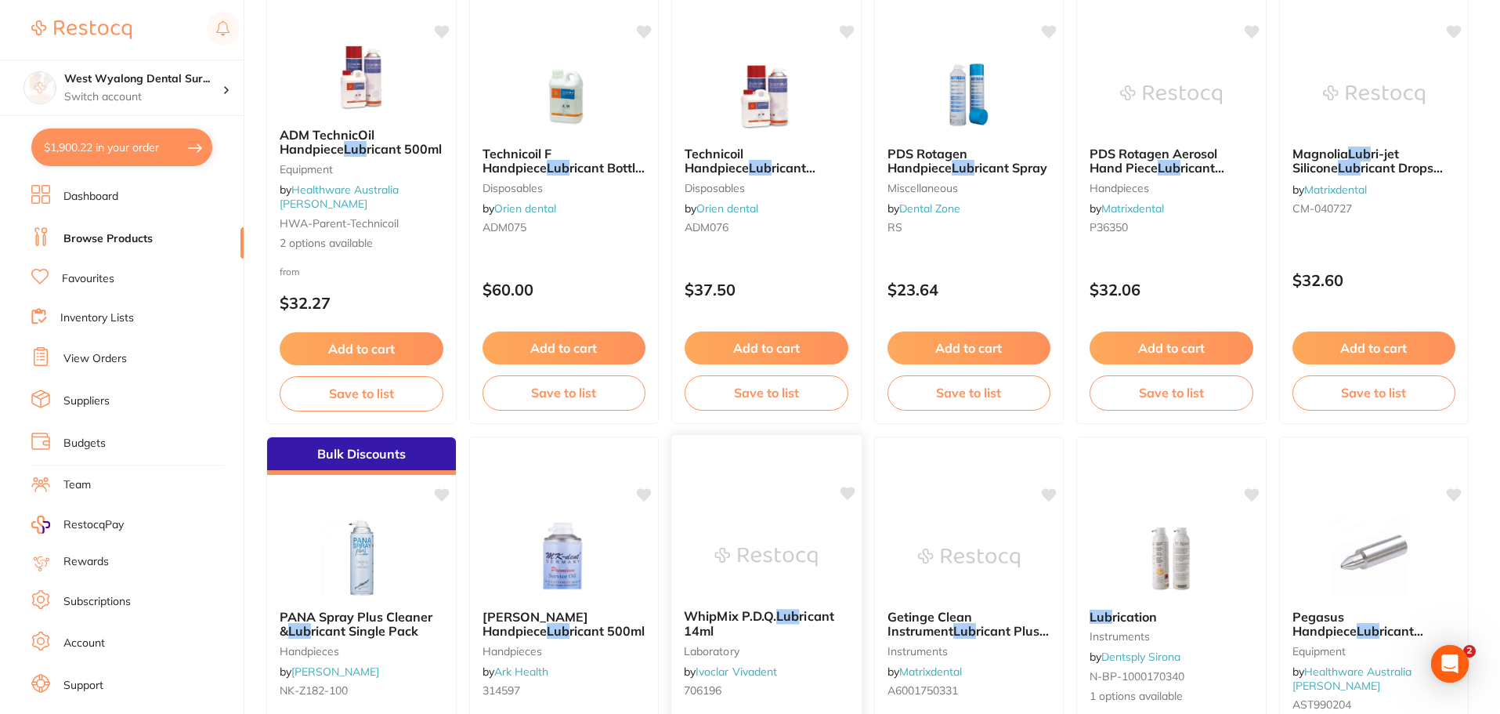
scroll to position [157, 0]
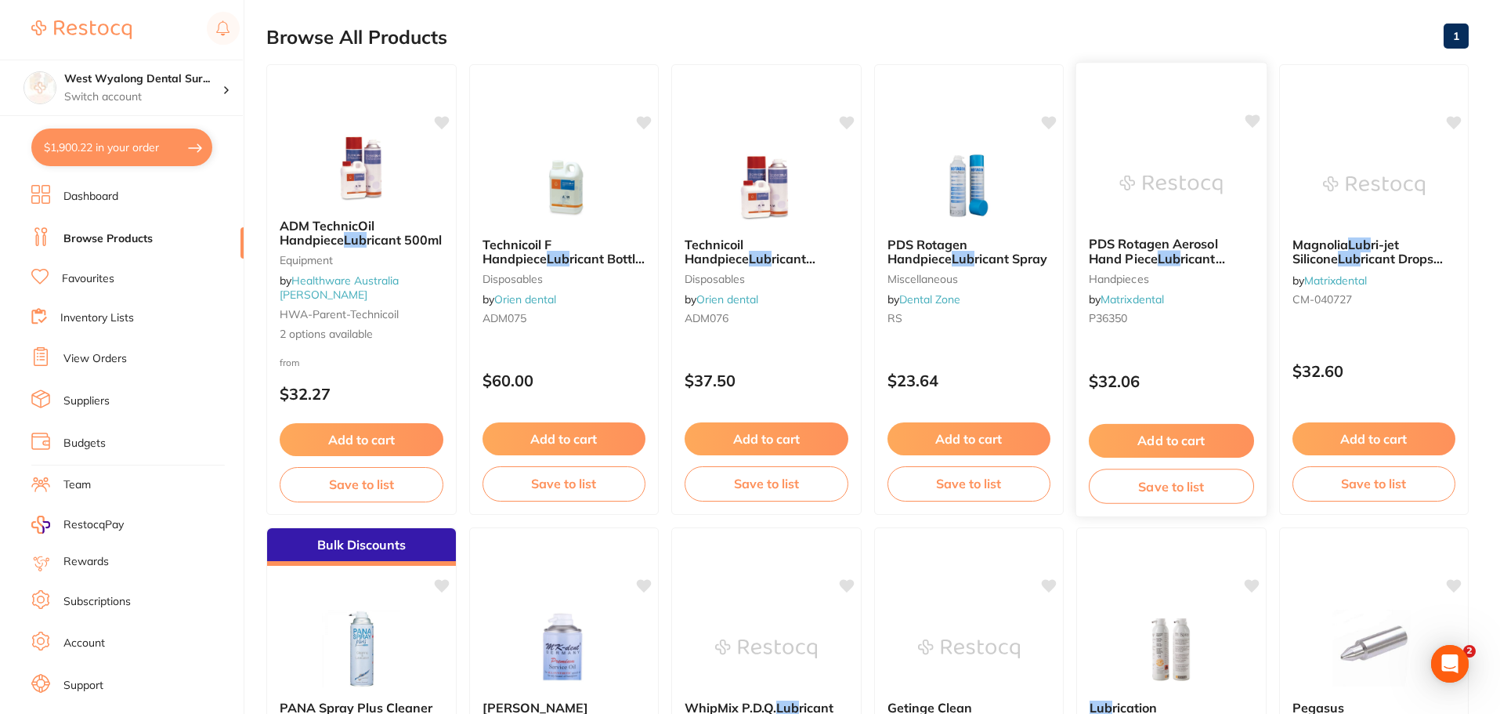
type input "lub"
click at [1163, 237] on span "PDS Rotagen Aerosol Hand Piece" at bounding box center [1153, 251] width 129 height 31
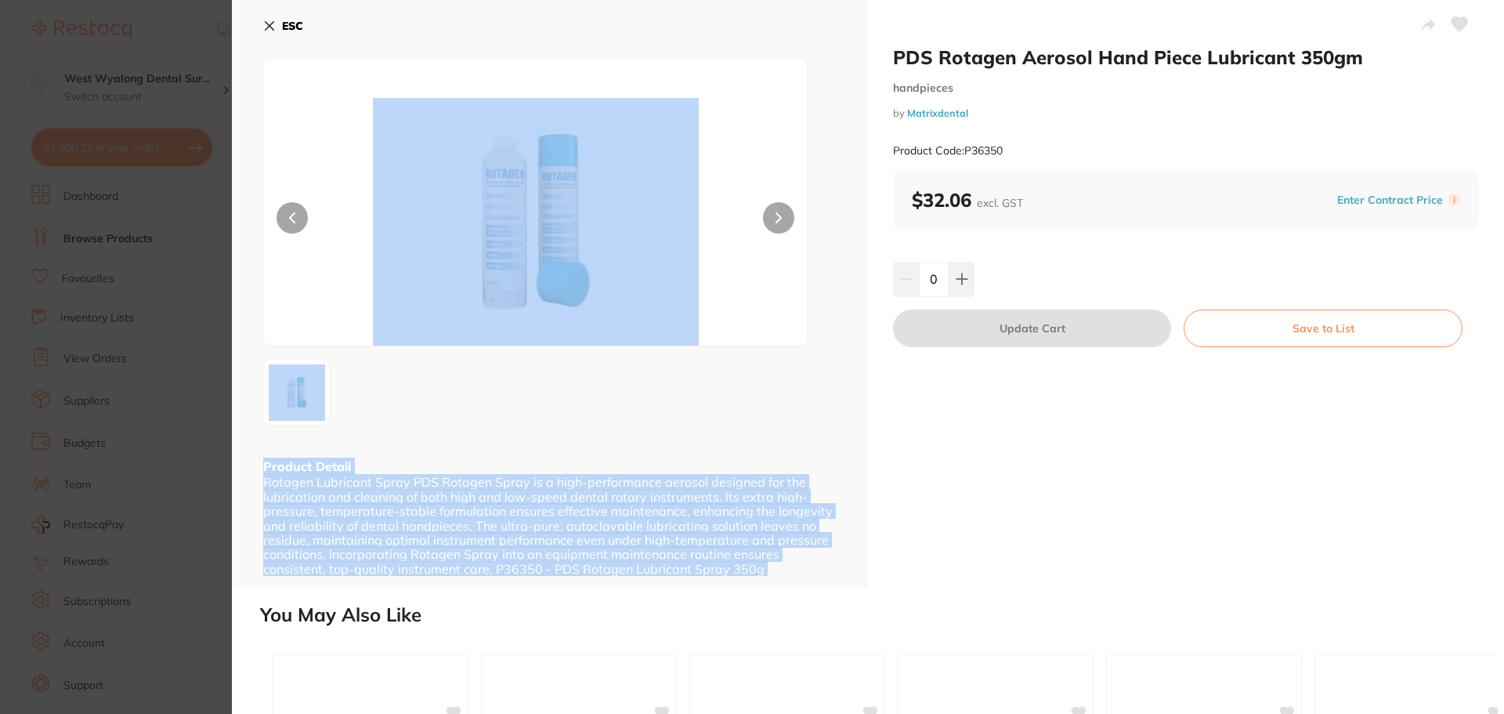
drag, startPoint x: 885, startPoint y: 56, endPoint x: 707, endPoint y: 27, distance: 180.2
click at [707, 27] on div "PDS Rotagen Aerosol Hand Piece Lubricant 350gm handpieces by Matrixdental Produ…" at bounding box center [868, 294] width 1272 height 588
click at [270, 24] on icon at bounding box center [269, 26] width 13 height 13
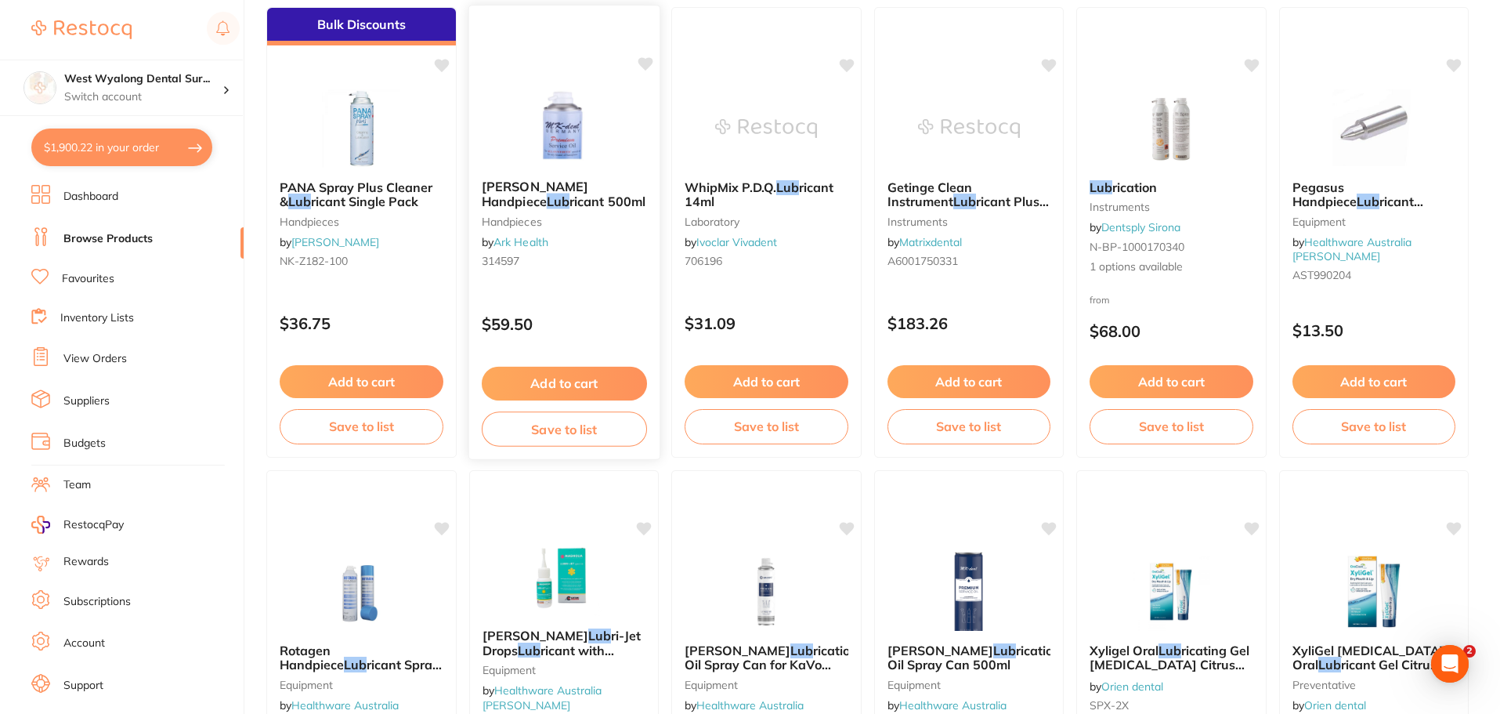
scroll to position [705, 0]
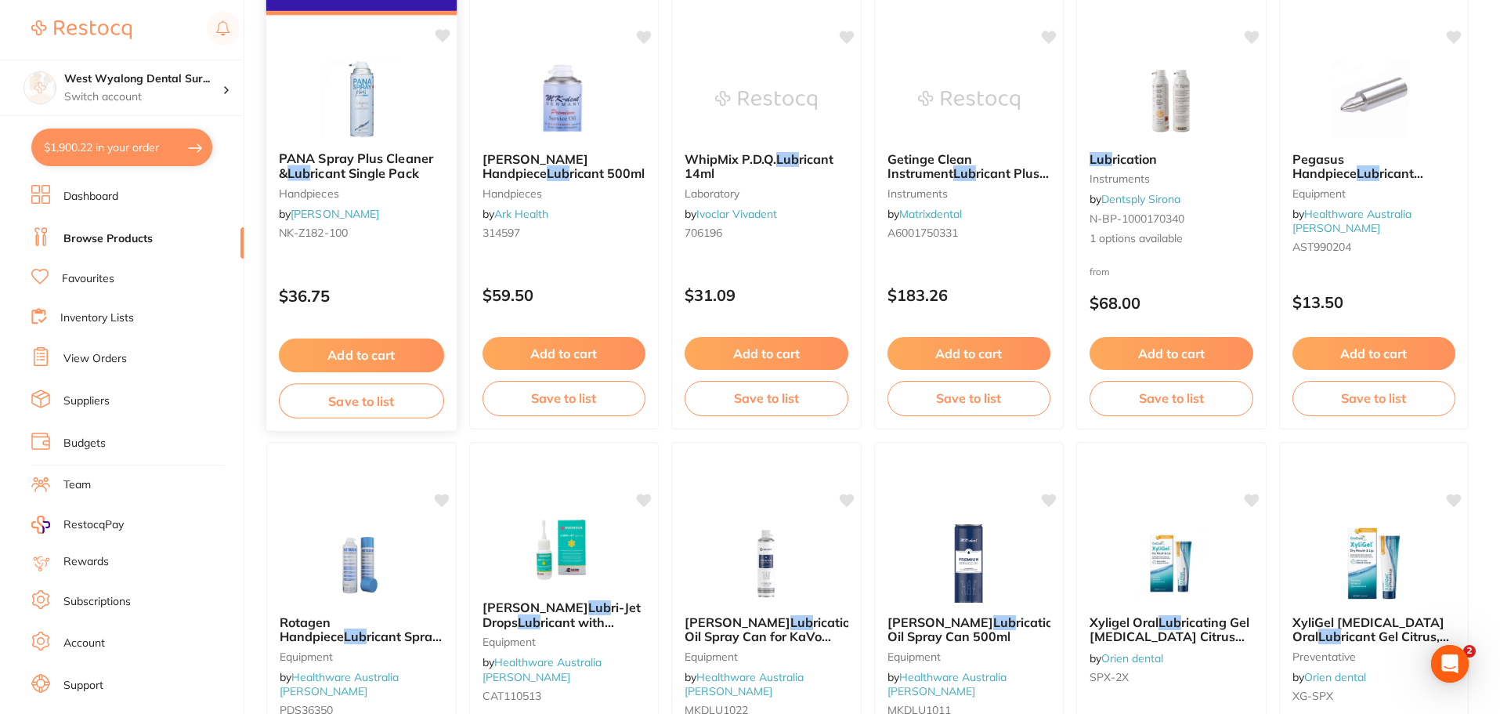
click at [342, 170] on span "ricant Single Pack" at bounding box center [364, 173] width 108 height 16
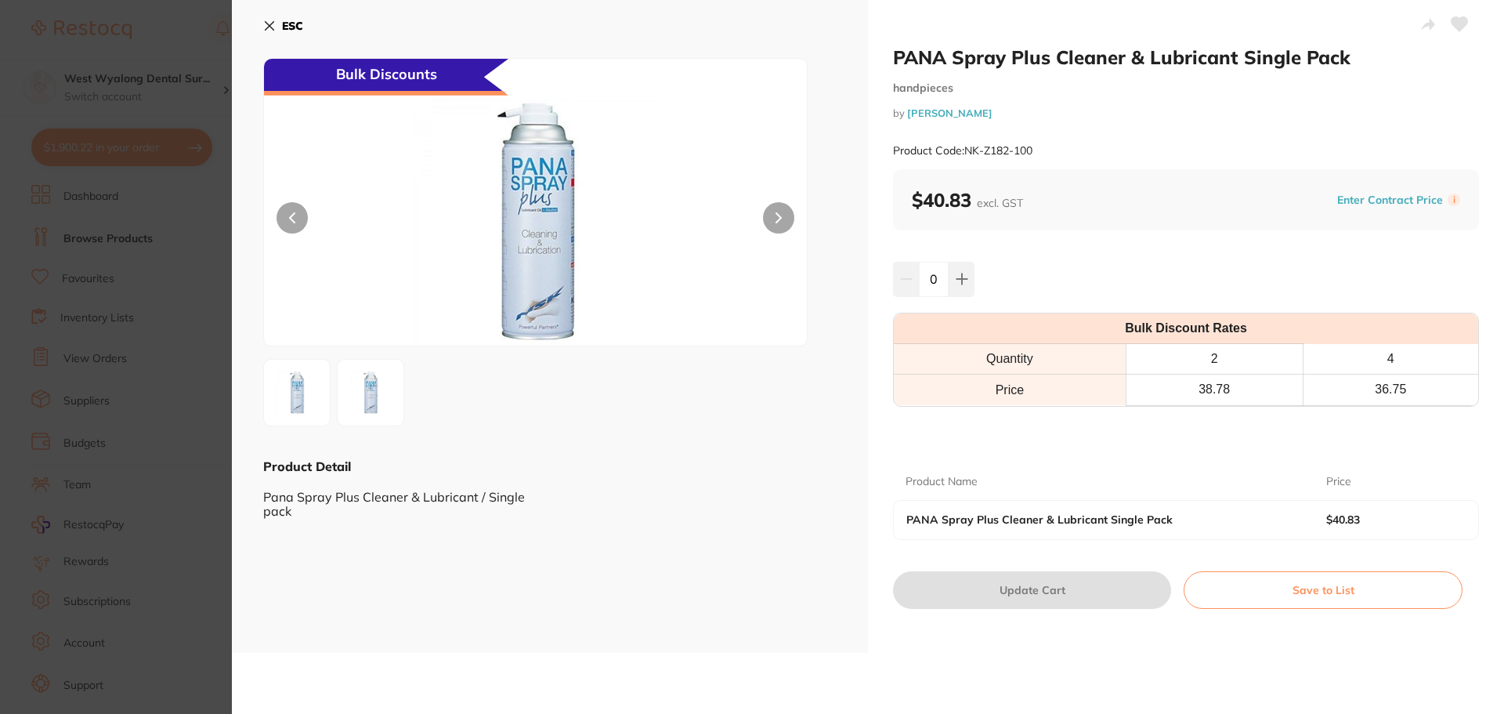
click at [1332, 366] on th "4" at bounding box center [1390, 359] width 175 height 31
click at [957, 284] on icon at bounding box center [962, 279] width 13 height 13
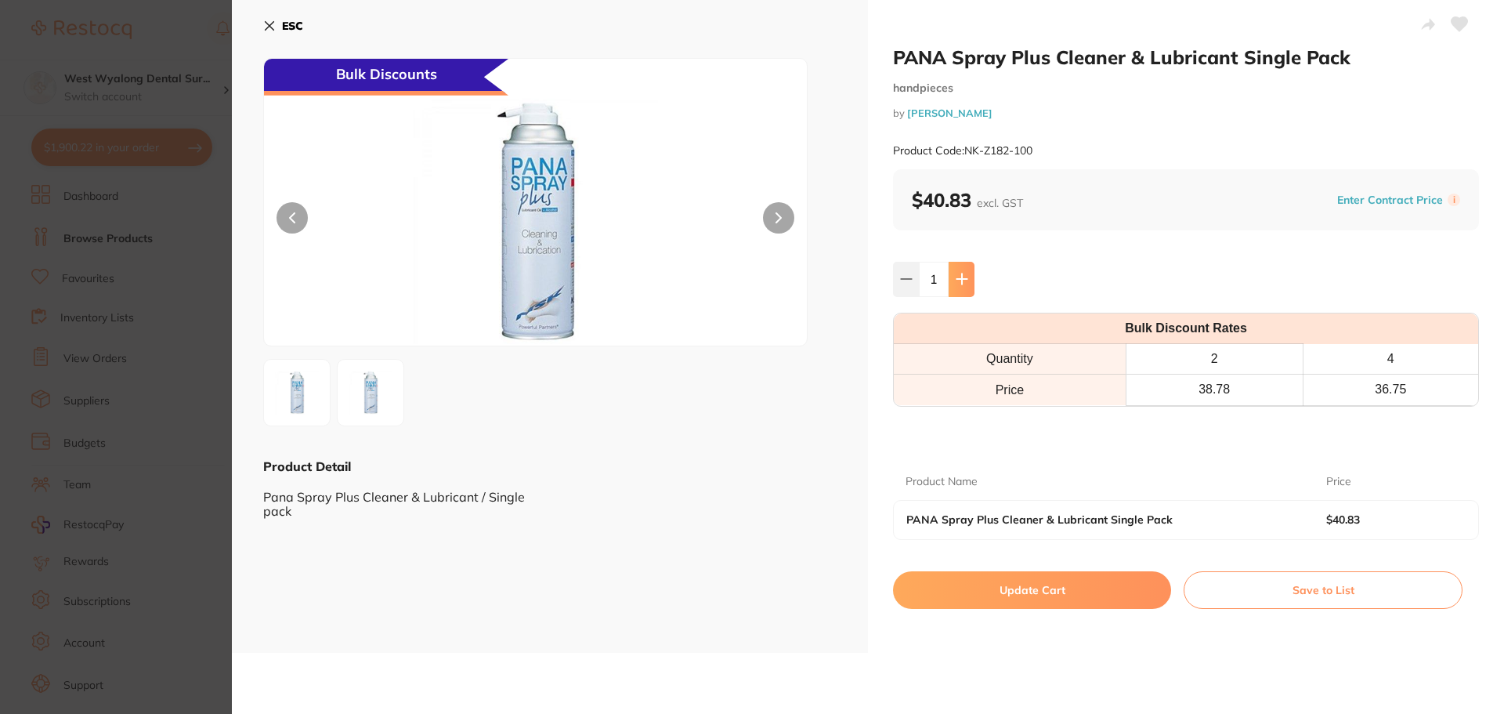
click at [957, 284] on icon at bounding box center [962, 279] width 13 height 13
type input "4"
click at [1040, 591] on button "Update Cart" at bounding box center [1032, 590] width 278 height 38
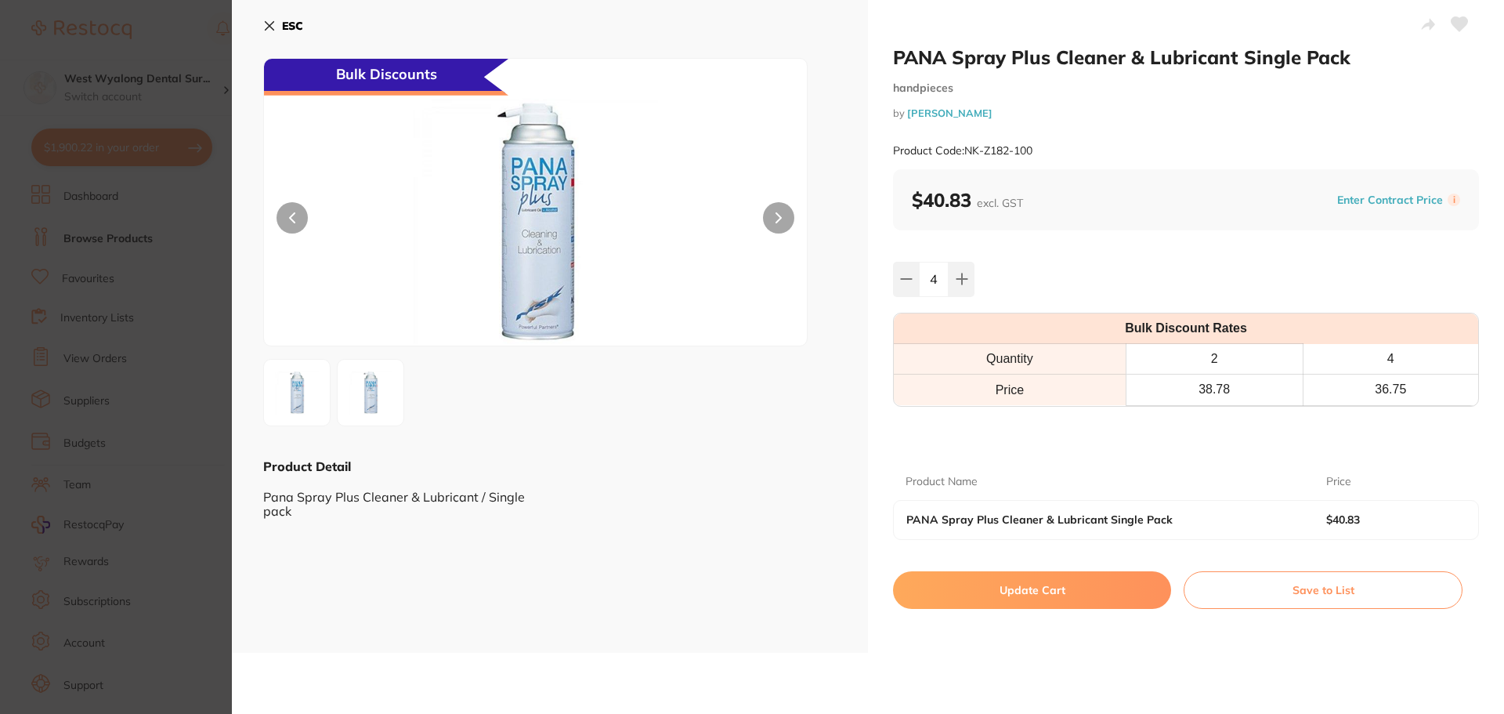
checkbox input "false"
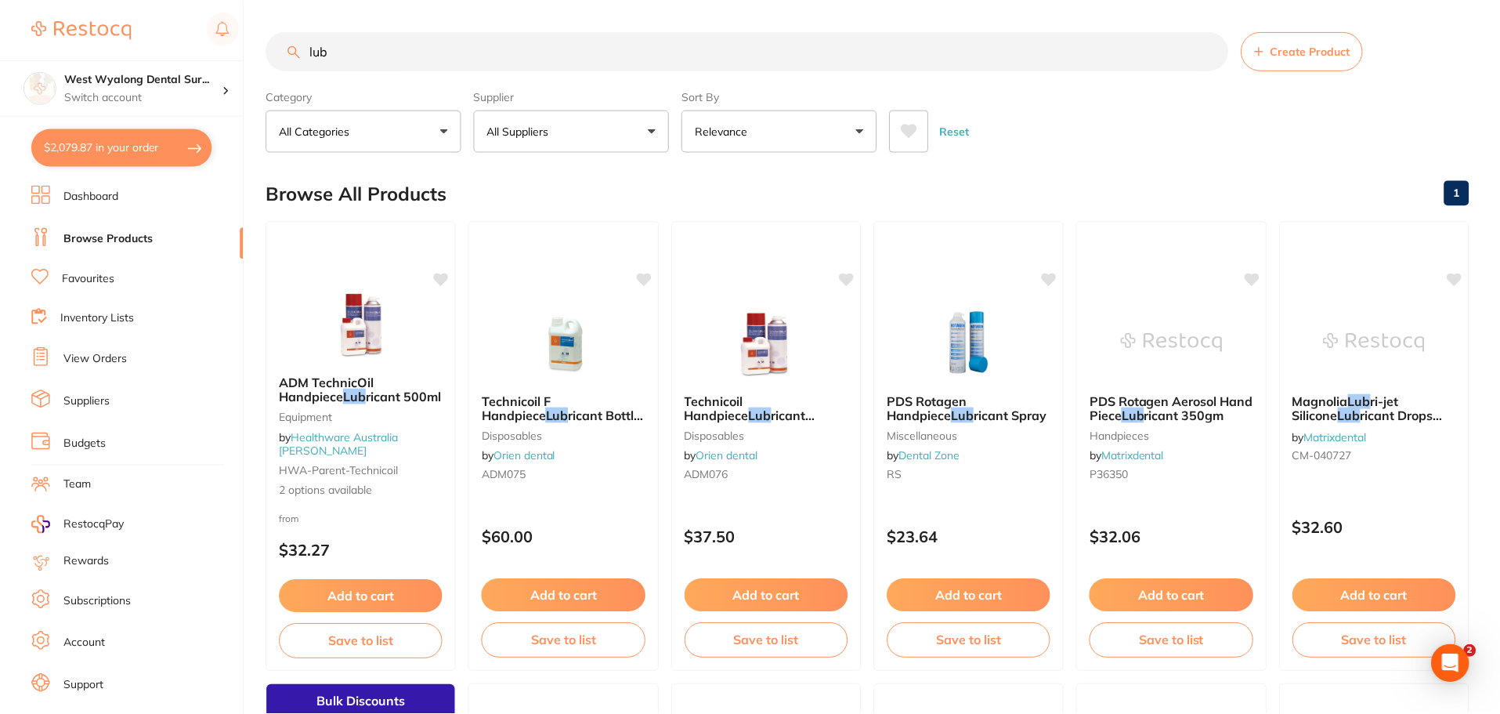
scroll to position [705, 0]
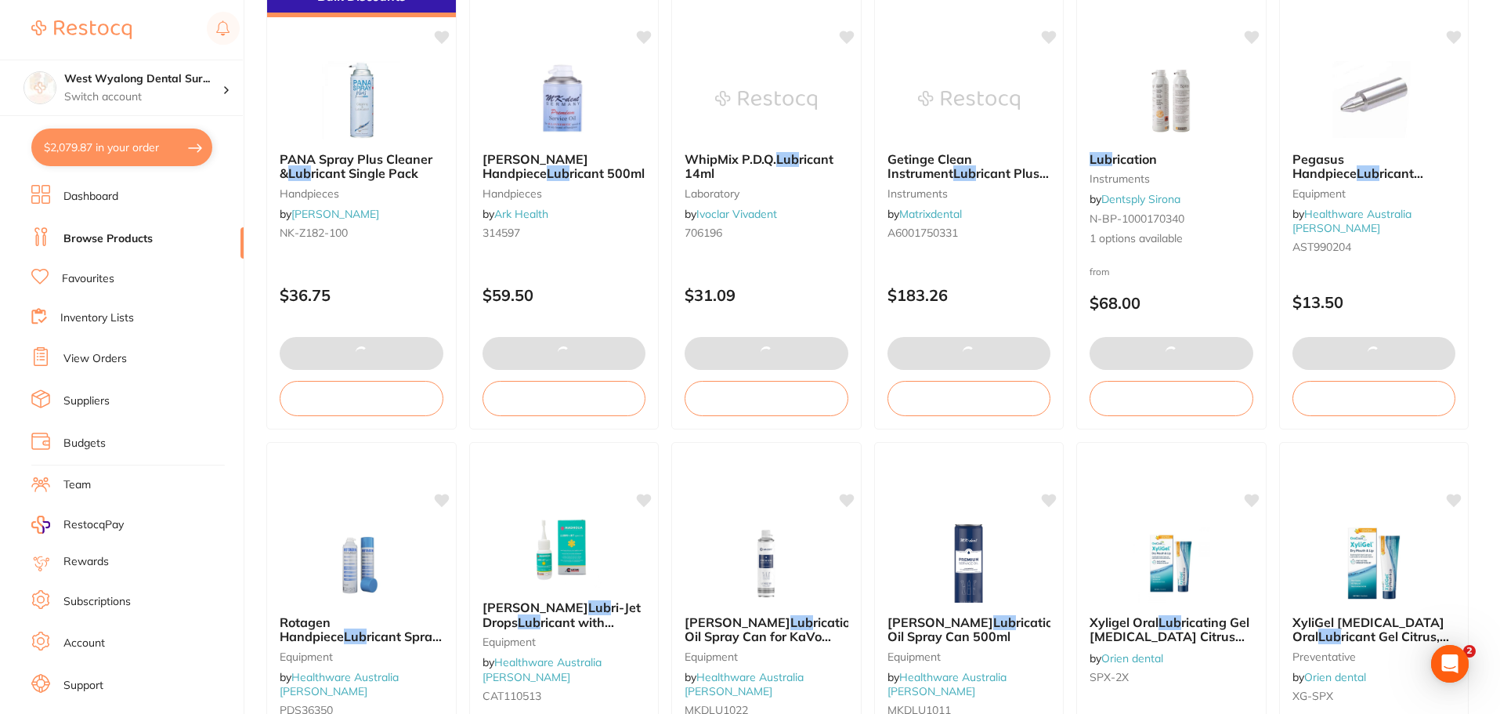
click at [113, 141] on button "$2,079.87 in your order" at bounding box center [121, 147] width 181 height 38
checkbox input "true"
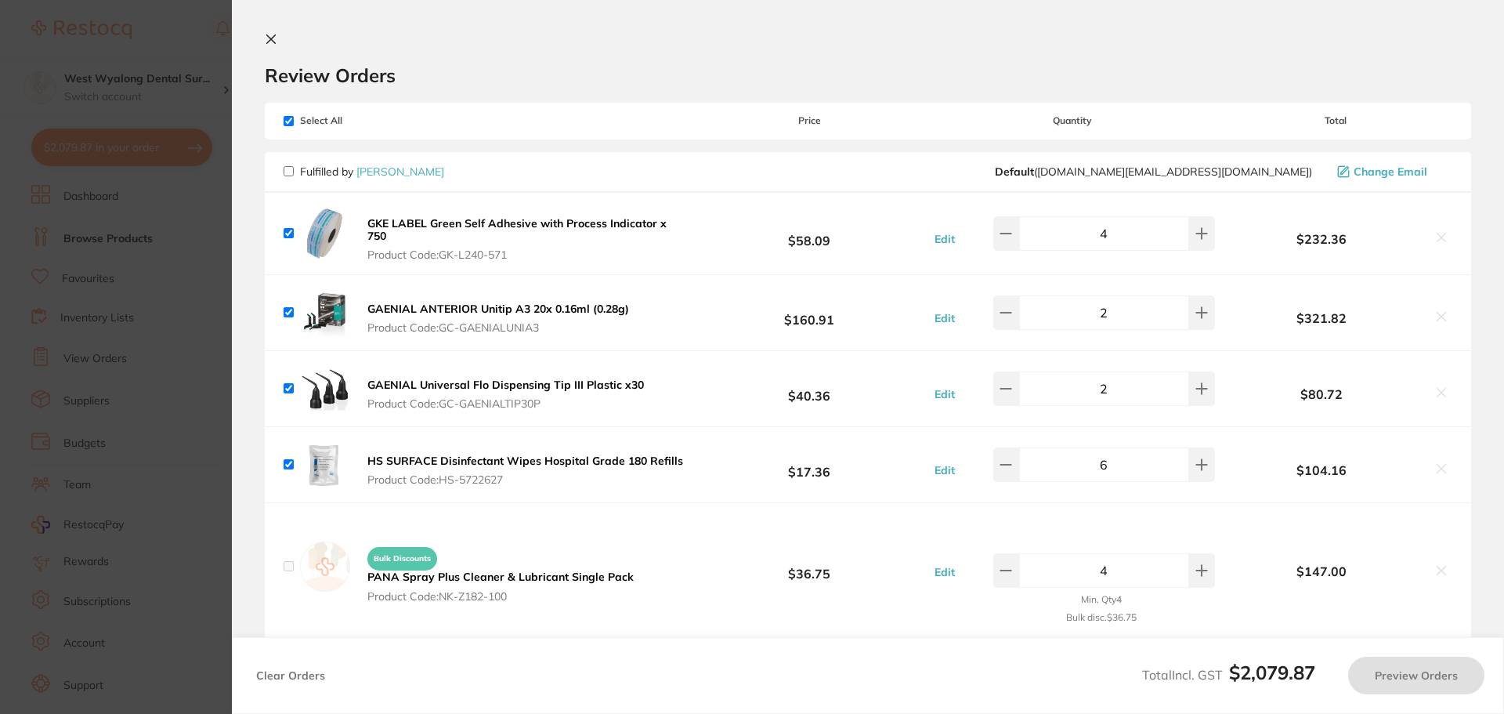
checkbox input "false"
checkbox input "true"
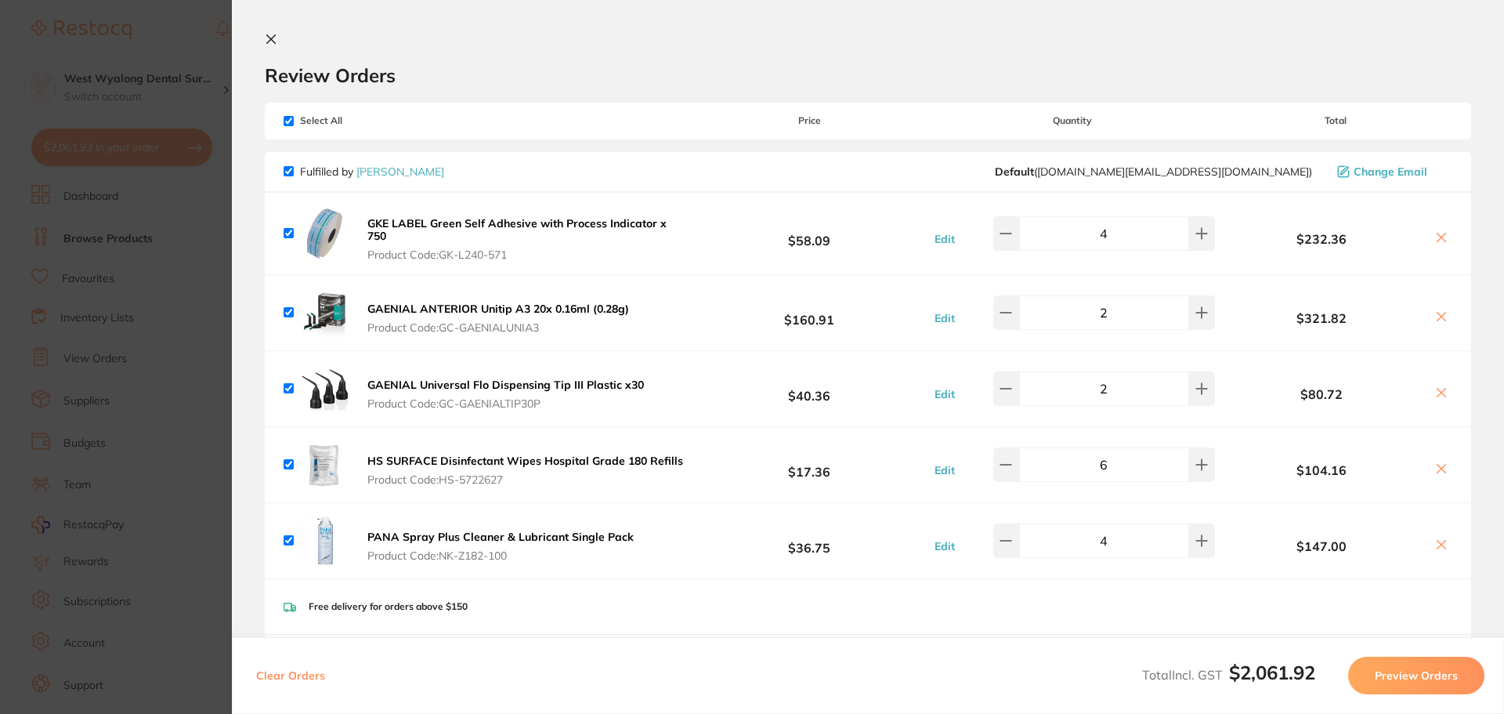
click at [271, 40] on icon at bounding box center [271, 39] width 9 height 9
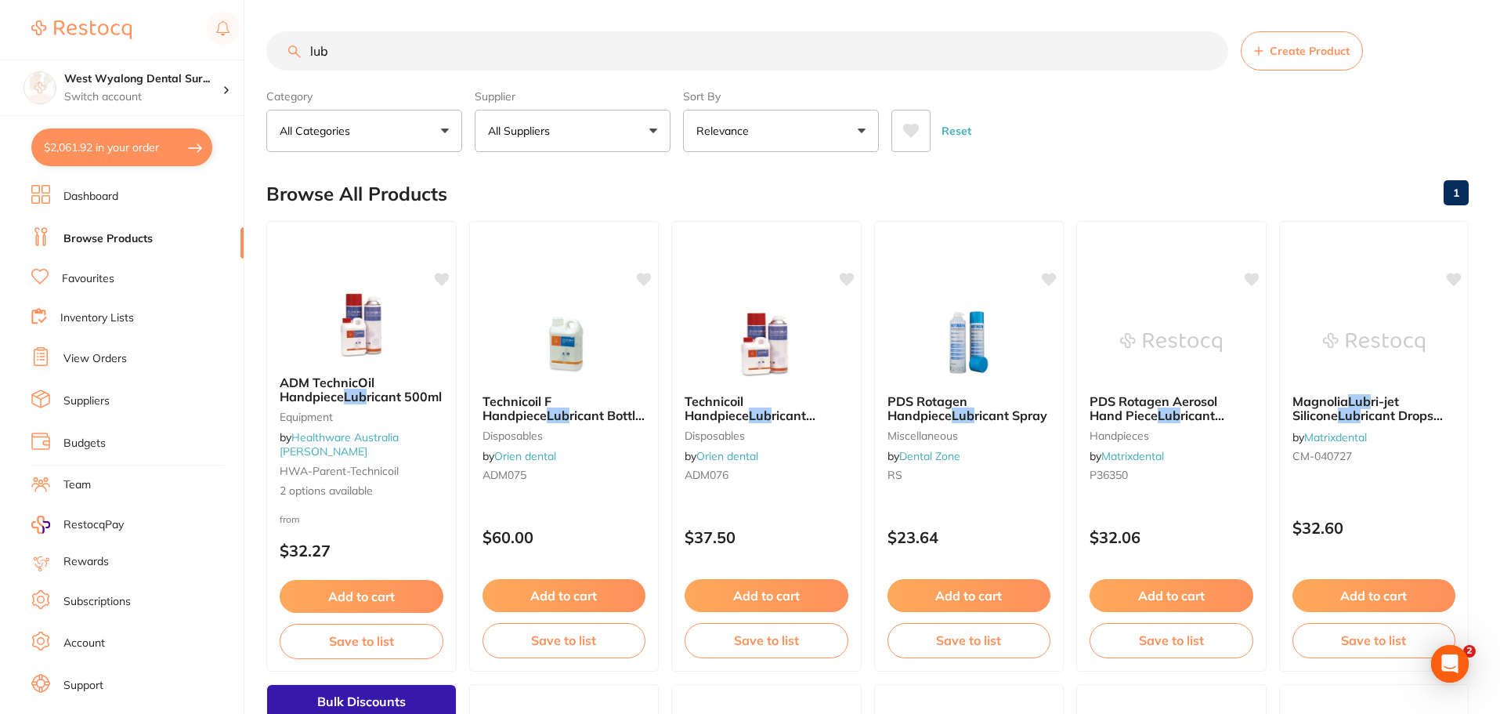
drag, startPoint x: 418, startPoint y: 51, endPoint x: 271, endPoint y: 56, distance: 147.4
click at [271, 56] on input "lub" at bounding box center [747, 50] width 962 height 39
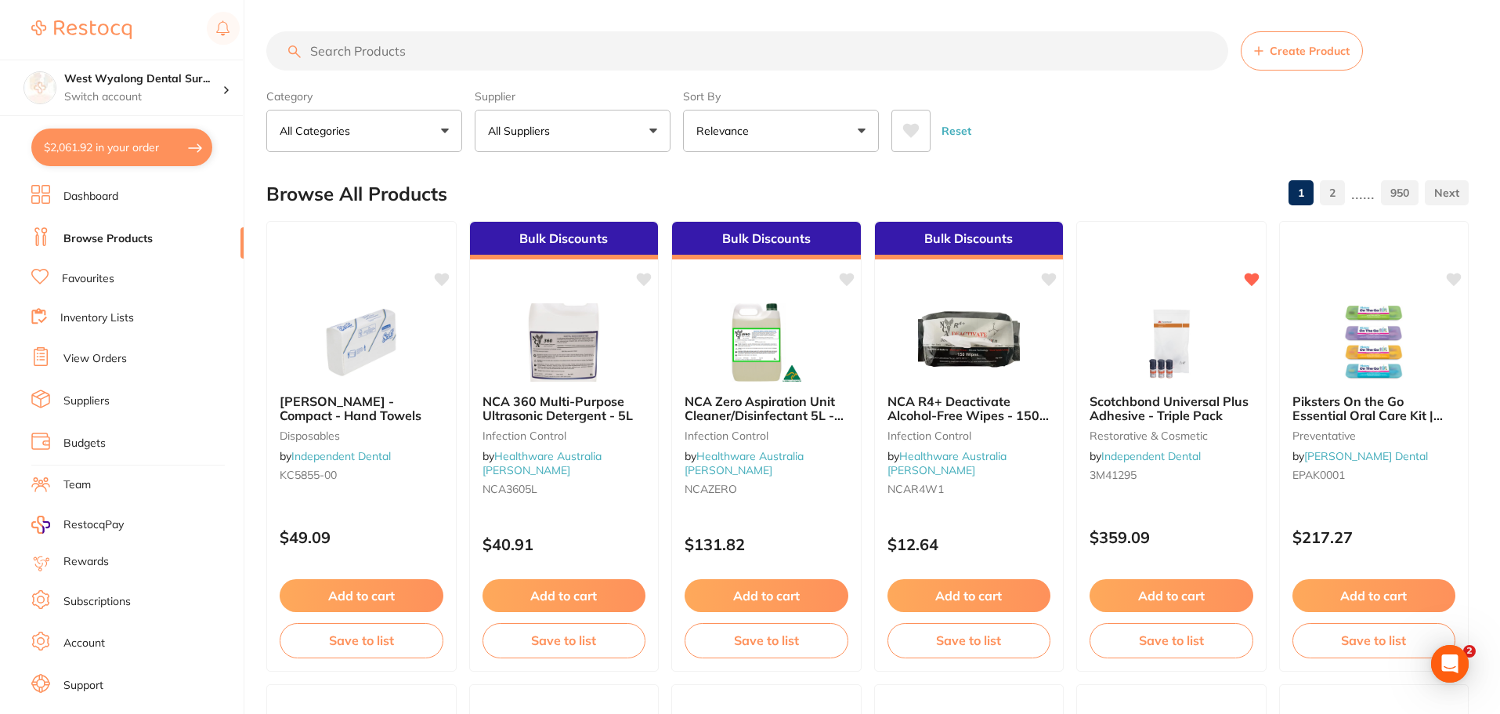
click at [130, 150] on button "$2,061.92 in your order" at bounding box center [121, 147] width 181 height 38
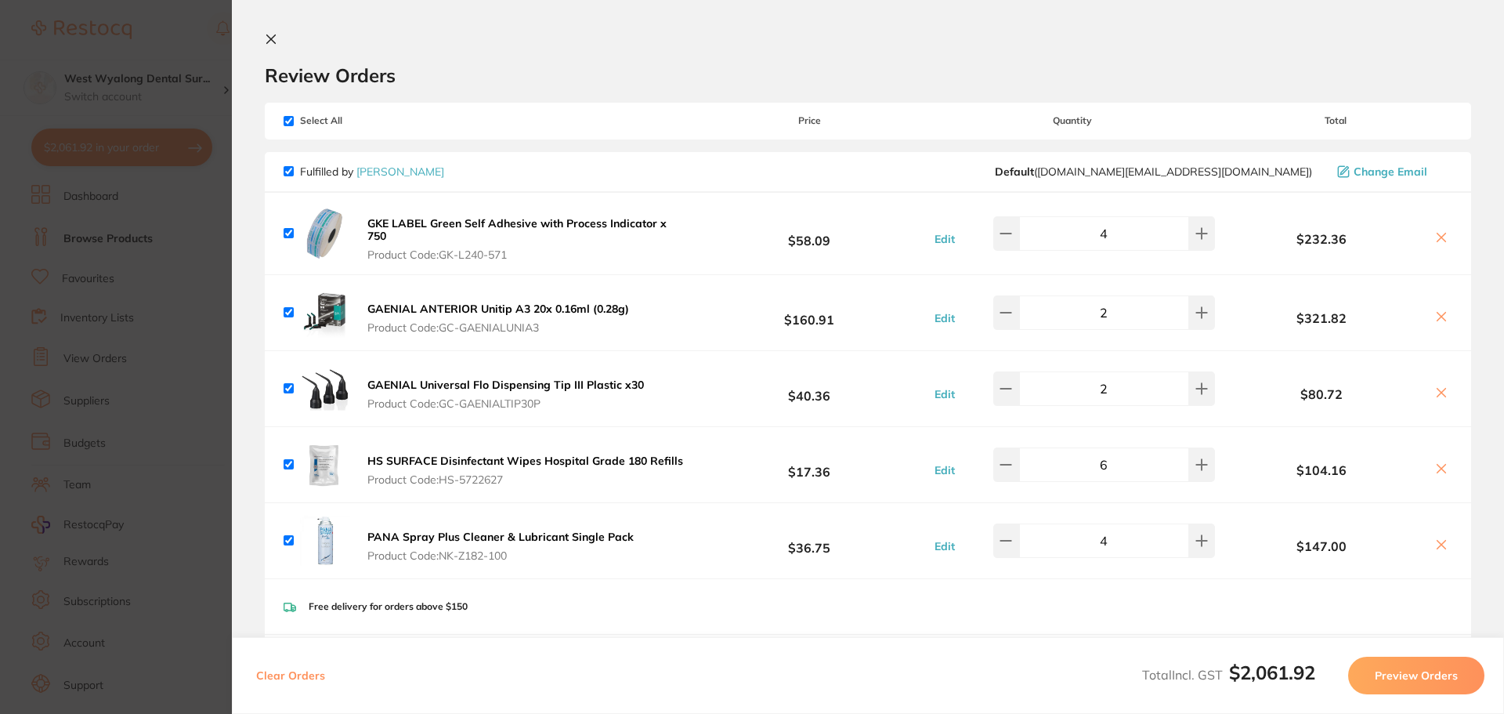
click at [273, 39] on icon at bounding box center [271, 39] width 13 height 13
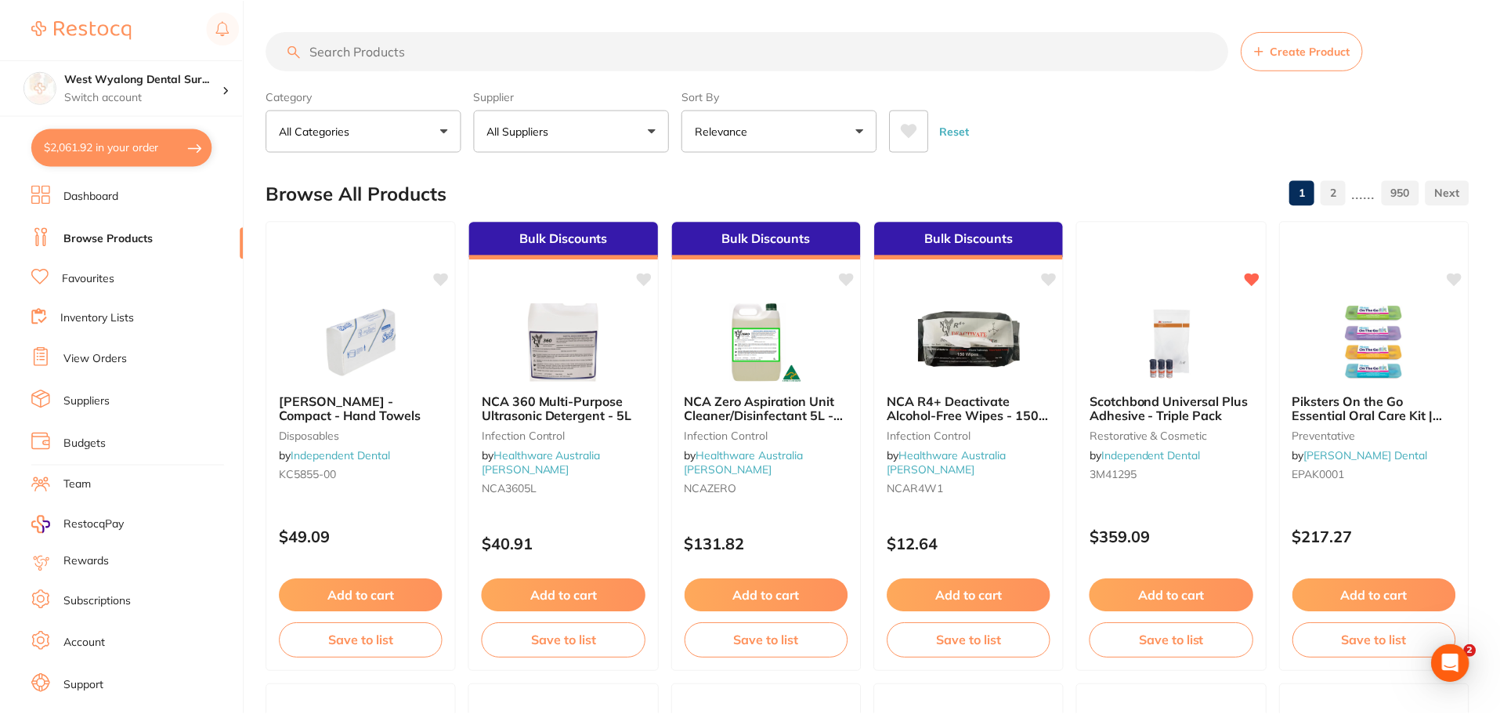
scroll to position [2, 0]
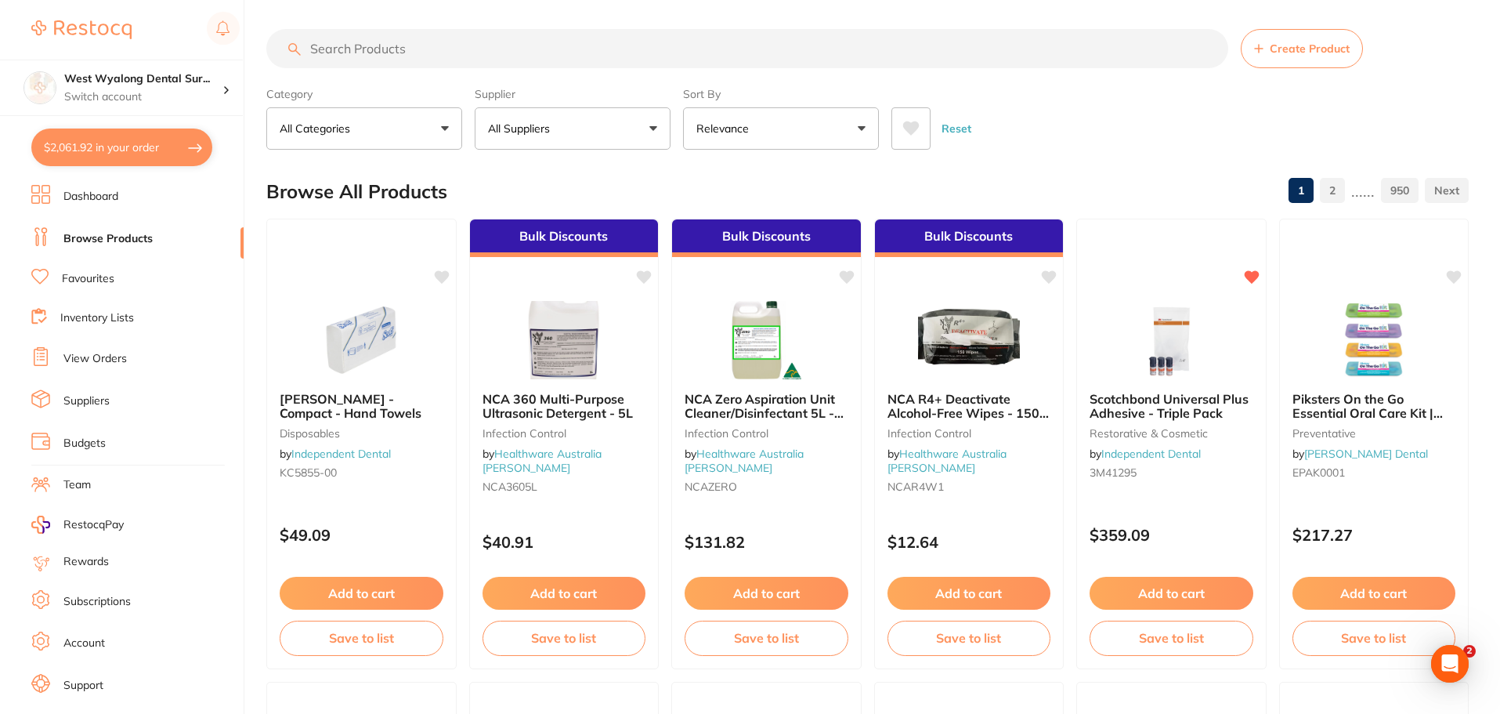
click at [88, 283] on link "Favourites" at bounding box center [88, 279] width 52 height 16
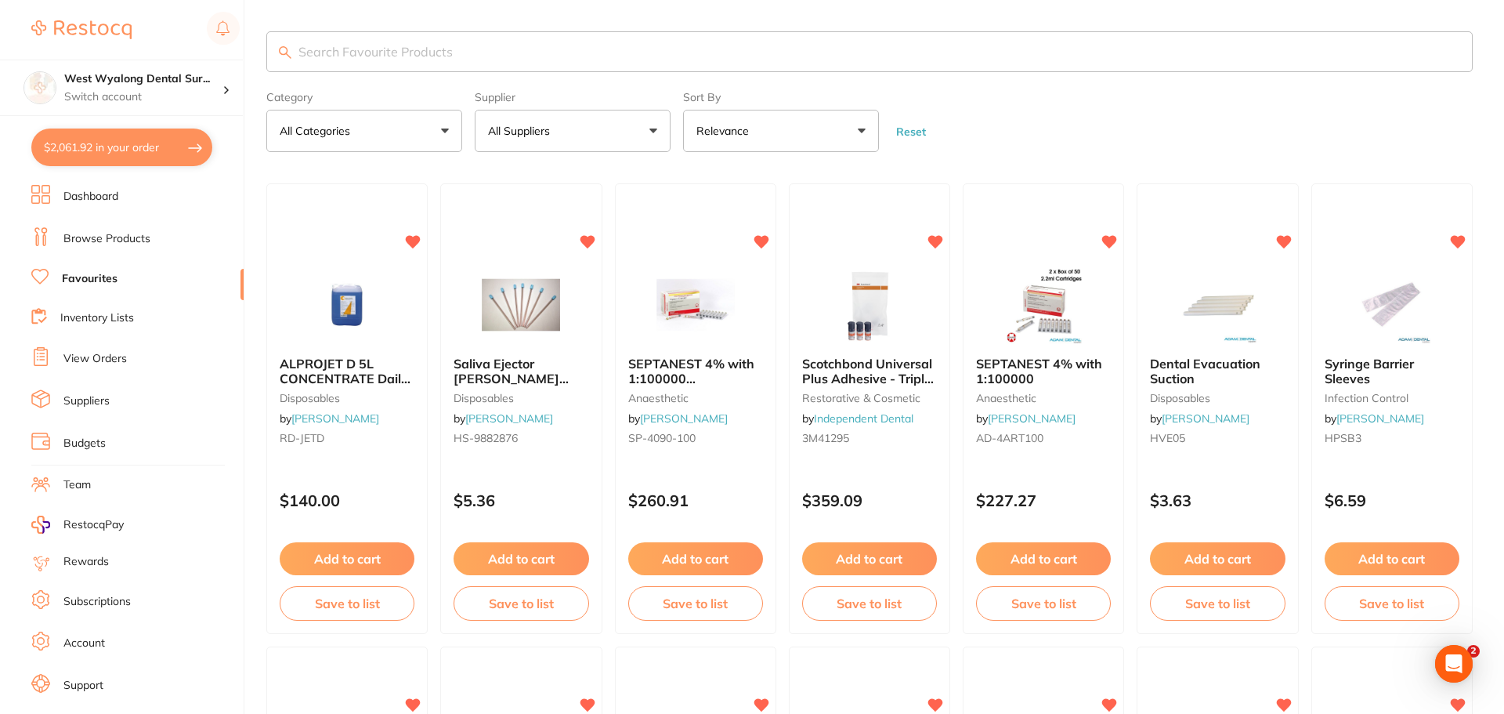
click at [388, 49] on input "search" at bounding box center [869, 51] width 1207 height 41
type input "apro jet"
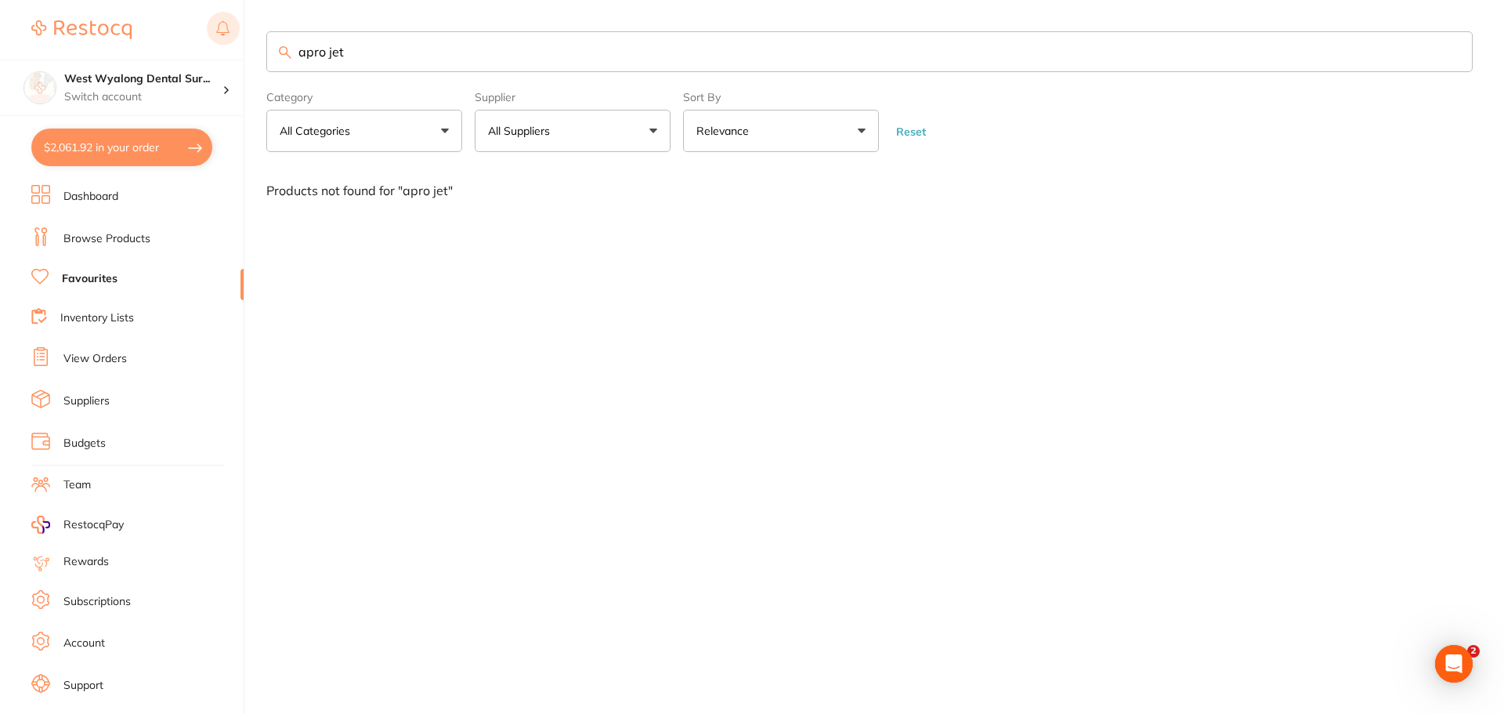
drag, startPoint x: 410, startPoint y: 52, endPoint x: 226, endPoint y: 48, distance: 183.4
click at [226, 48] on div "$2,061.92 West Wyalong Dental Sur... Switch account West Wyalong Dental Surgery…" at bounding box center [752, 357] width 1504 height 714
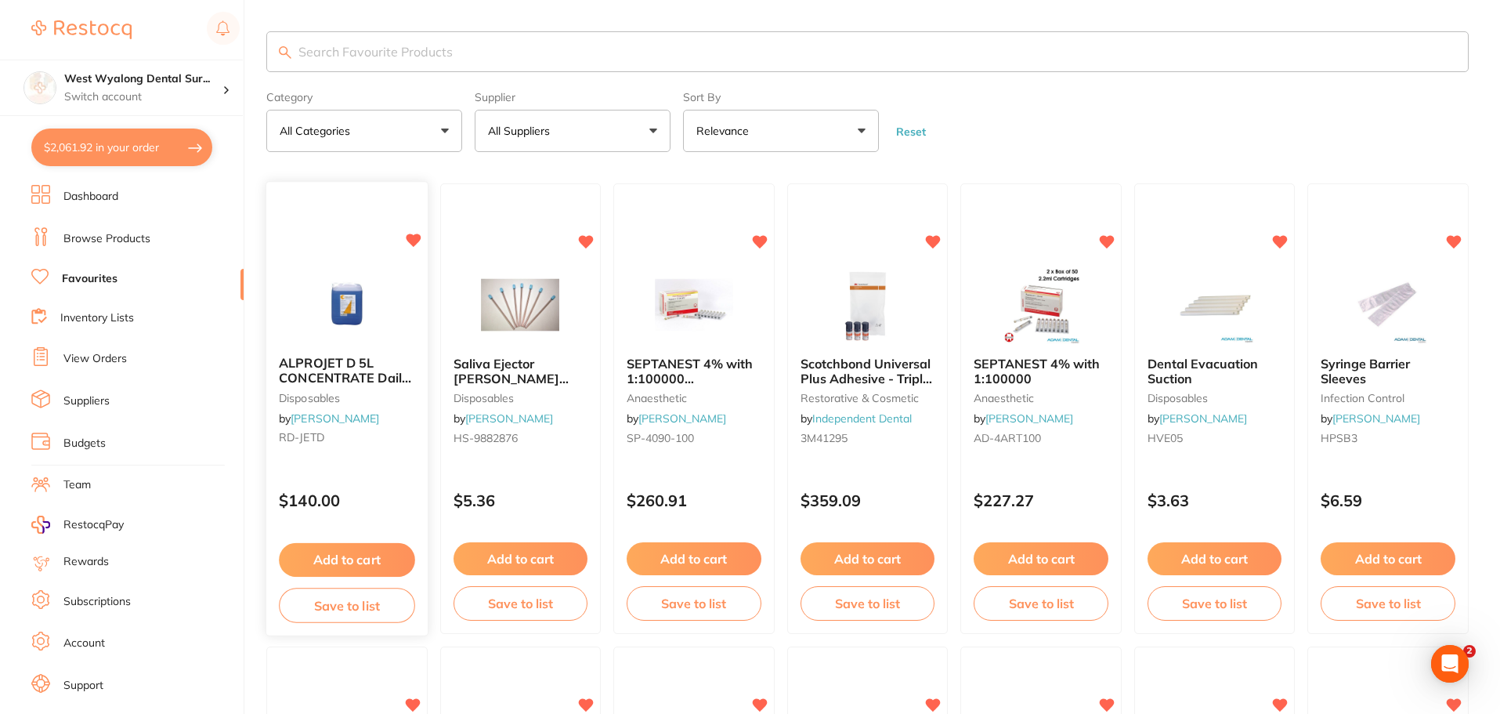
click at [336, 554] on button "Add to cart" at bounding box center [347, 560] width 136 height 34
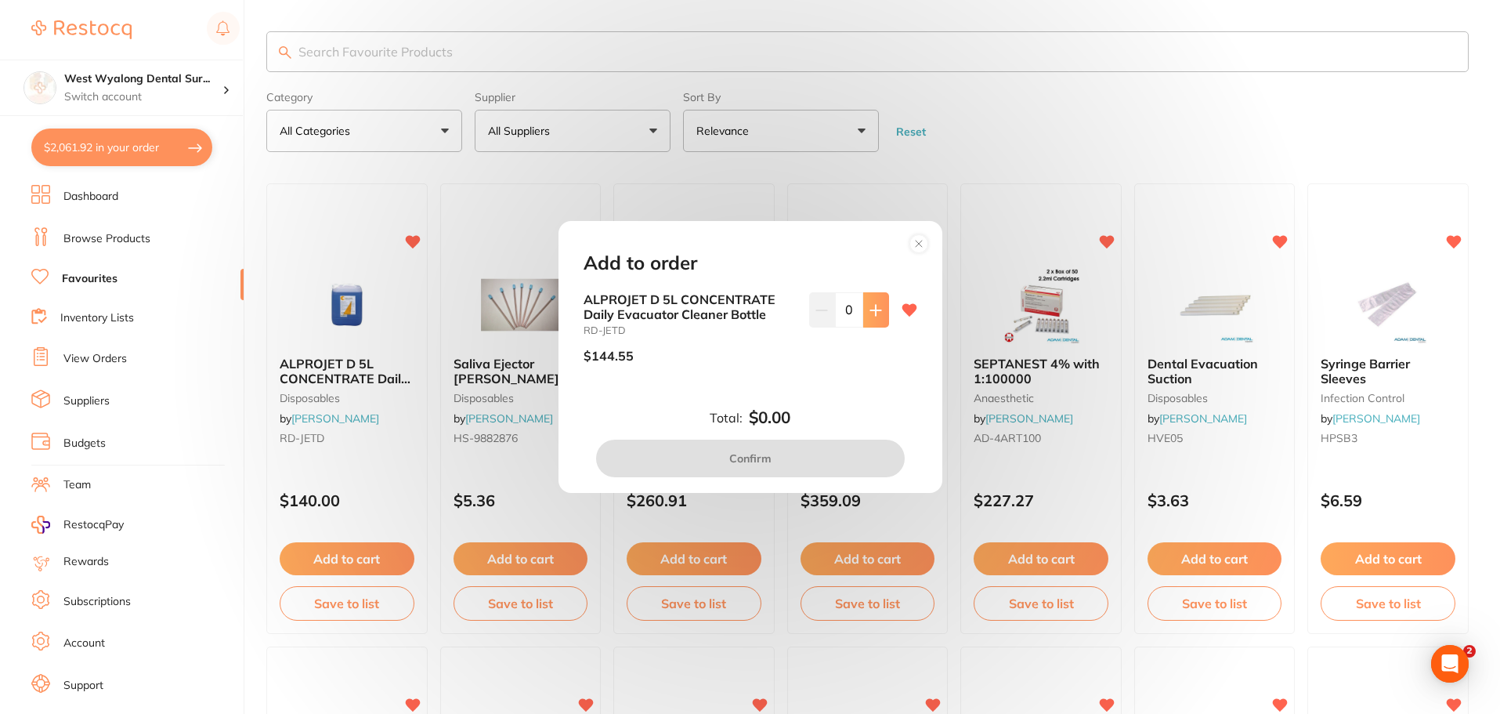
click at [864, 309] on button at bounding box center [876, 309] width 26 height 34
type input "1"
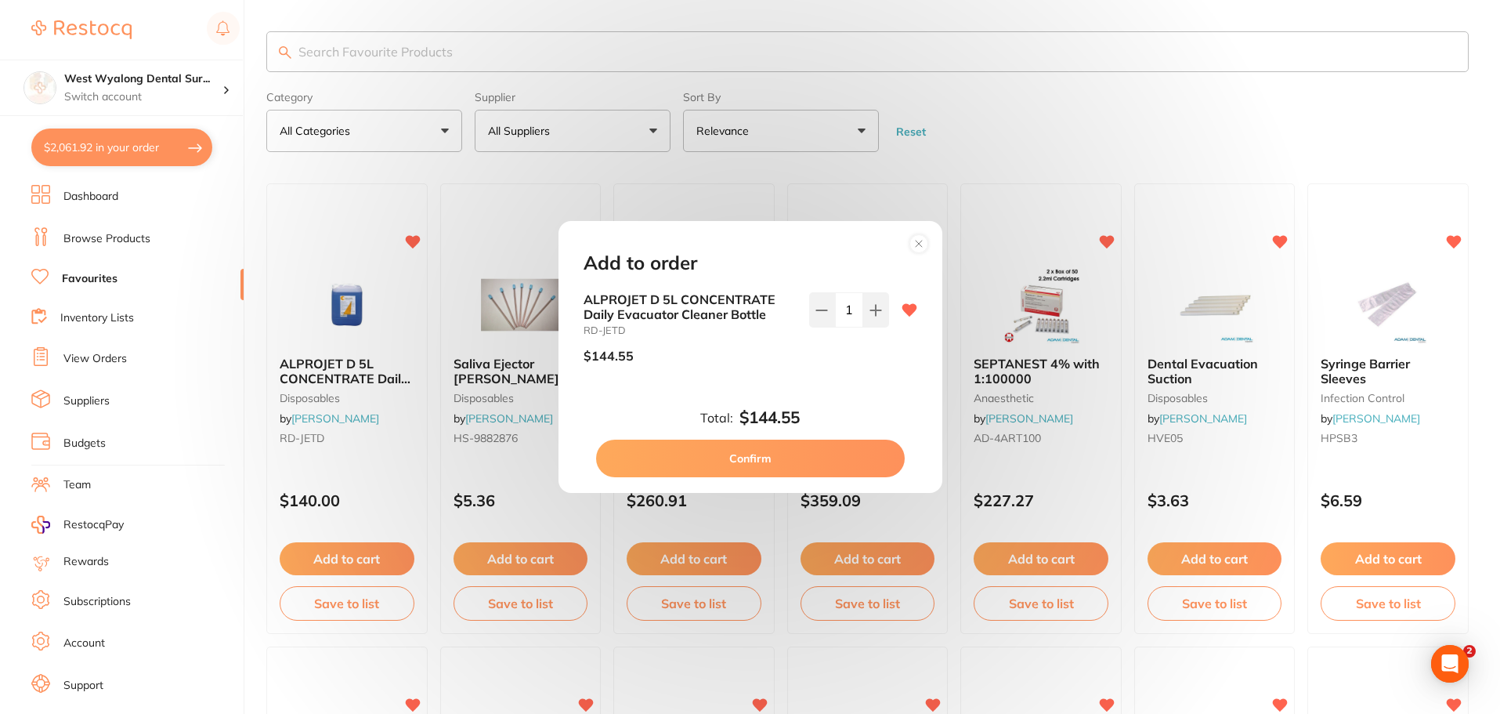
click at [707, 452] on button "Confirm" at bounding box center [750, 459] width 309 height 38
checkbox input "false"
